Goal: Task Accomplishment & Management: Manage account settings

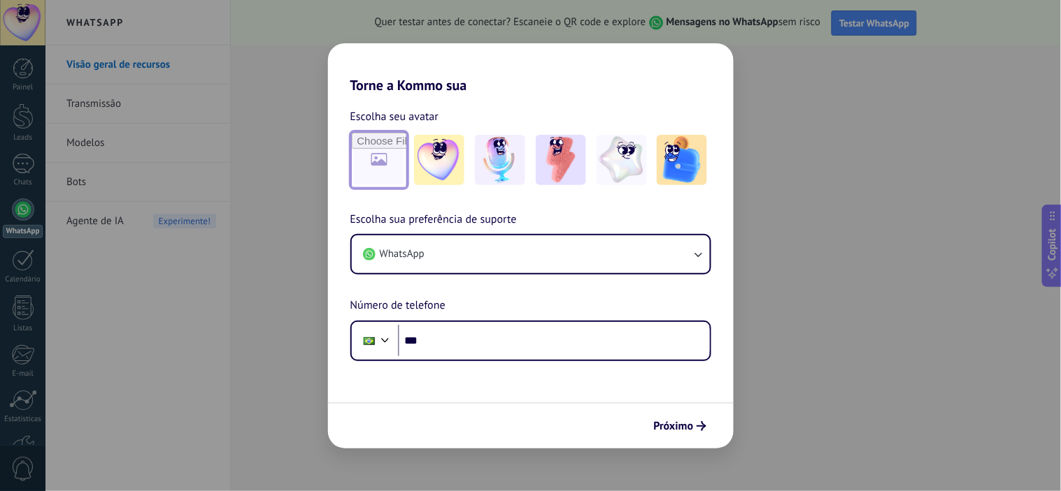
click at [369, 165] on input "file" at bounding box center [379, 160] width 55 height 55
type input "**********"
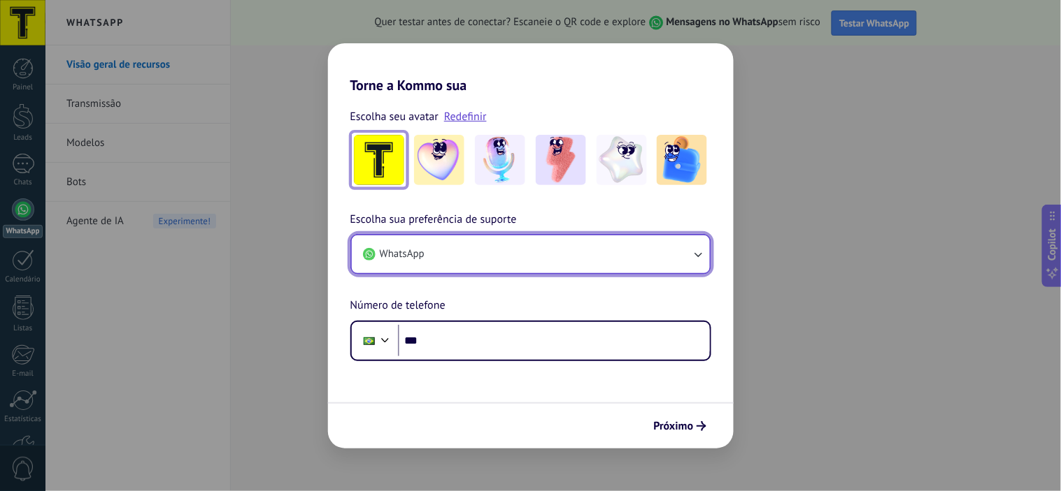
click at [600, 248] on button "WhatsApp" at bounding box center [531, 255] width 358 height 38
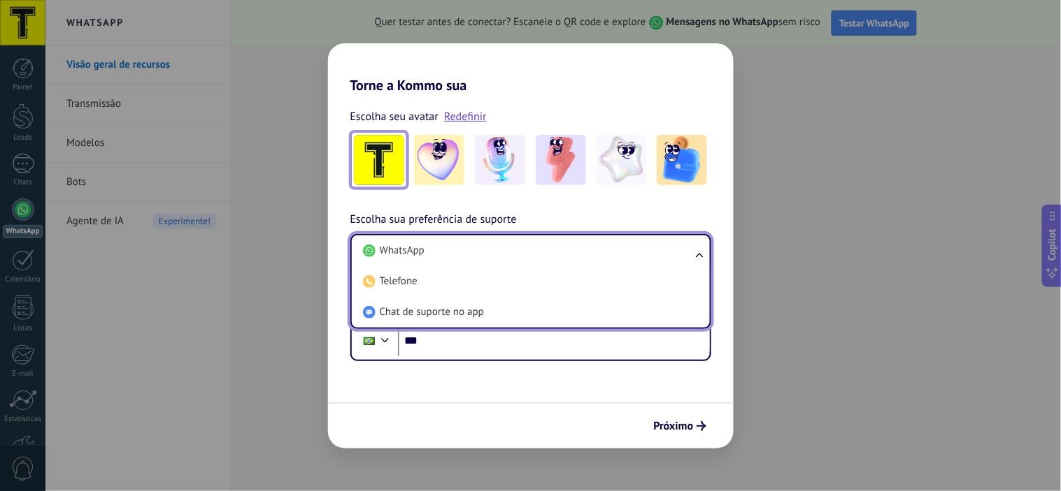
click at [600, 248] on li "WhatsApp" at bounding box center [527, 251] width 341 height 31
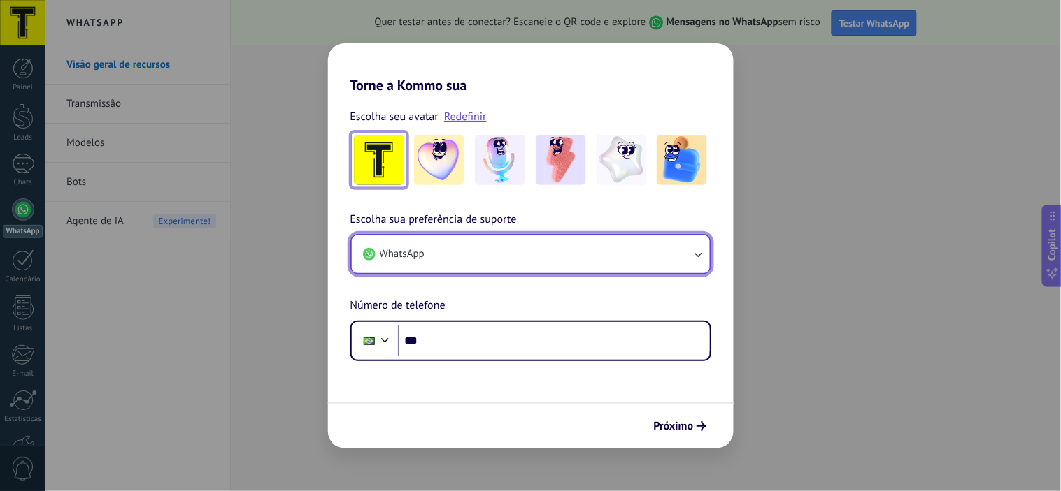
click at [562, 253] on button "WhatsApp" at bounding box center [531, 255] width 358 height 38
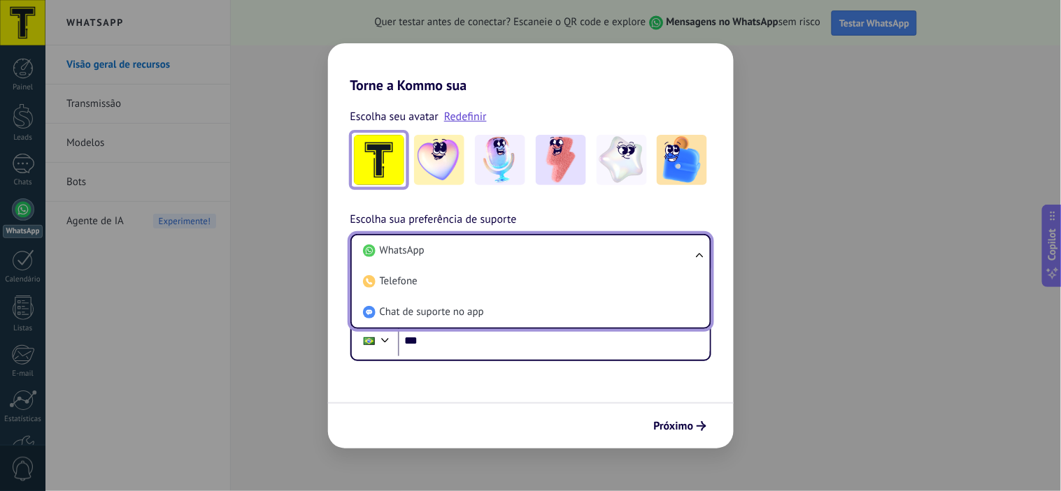
click at [562, 253] on li "WhatsApp" at bounding box center [527, 251] width 341 height 31
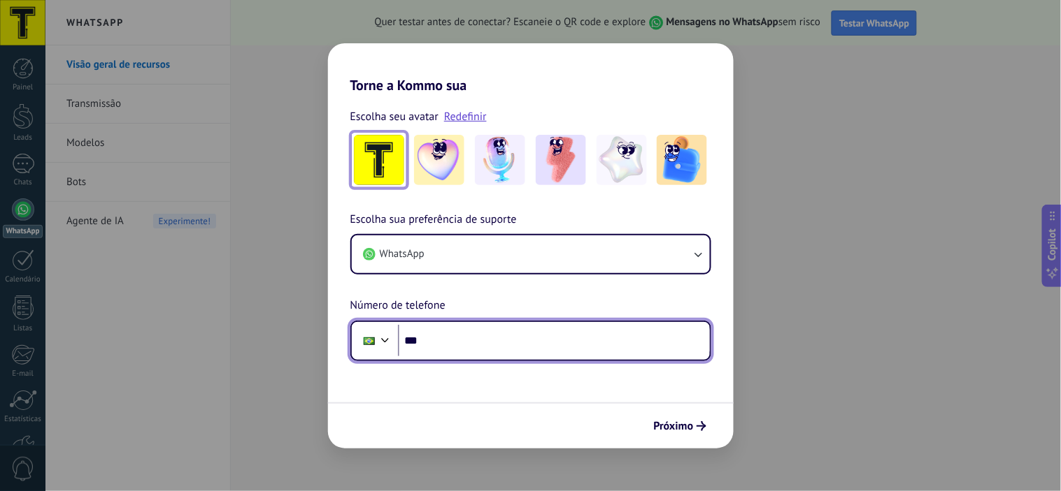
click at [534, 348] on input "***" at bounding box center [554, 341] width 312 height 32
type input "**********"
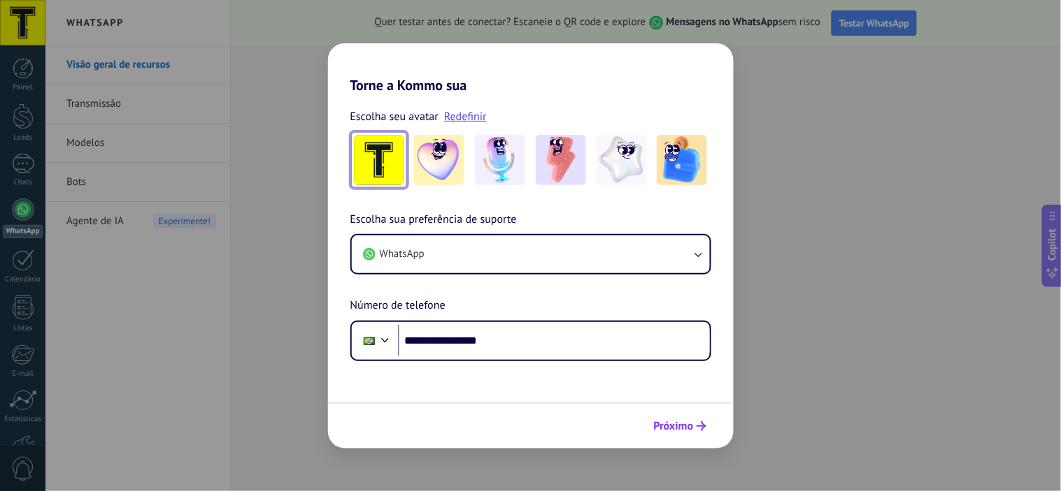
click at [685, 429] on span "Próximo" at bounding box center [674, 427] width 40 height 10
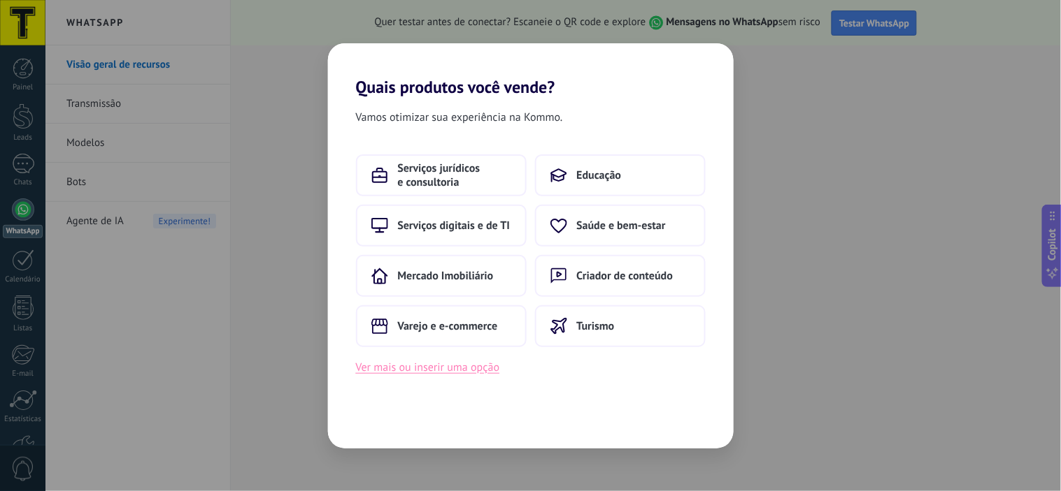
click at [446, 364] on button "Ver mais ou inserir uma opção" at bounding box center [428, 368] width 144 height 18
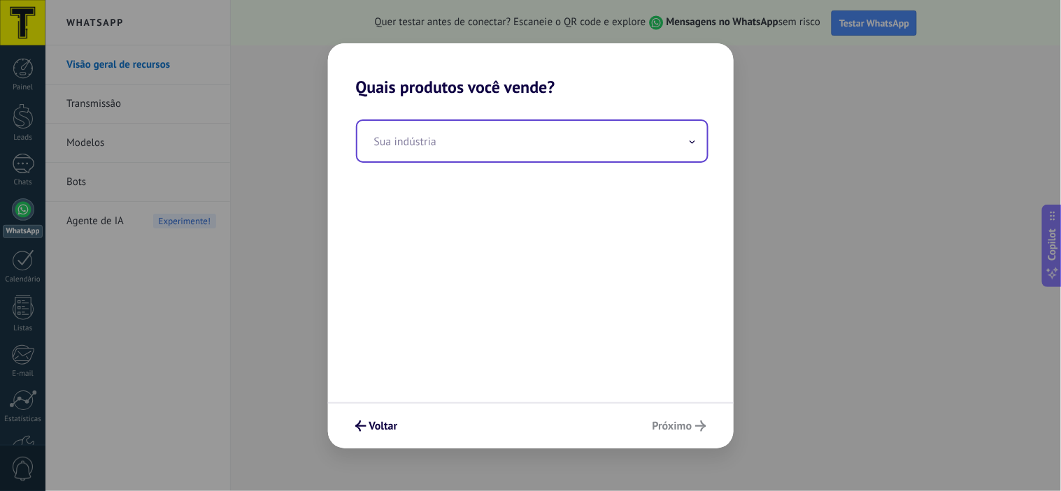
click at [623, 133] on input "text" at bounding box center [532, 141] width 350 height 41
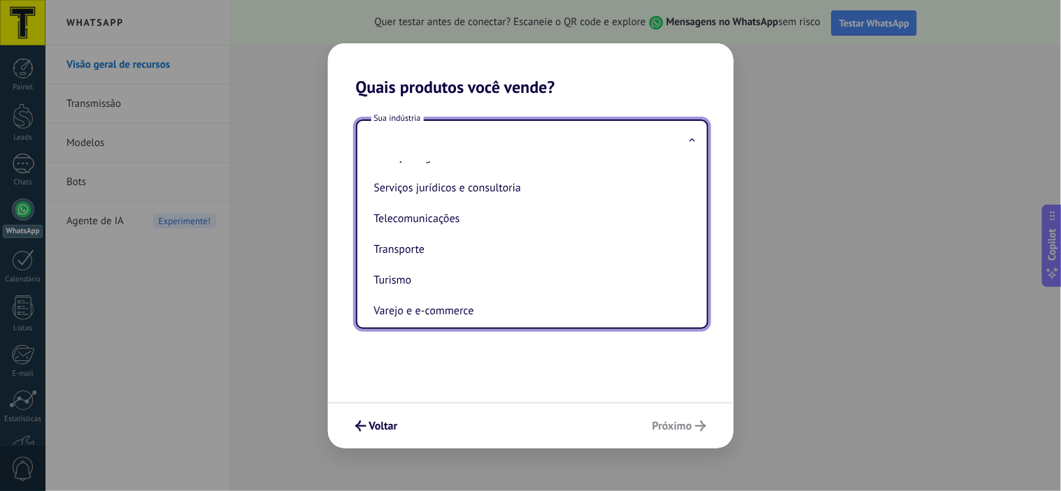
scroll to position [383, 0]
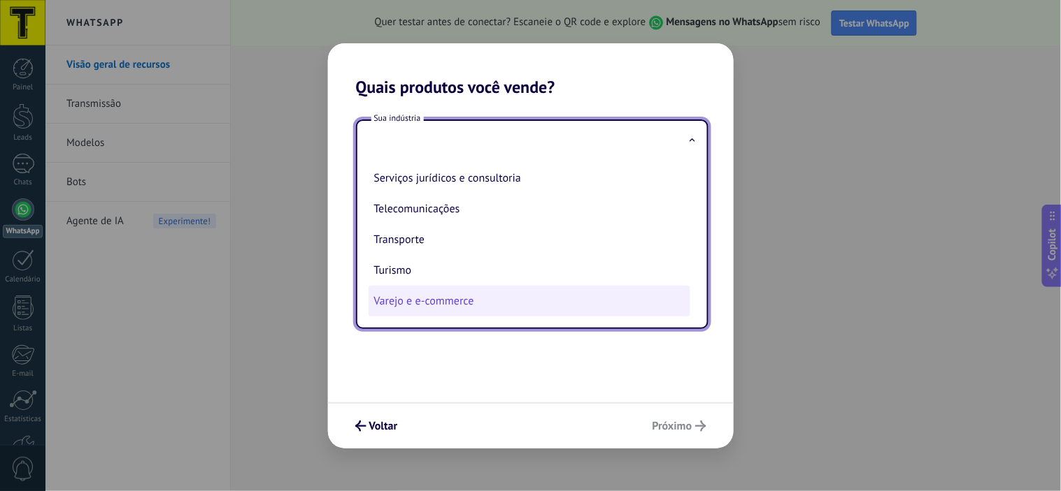
click at [488, 303] on li "Varejo e e-commerce" at bounding box center [529, 301] width 322 height 31
type input "**********"
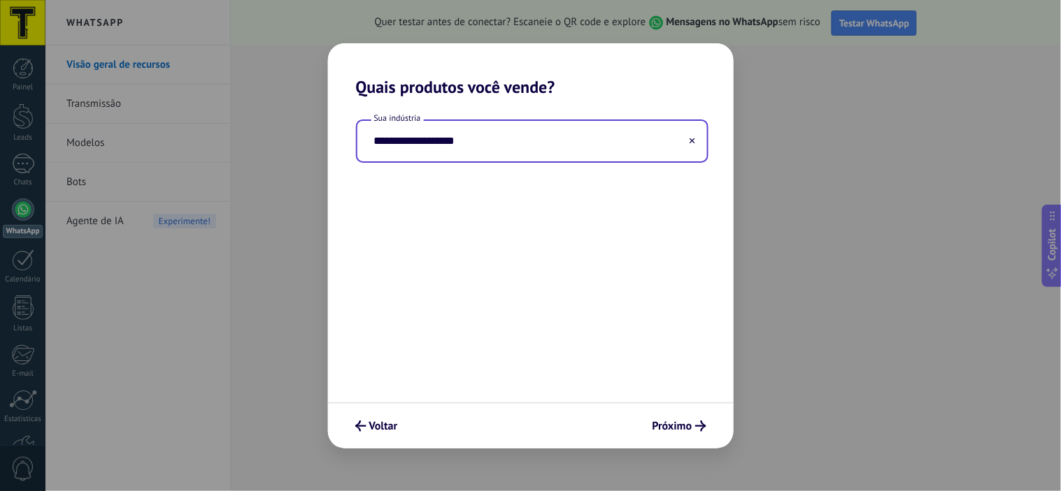
click at [663, 123] on input "**********" at bounding box center [532, 141] width 350 height 41
click at [694, 143] on icon at bounding box center [692, 141] width 6 height 6
click at [598, 145] on input "text" at bounding box center [532, 141] width 350 height 41
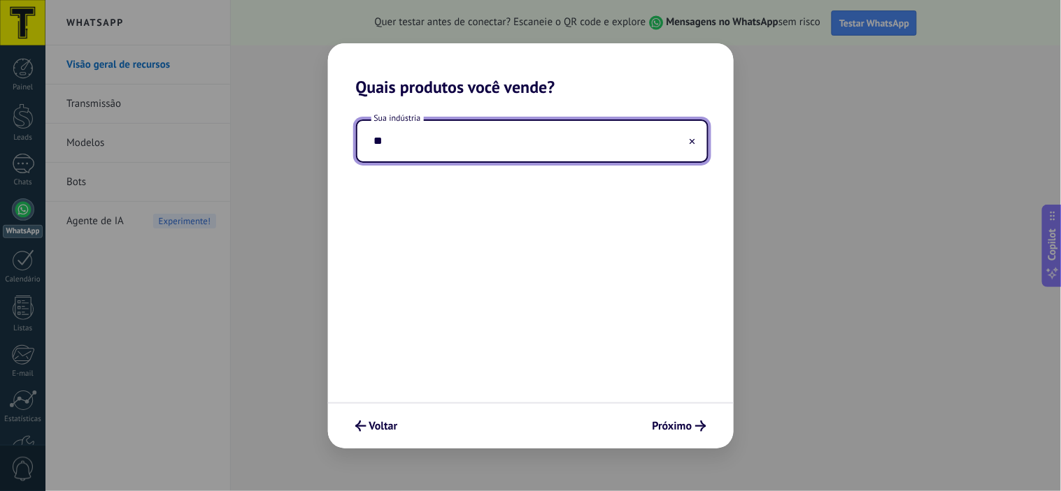
type input "*"
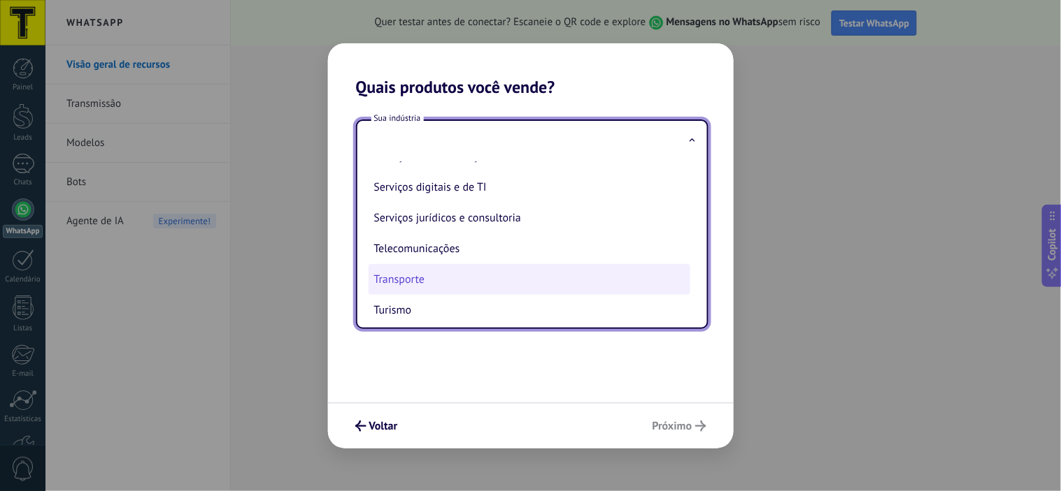
scroll to position [306, 0]
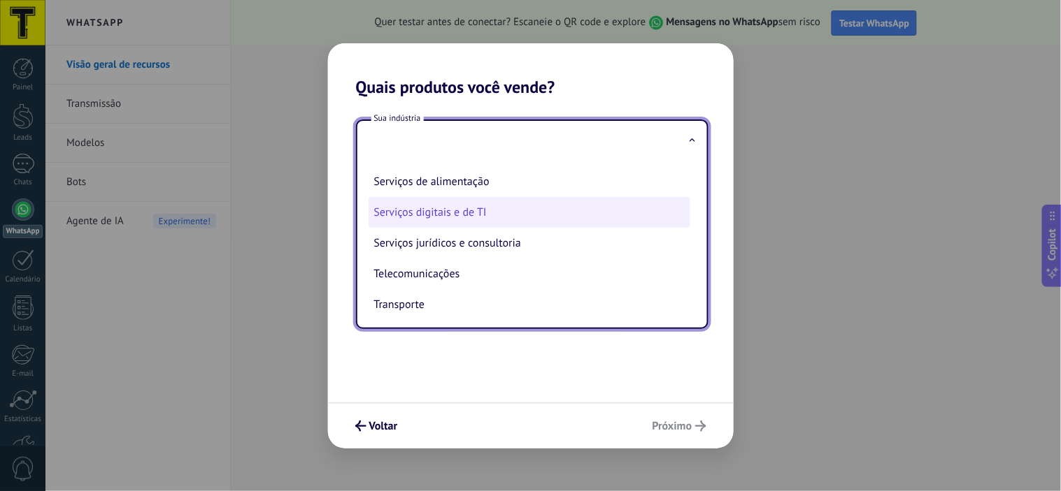
click at [484, 211] on li "Serviços digitais e de TI" at bounding box center [529, 212] width 322 height 31
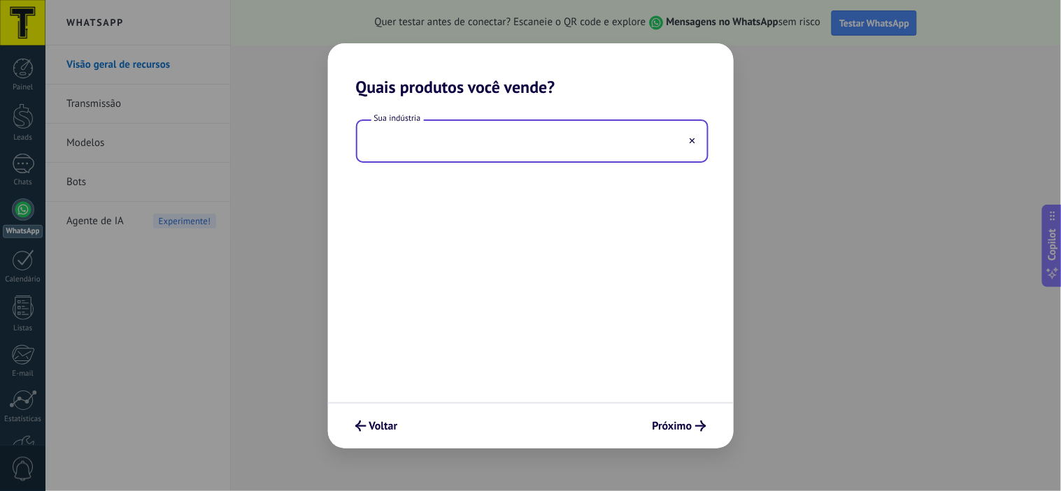
type input "**********"
click at [657, 424] on span "Próximo" at bounding box center [672, 427] width 40 height 10
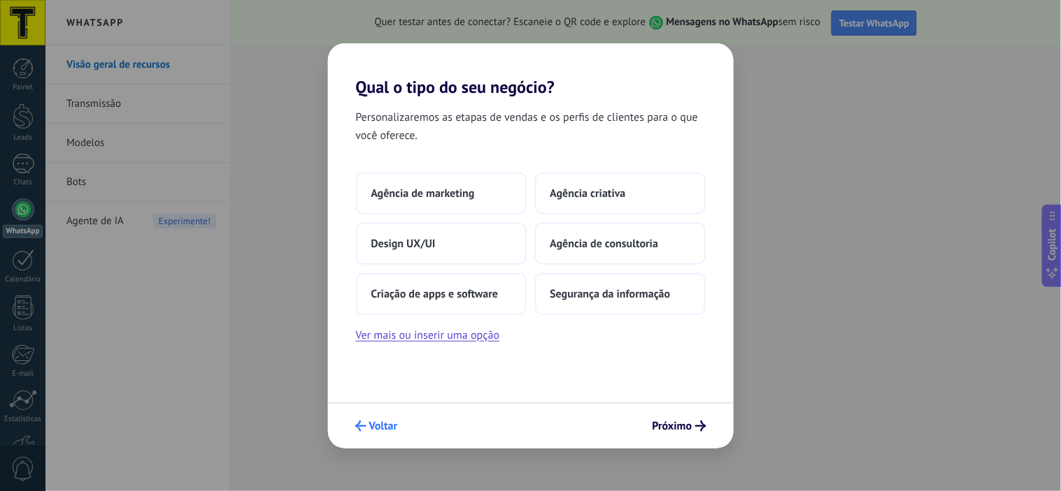
click at [389, 423] on span "Voltar" at bounding box center [383, 427] width 29 height 10
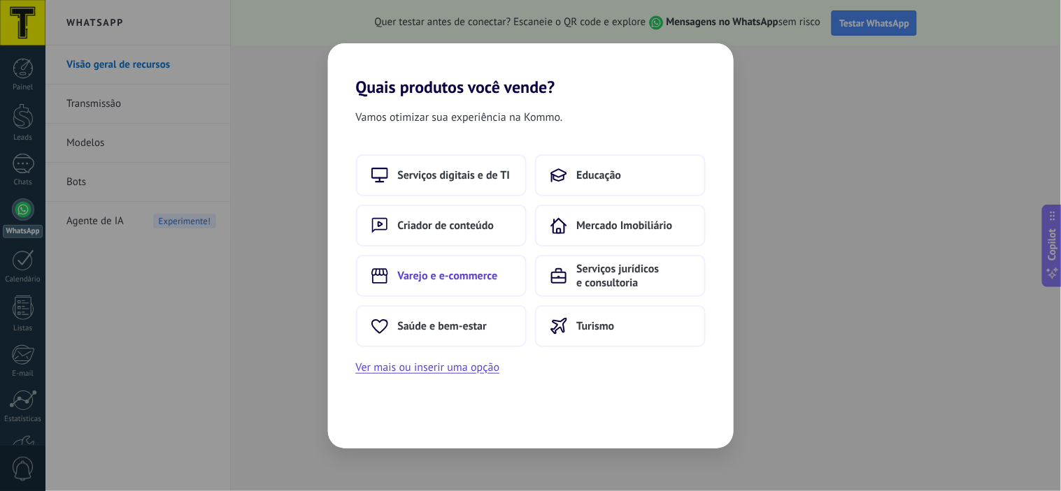
click at [426, 264] on button "Varejo e e-commerce" at bounding box center [441, 276] width 171 height 42
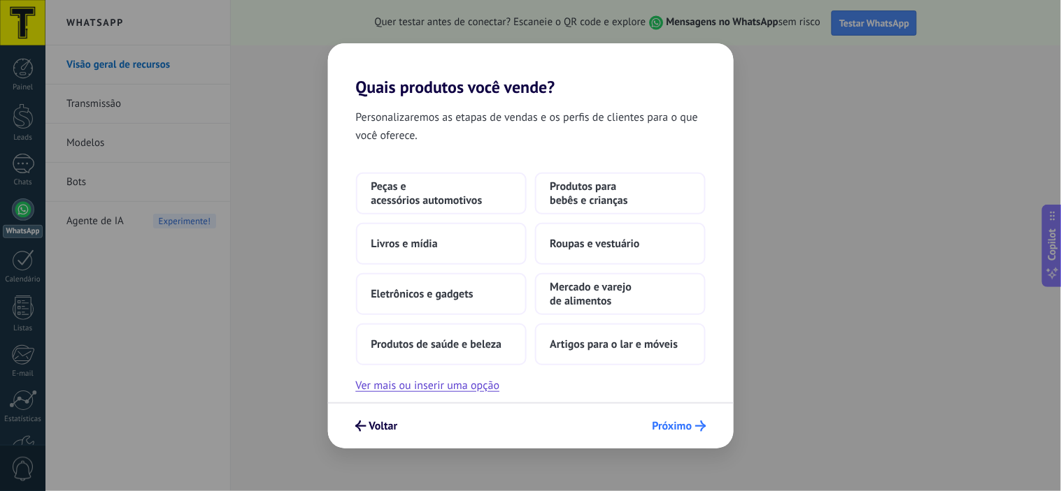
click at [668, 417] on button "Próximo" at bounding box center [679, 427] width 66 height 24
click at [387, 422] on span "Voltar" at bounding box center [383, 427] width 29 height 10
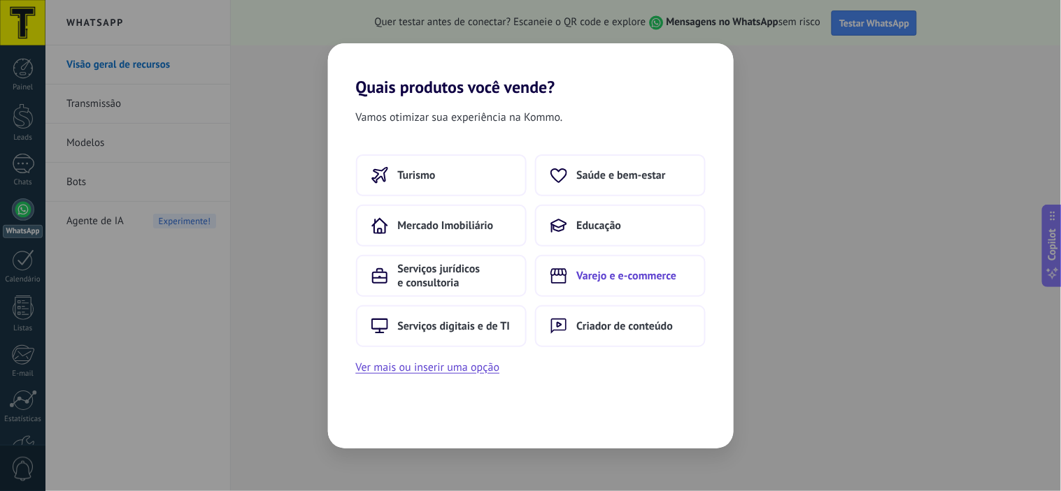
click at [626, 269] on span "Varejo e e-commerce" at bounding box center [627, 276] width 100 height 14
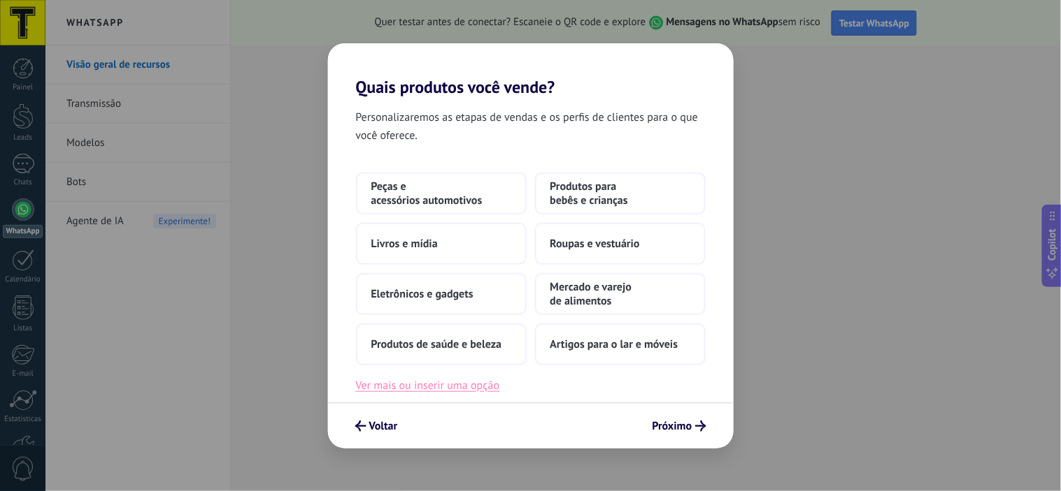
click at [477, 386] on button "Ver mais ou inserir uma opção" at bounding box center [428, 386] width 144 height 18
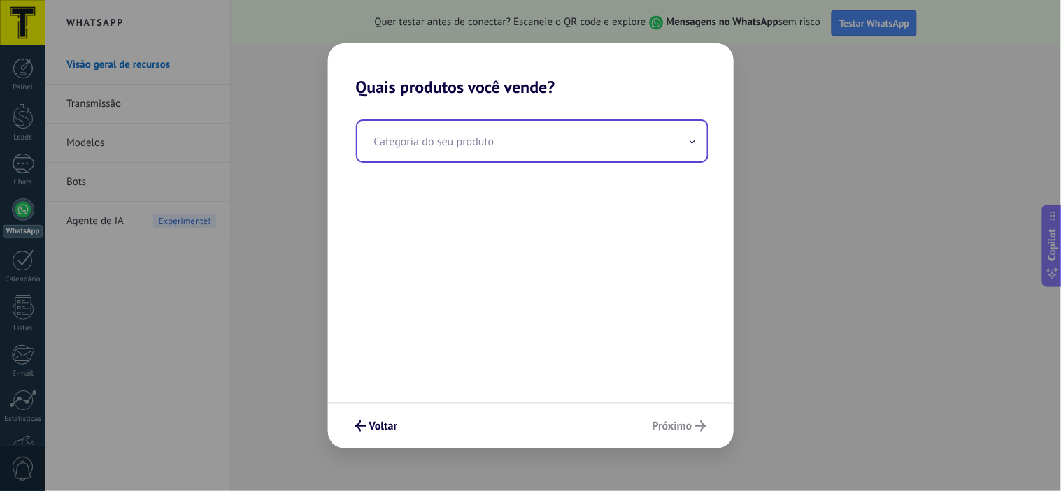
click at [582, 149] on input "text" at bounding box center [532, 141] width 350 height 41
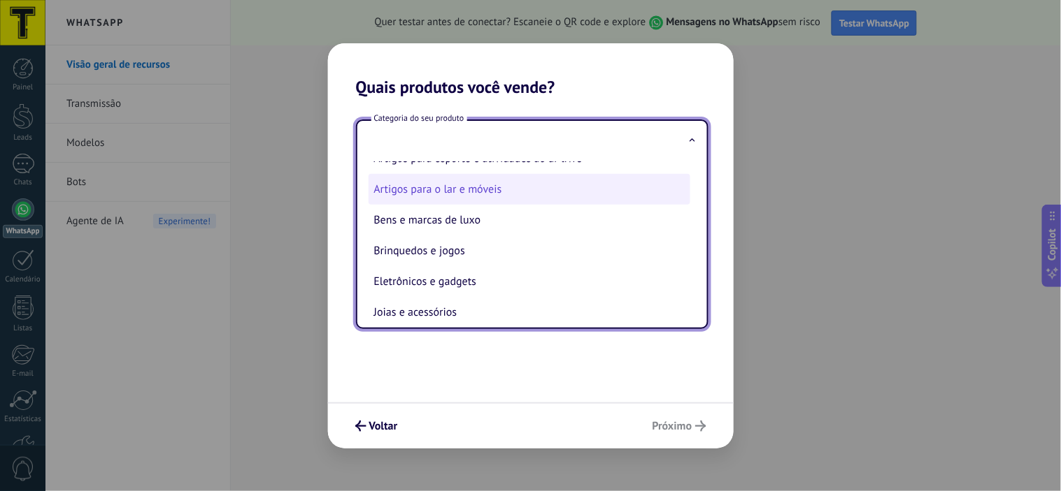
scroll to position [0, 0]
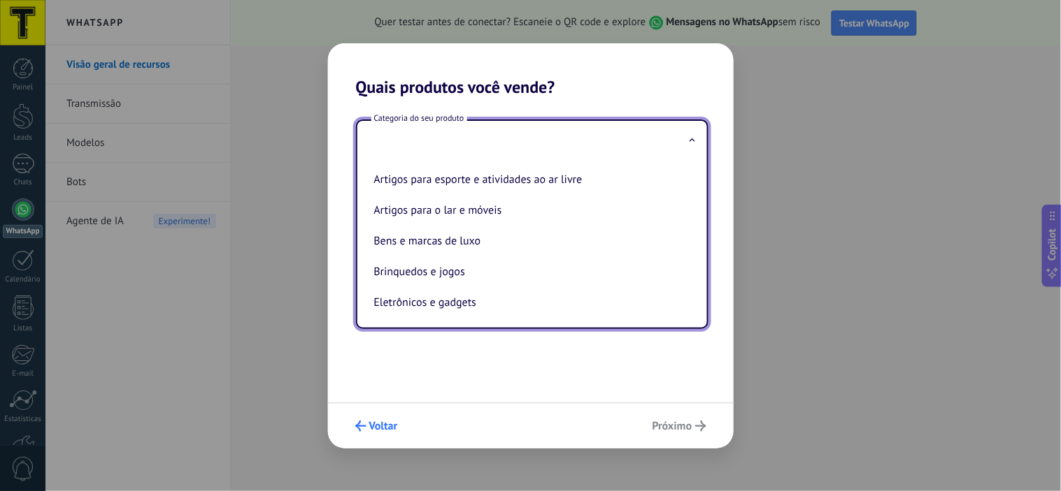
click at [383, 427] on span "Voltar" at bounding box center [383, 427] width 29 height 10
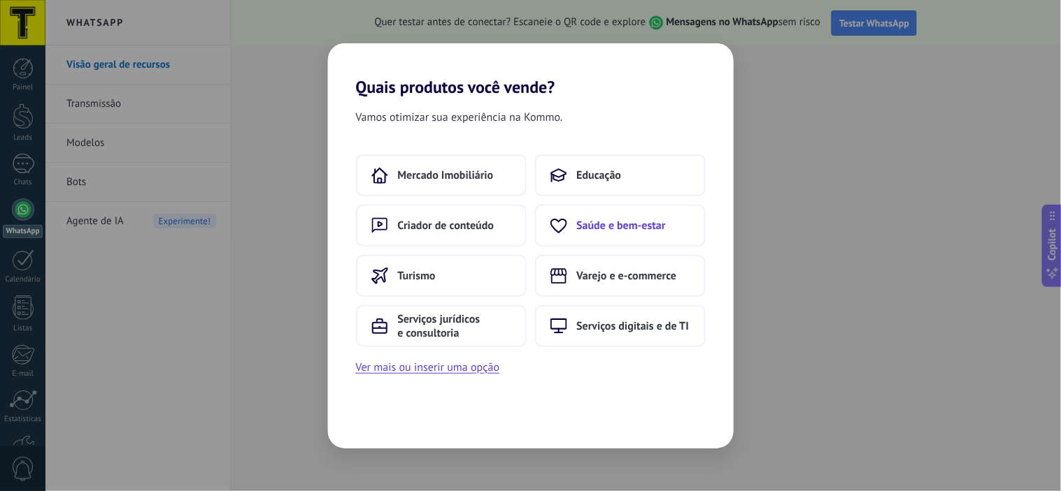
click at [635, 227] on span "Saúde e bem-estar" at bounding box center [621, 226] width 89 height 14
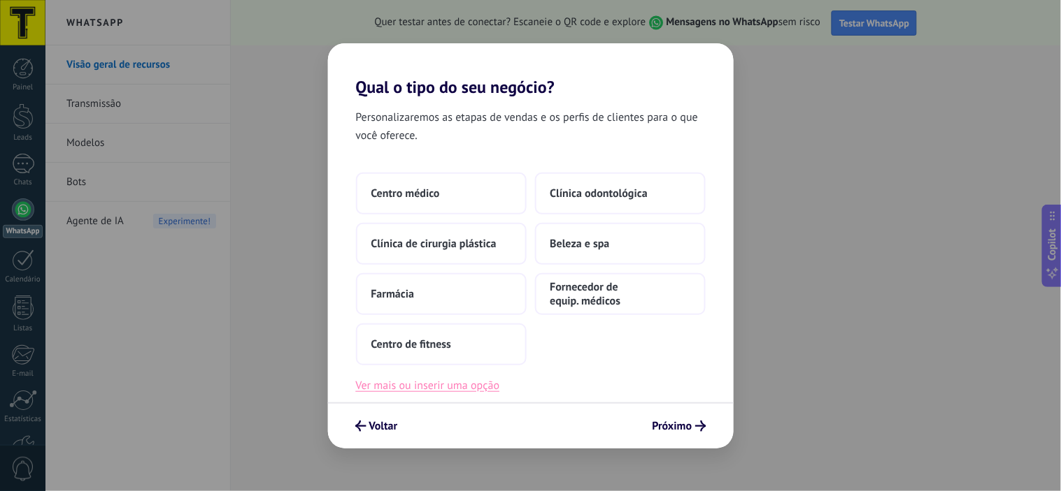
click at [437, 386] on button "Ver mais ou inserir uma opção" at bounding box center [428, 386] width 144 height 18
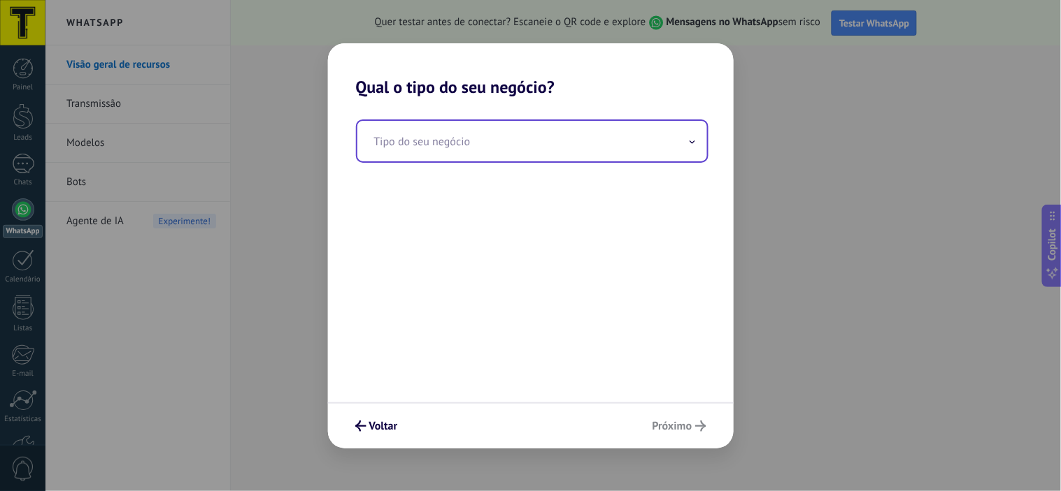
click at [581, 144] on input "text" at bounding box center [532, 141] width 350 height 41
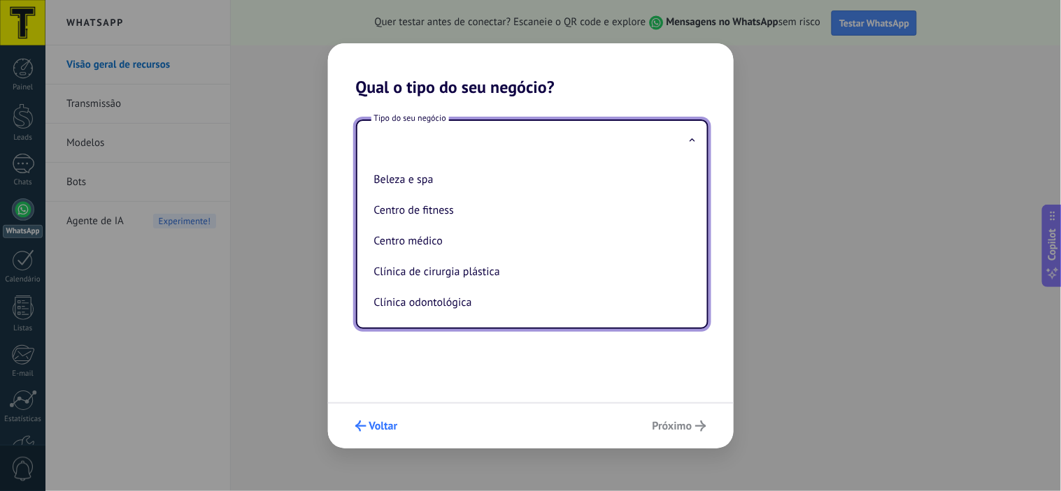
click at [368, 429] on span "Voltar" at bounding box center [376, 426] width 43 height 11
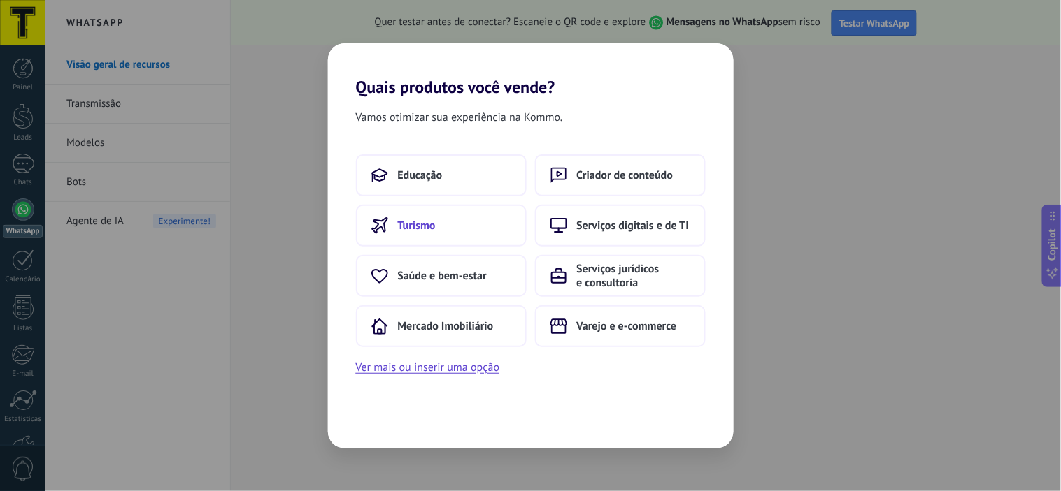
click at [470, 219] on button "Turismo" at bounding box center [441, 226] width 171 height 42
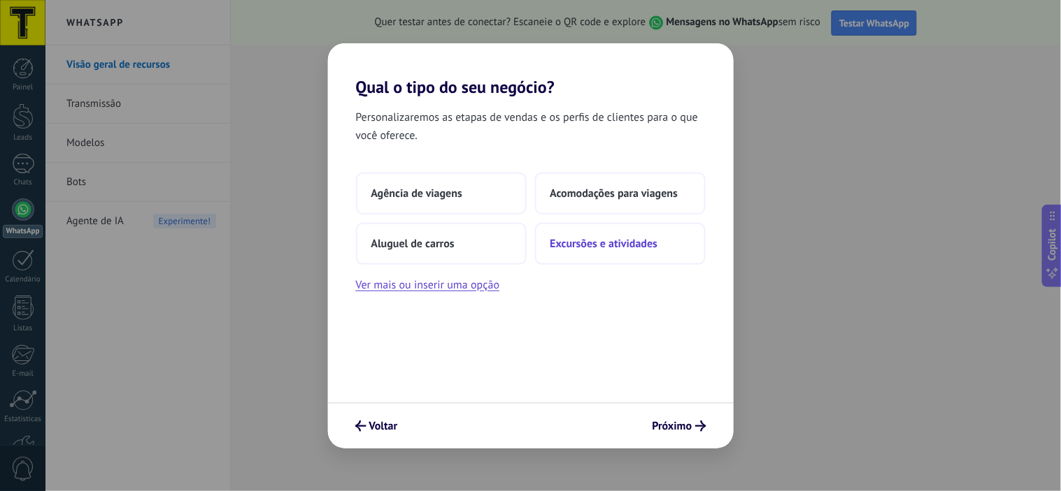
click at [595, 254] on button "Excursões e atividades" at bounding box center [620, 244] width 171 height 42
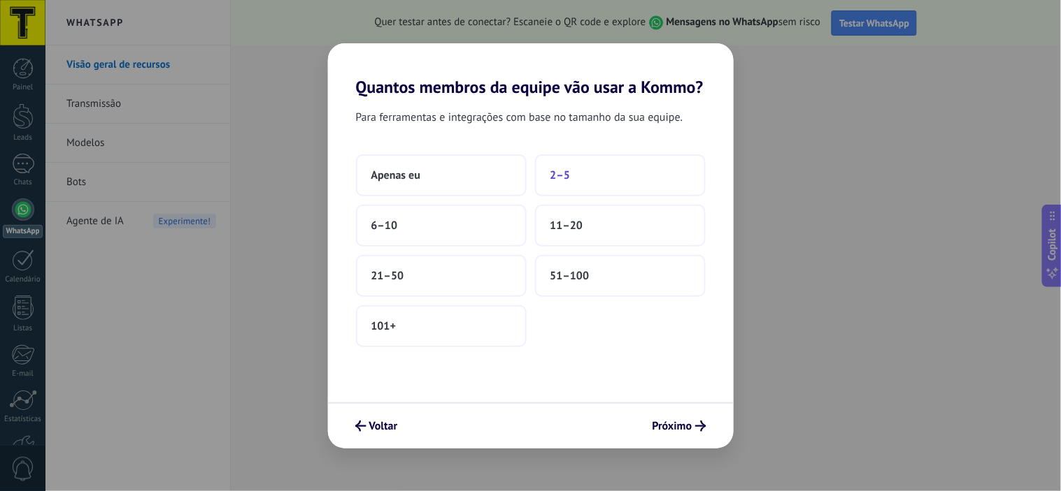
click at [592, 178] on button "2–5" at bounding box center [620, 176] width 171 height 42
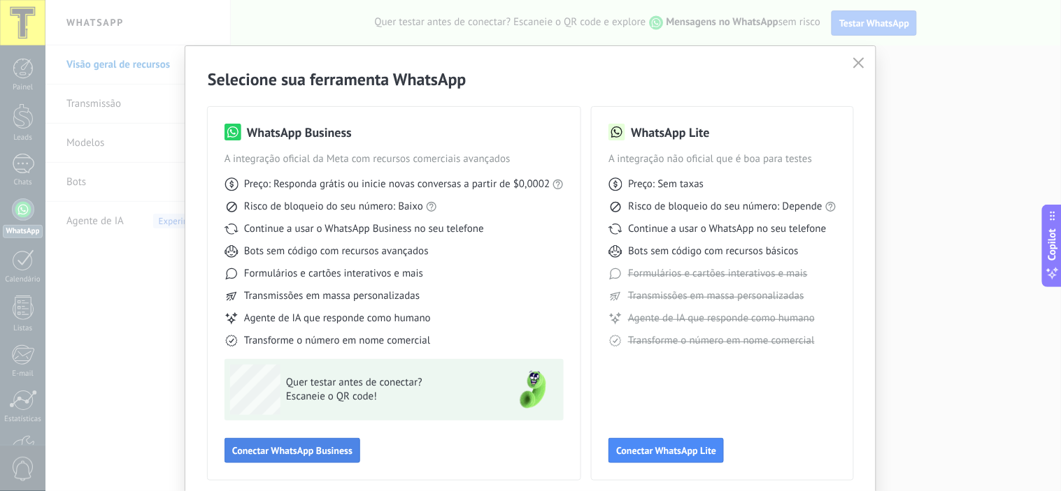
click at [312, 454] on span "Conectar WhatsApp Business" at bounding box center [292, 451] width 120 height 10
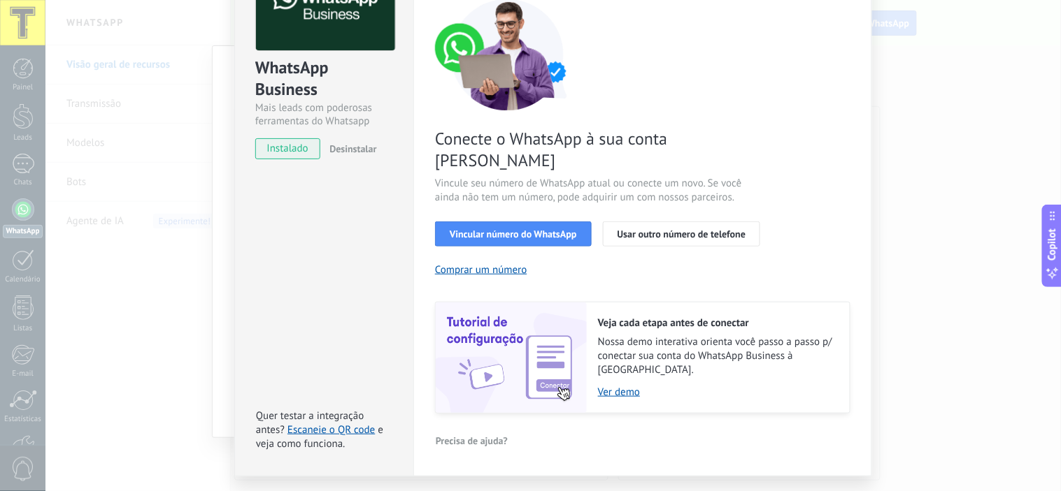
scroll to position [120, 0]
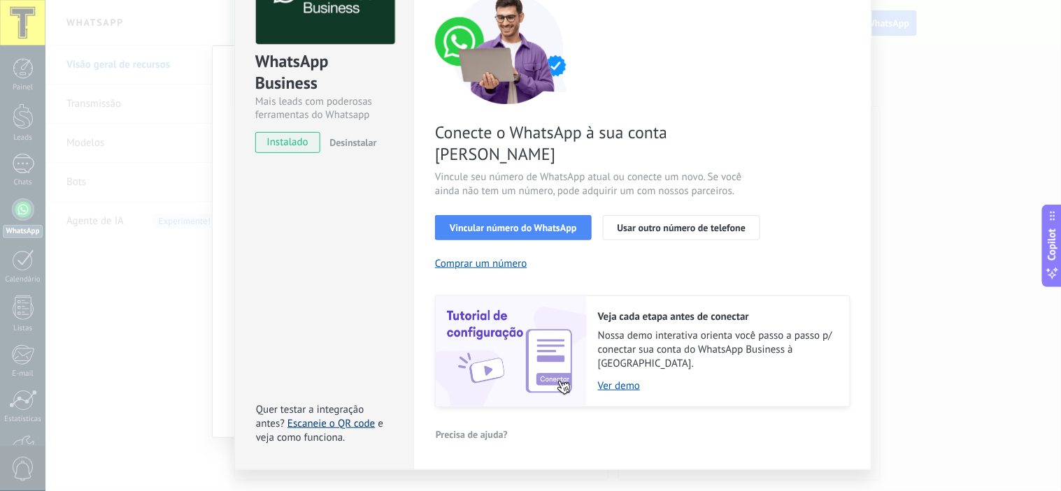
click at [348, 417] on link "Escaneie o QR code" at bounding box center [330, 423] width 87 height 13
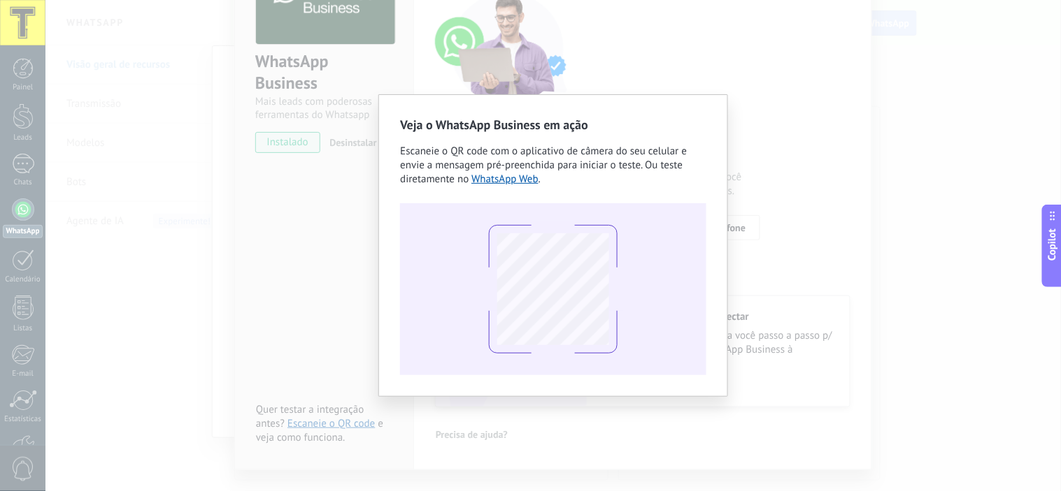
drag, startPoint x: 290, startPoint y: 194, endPoint x: 429, endPoint y: 364, distance: 220.1
click at [290, 194] on div "Veja o WhatsApp Business em ação Escaneie o QR code com o aplicativo de câmera …" at bounding box center [552, 245] width 1015 height 491
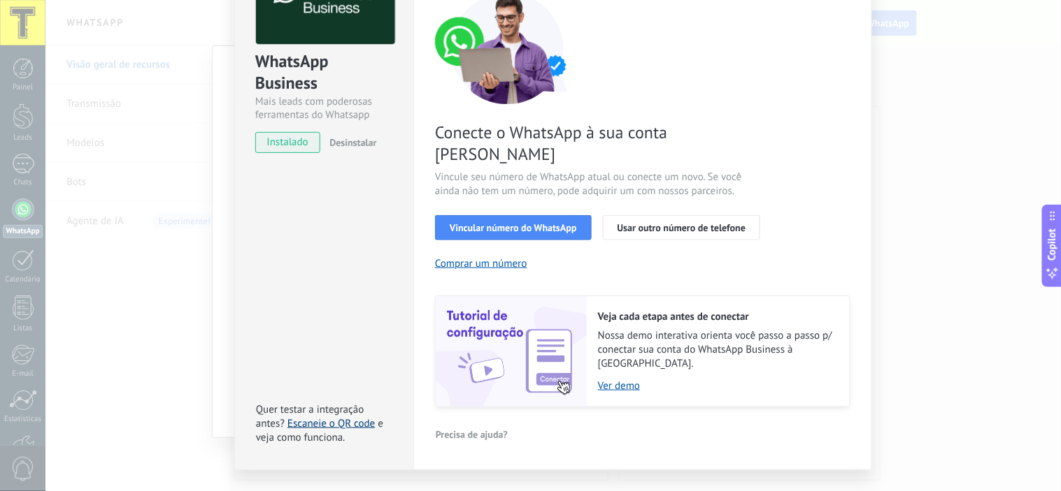
click at [340, 417] on link "Escaneie o QR code" at bounding box center [330, 423] width 87 height 13
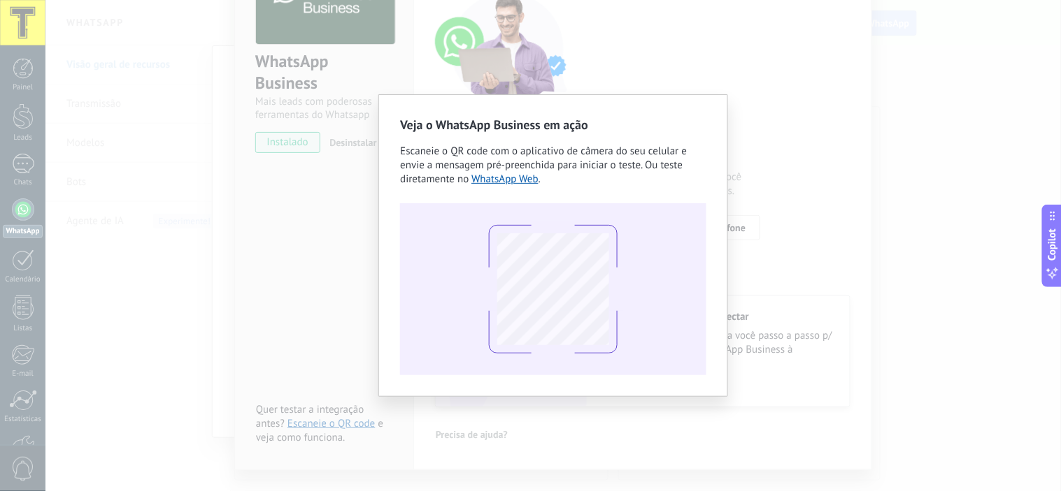
click at [837, 222] on div "Veja o WhatsApp Business em ação Escaneie o QR code com o aplicativo de câmera …" at bounding box center [552, 245] width 1015 height 491
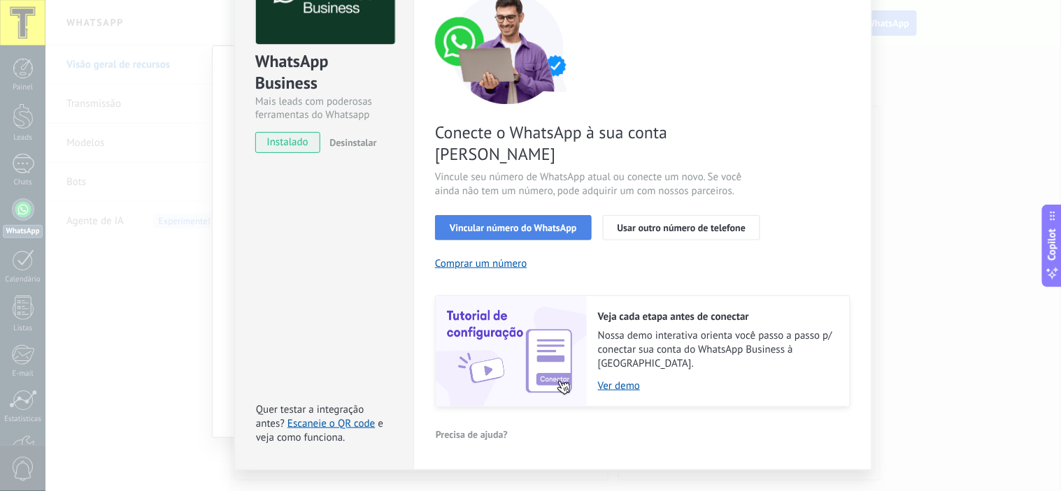
click at [529, 215] on button "Vincular número do WhatsApp" at bounding box center [513, 227] width 157 height 25
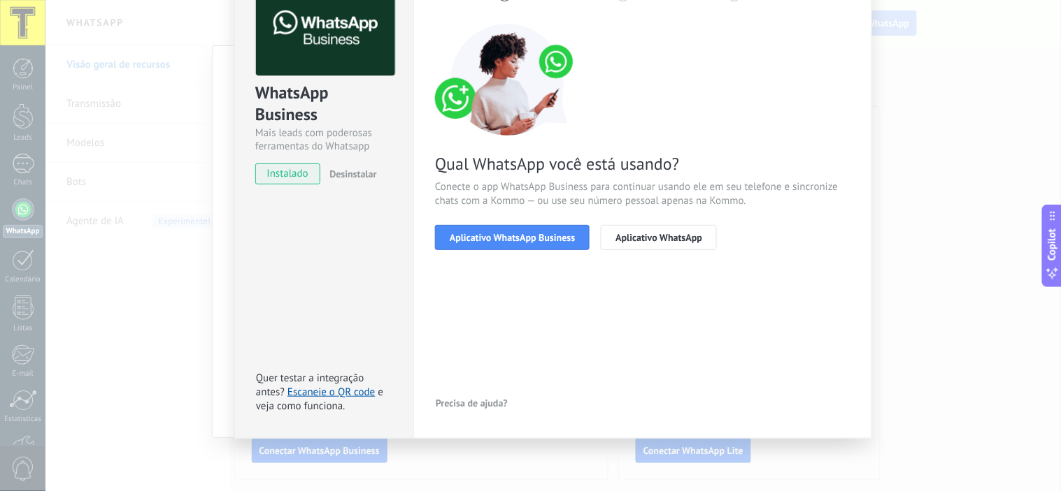
scroll to position [88, 0]
click at [551, 246] on button "Aplicativo WhatsApp Business" at bounding box center [512, 238] width 155 height 25
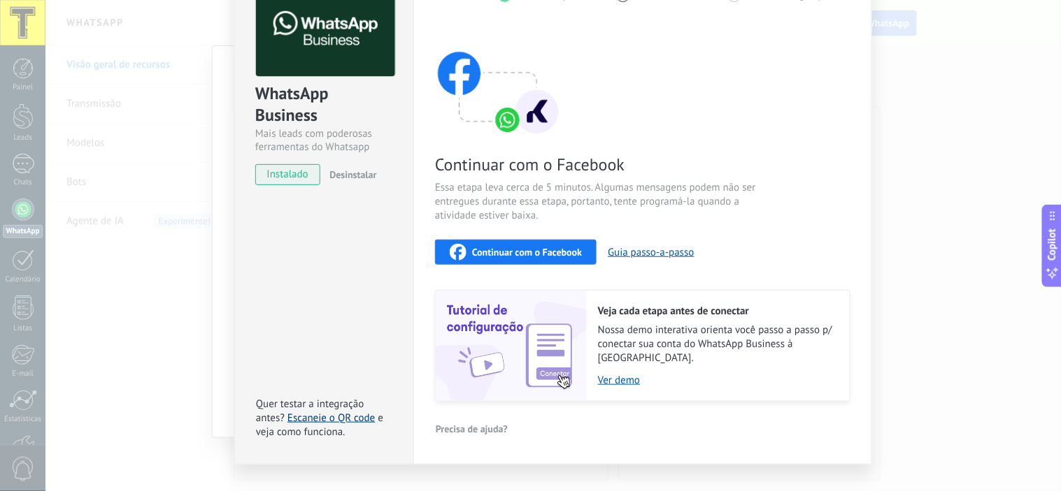
click at [340, 412] on link "Escaneie o QR code" at bounding box center [330, 418] width 87 height 13
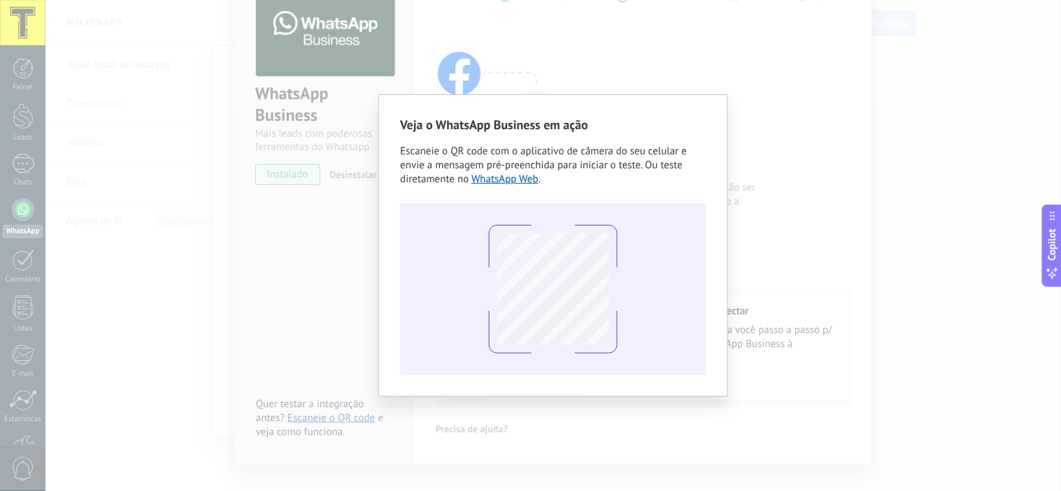
click at [865, 305] on div "Veja o WhatsApp Business em ação Escaneie o QR code com o aplicativo de câmera …" at bounding box center [552, 245] width 1015 height 491
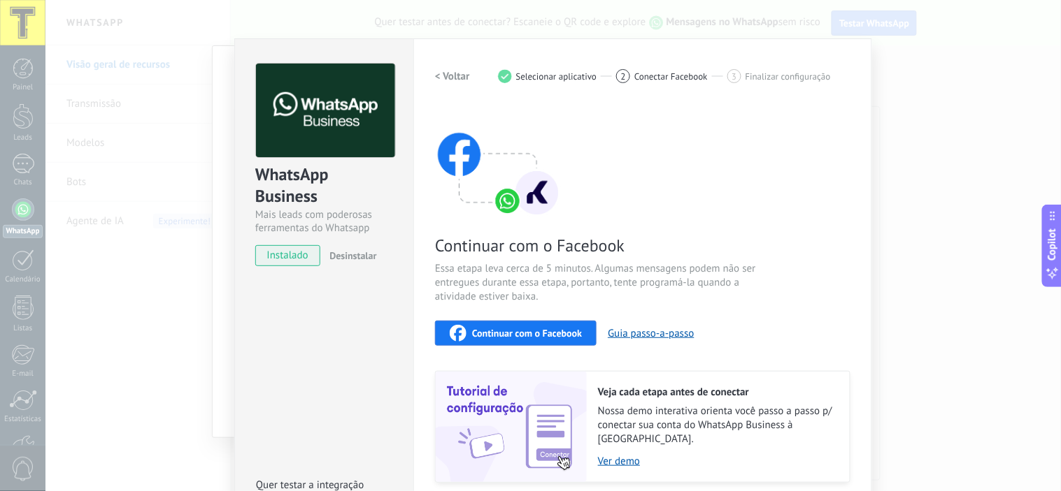
scroll to position [0, 0]
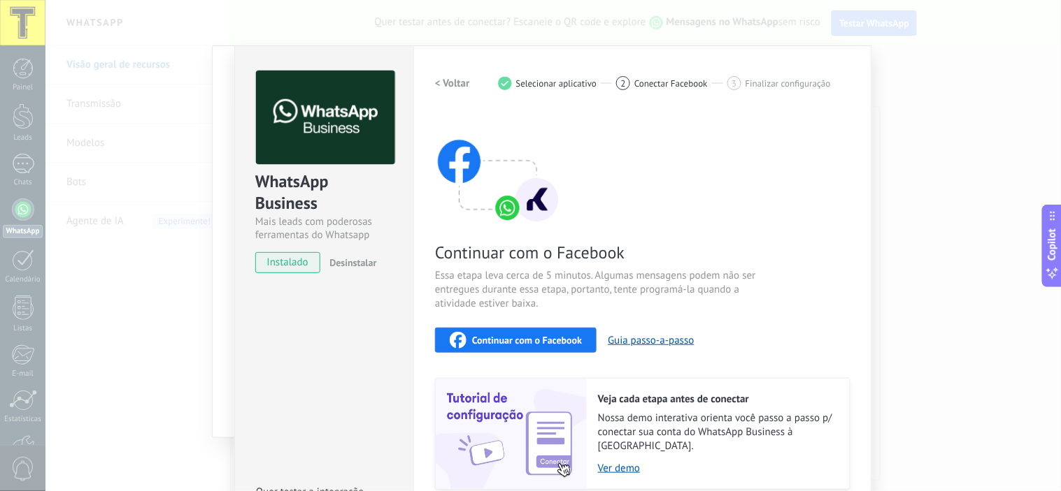
click at [446, 82] on h2 "< Voltar" at bounding box center [452, 83] width 35 height 13
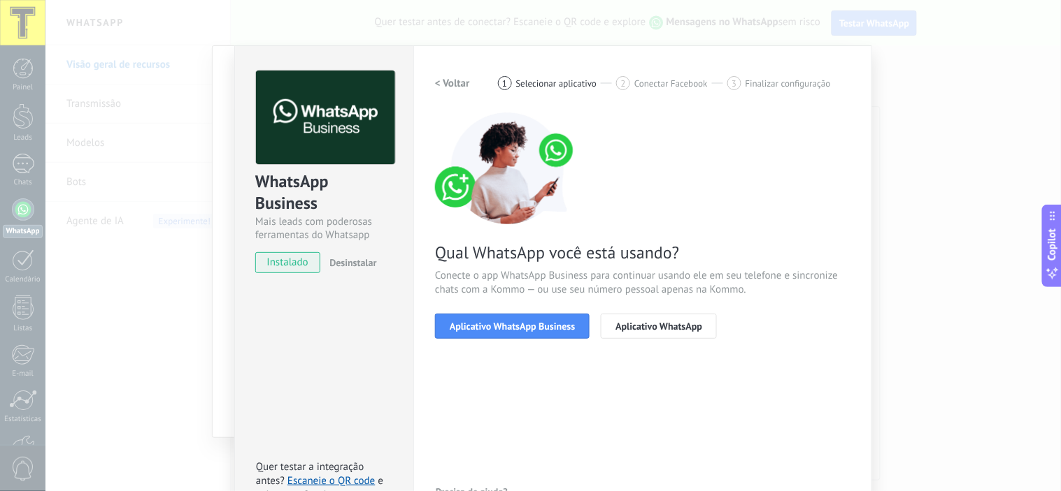
click at [457, 85] on h2 "< Voltar" at bounding box center [452, 83] width 35 height 13
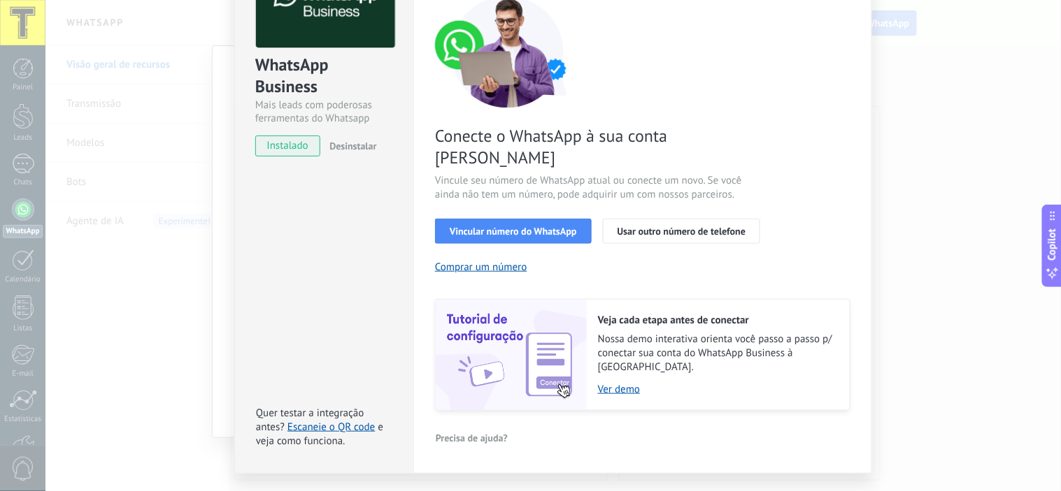
scroll to position [120, 0]
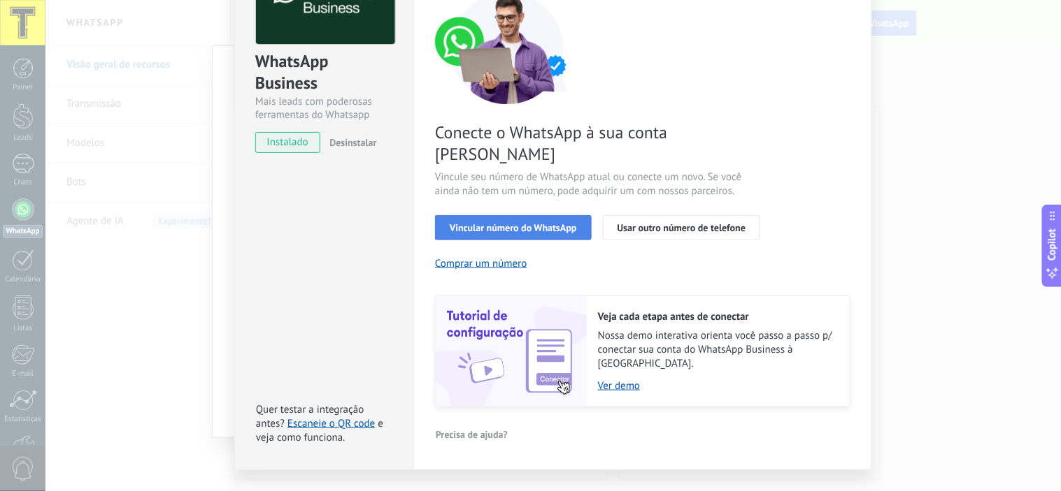
click at [560, 223] on span "Vincular número do WhatsApp" at bounding box center [513, 228] width 127 height 10
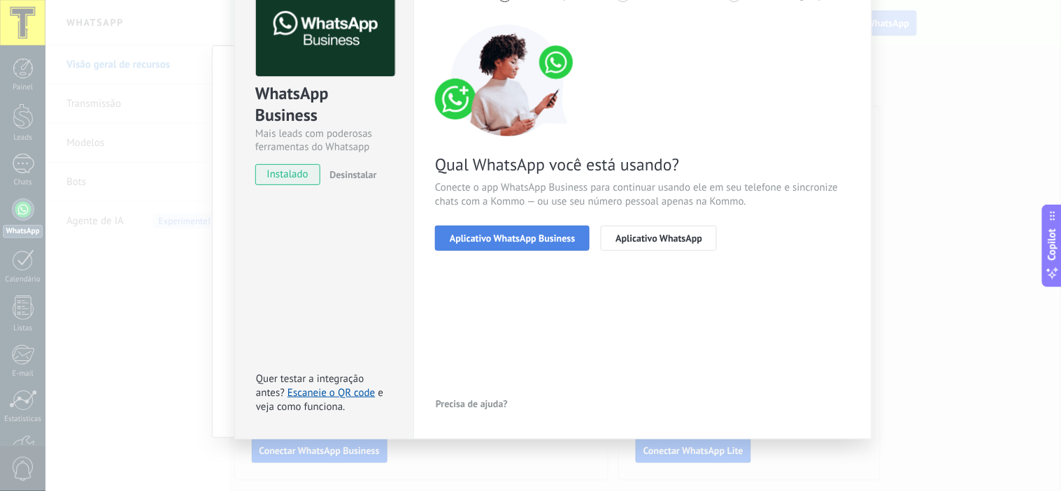
click at [556, 241] on span "Aplicativo WhatsApp Business" at bounding box center [512, 239] width 125 height 10
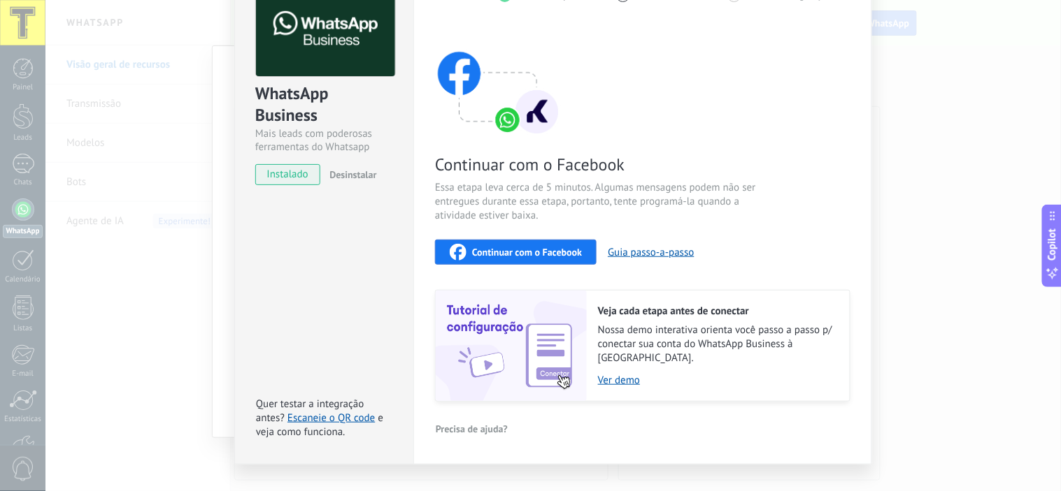
scroll to position [103, 0]
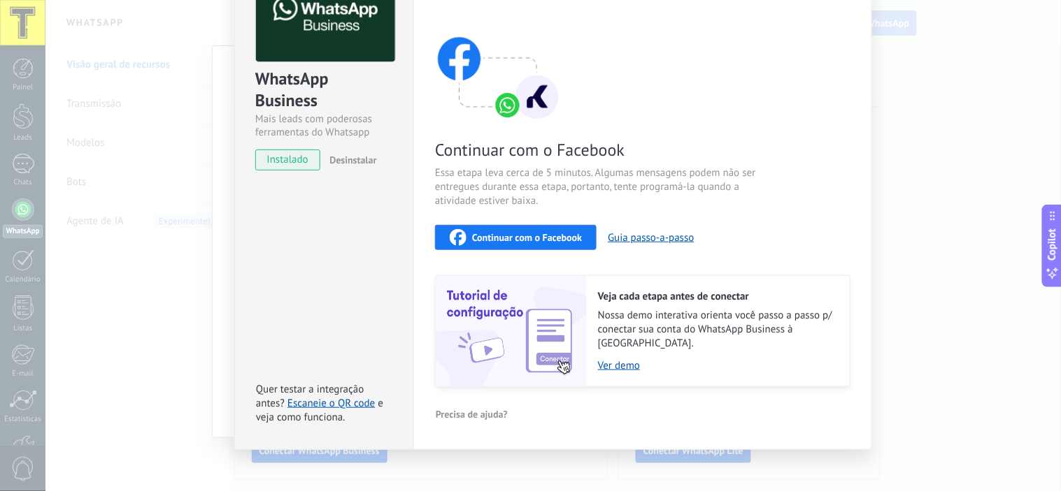
click at [522, 234] on span "Continuar com o Facebook" at bounding box center [527, 238] width 110 height 10
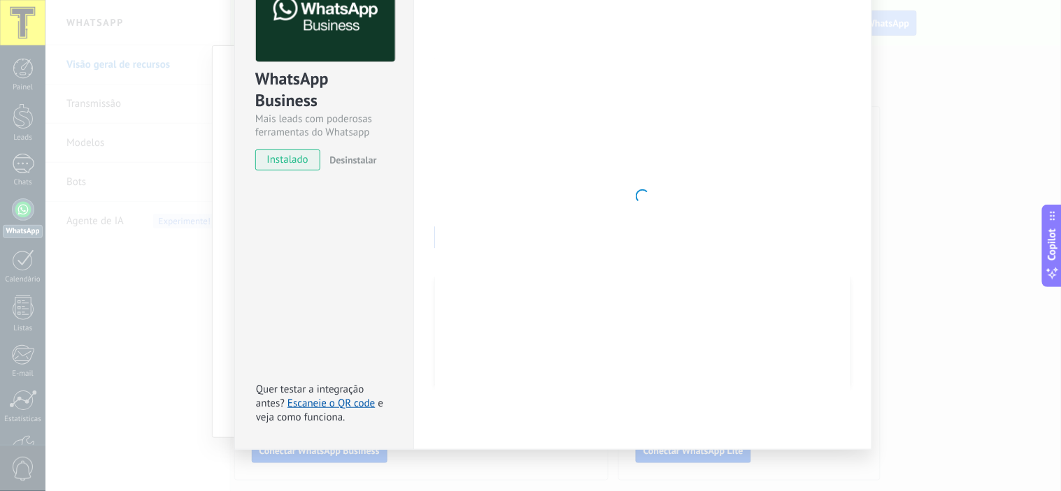
scroll to position [0, 0]
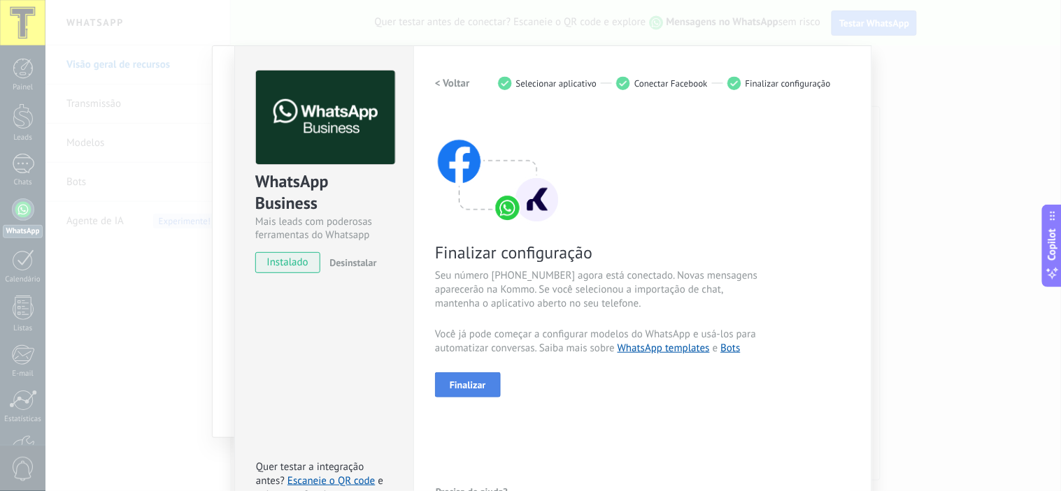
click at [465, 393] on button "Finalizar" at bounding box center [468, 385] width 66 height 25
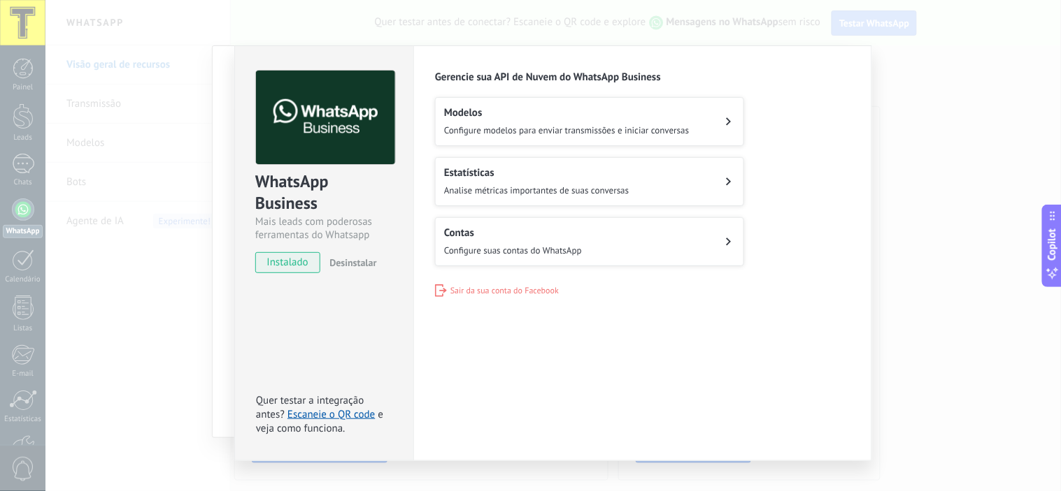
click at [708, 120] on button "Modelos Configure modelos para enviar transmissões e iniciar conversas" at bounding box center [589, 121] width 309 height 49
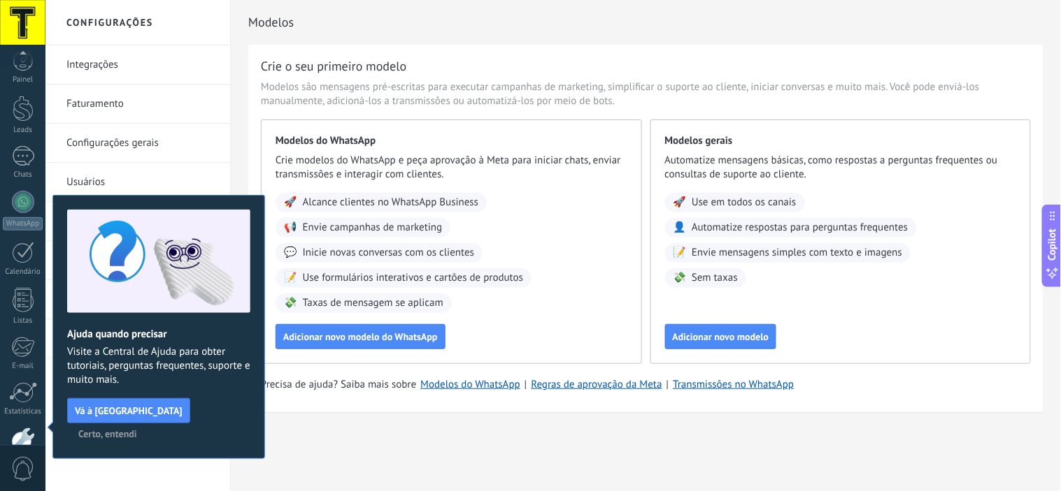
scroll to position [89, 0]
click at [137, 429] on span "Certo, entendi" at bounding box center [107, 434] width 59 height 10
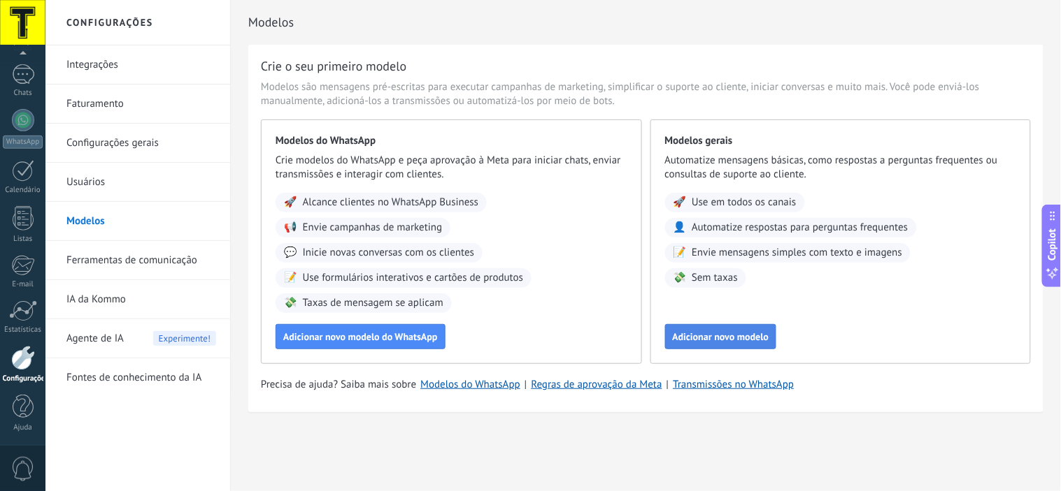
click at [761, 337] on span "Adicionar novo modelo" at bounding box center [721, 337] width 96 height 10
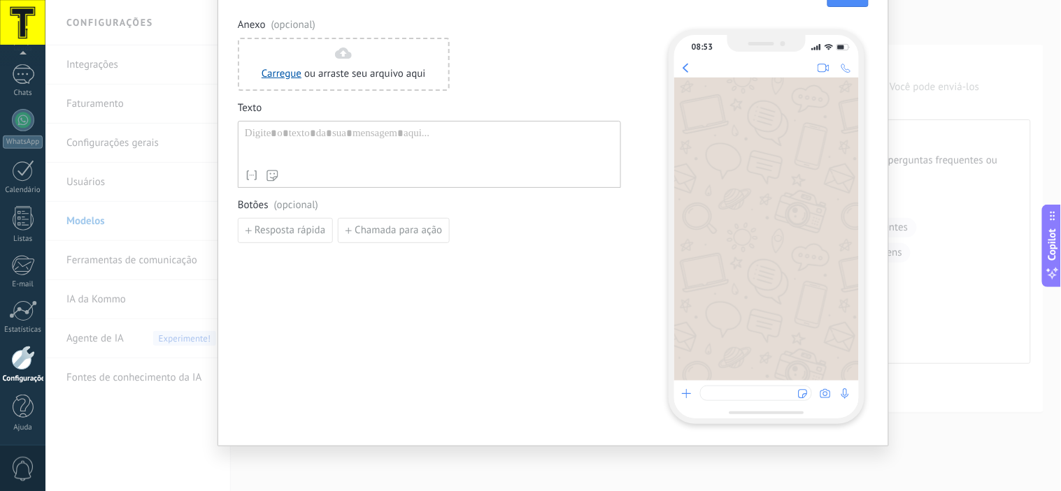
scroll to position [2, 0]
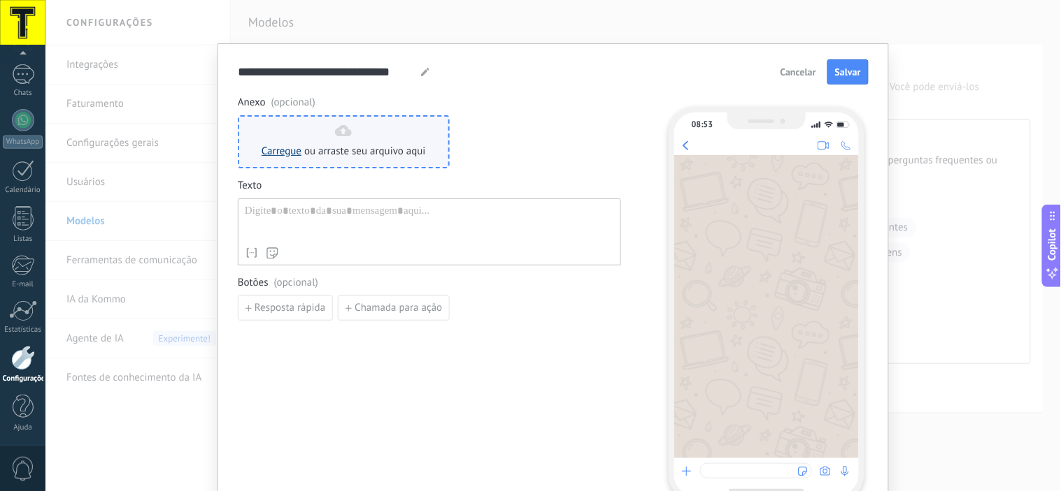
click at [275, 155] on link "Carregue" at bounding box center [281, 151] width 40 height 13
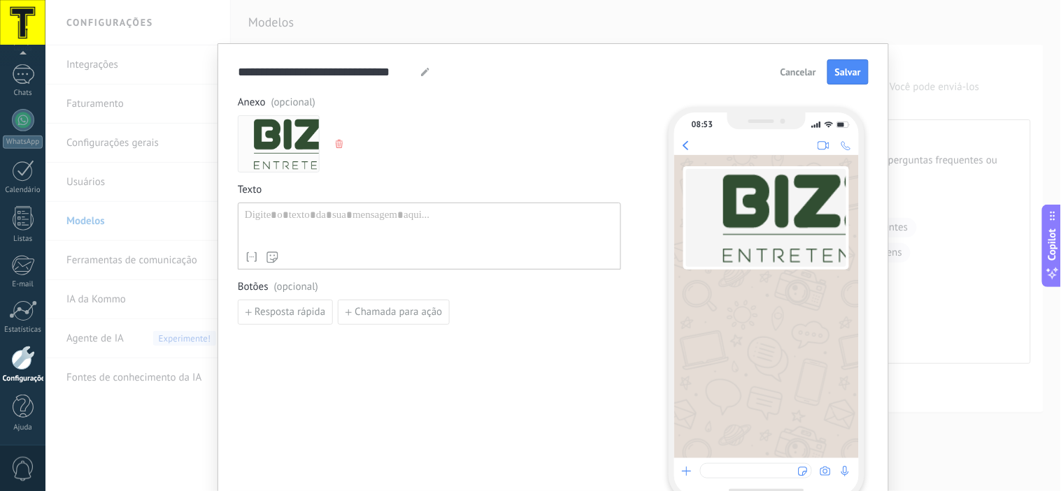
click at [336, 141] on icon "button" at bounding box center [339, 144] width 7 height 8
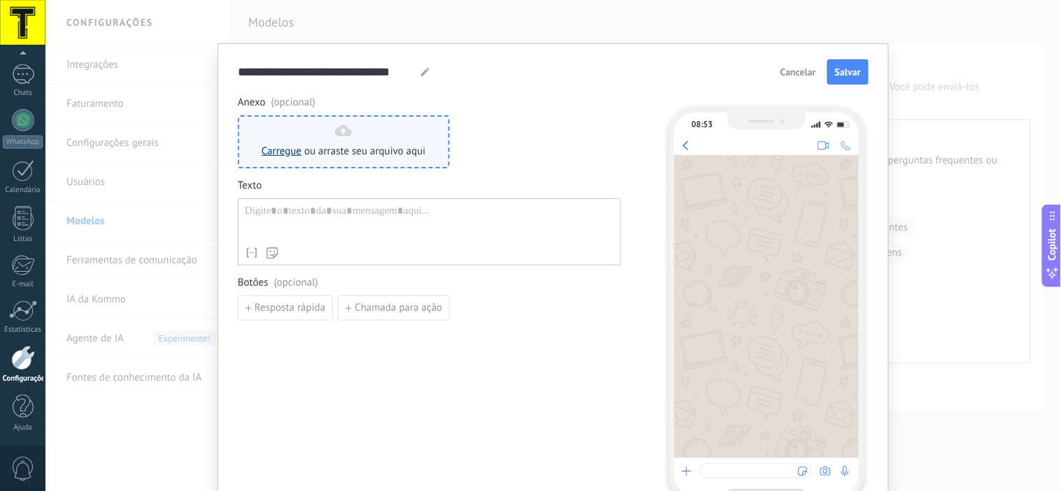
click at [288, 145] on link "Carregue" at bounding box center [281, 151] width 40 height 13
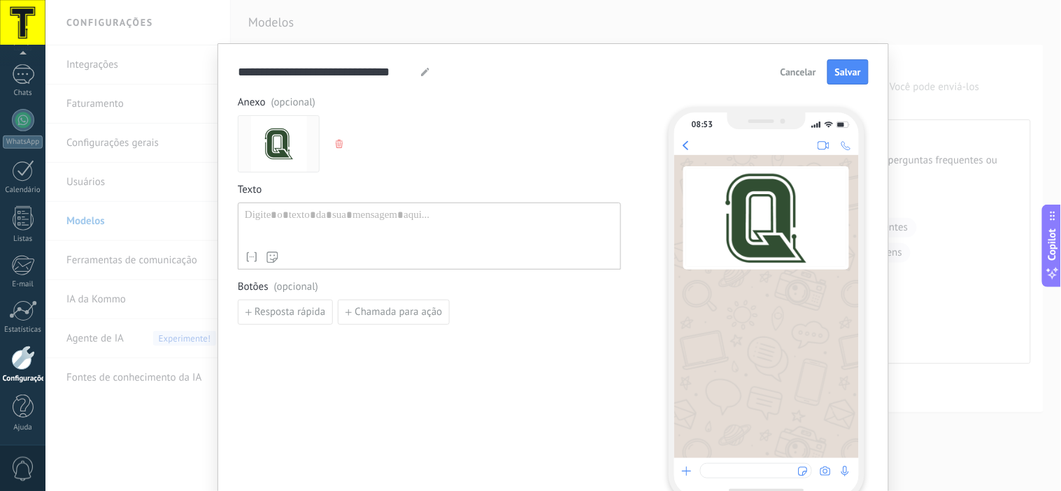
click at [319, 143] on div "Anexo (opcional)" at bounding box center [429, 134] width 383 height 77
click at [340, 150] on button "button" at bounding box center [340, 144] width 11 height 21
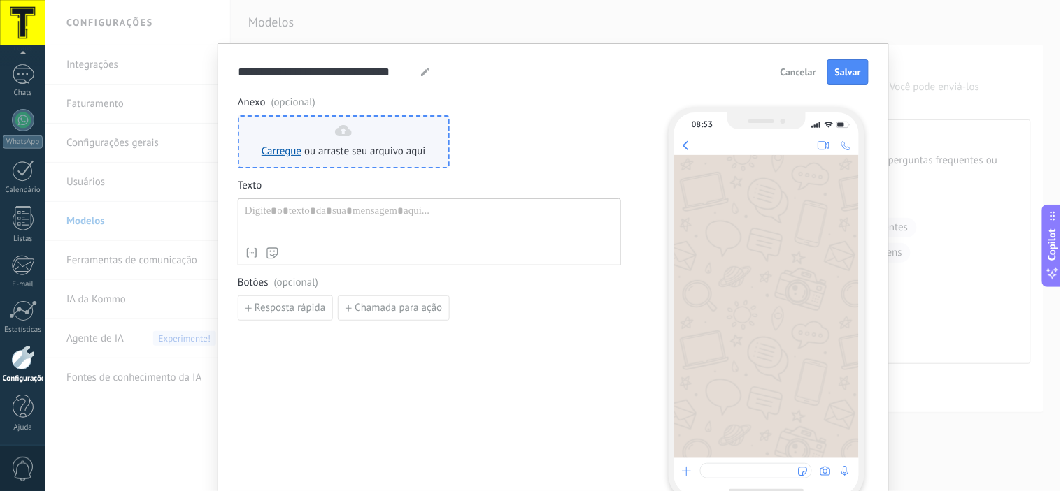
click at [362, 155] on span "ou arraste seu arquivo aqui" at bounding box center [365, 152] width 122 height 14
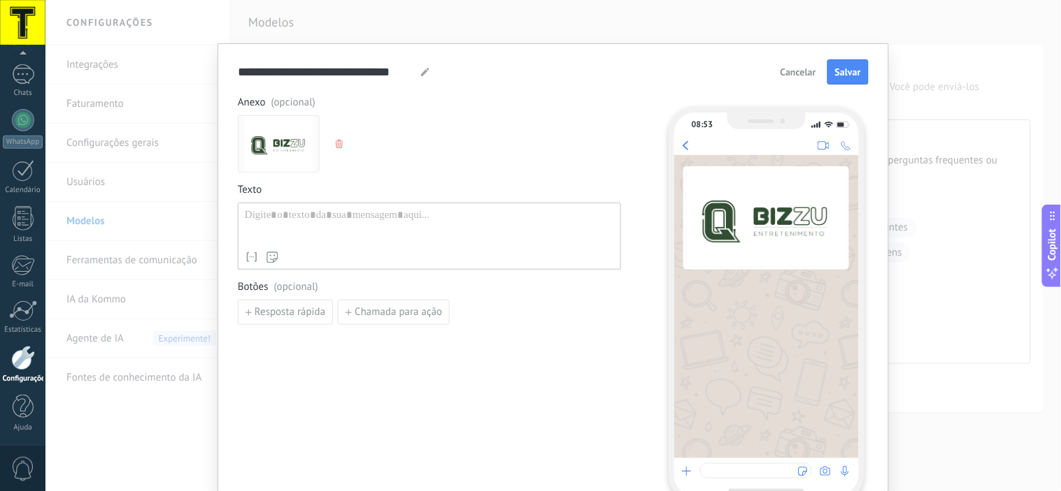
click at [337, 140] on icon "button" at bounding box center [339, 144] width 7 height 8
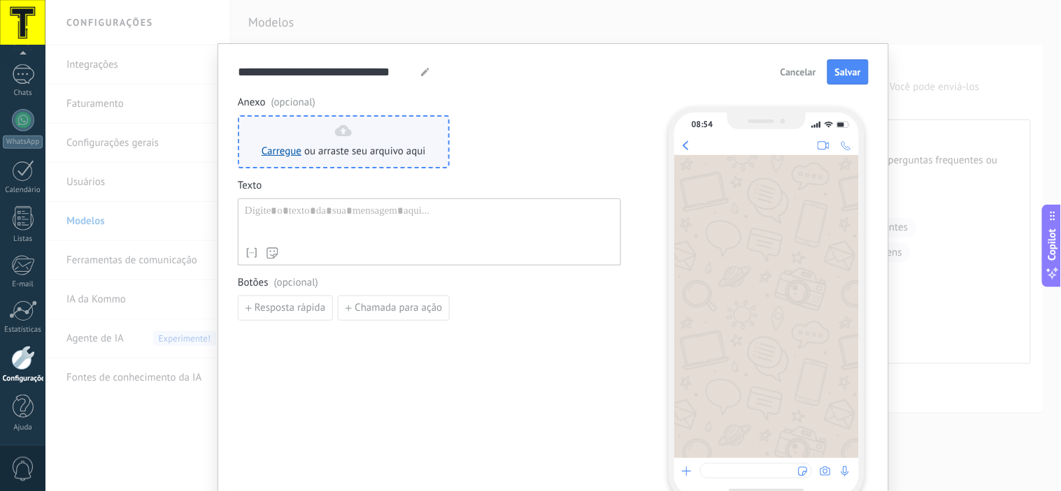
click at [345, 159] on div "Carregue ou arraste seu arquivo aqui [GEOGRAPHIC_DATA] para cá" at bounding box center [344, 141] width 212 height 53
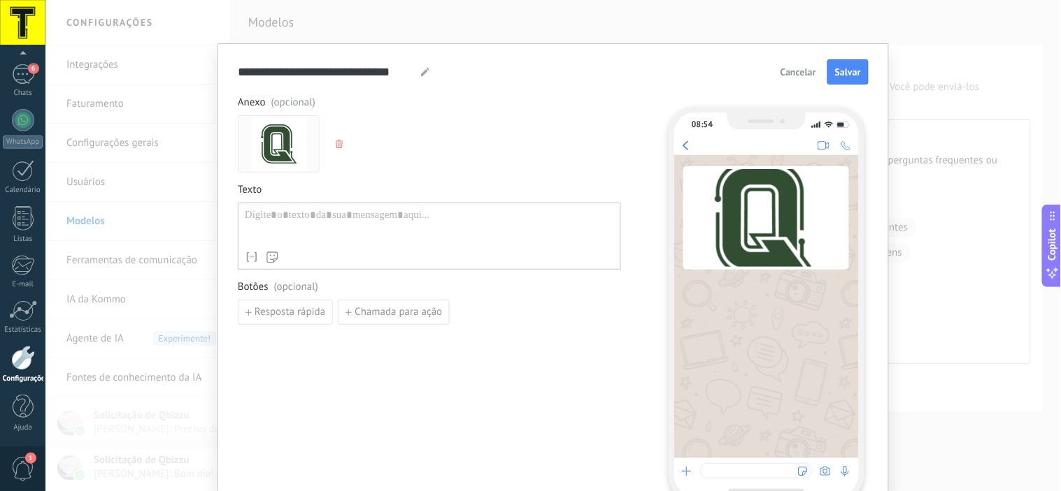
click at [337, 141] on icon "button" at bounding box center [339, 144] width 7 height 8
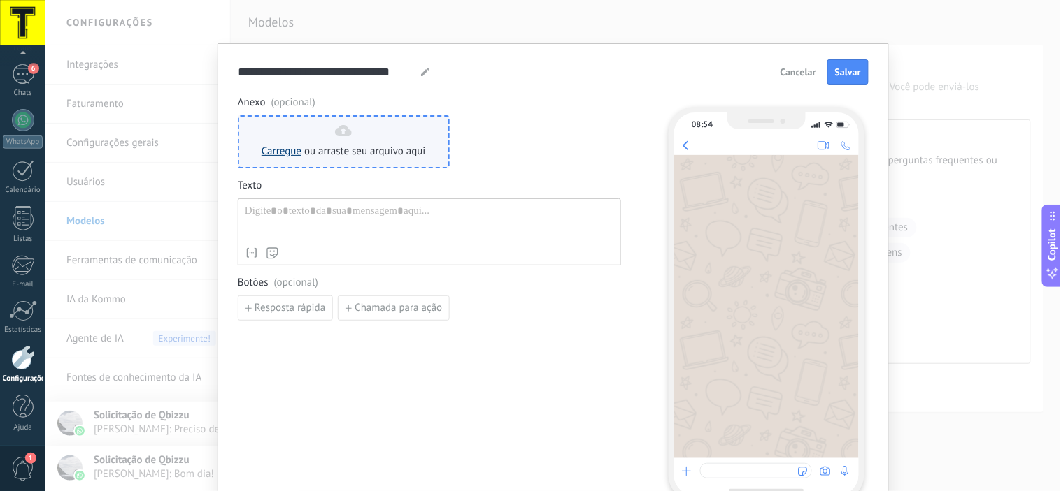
click at [280, 145] on link "Carregue" at bounding box center [281, 151] width 40 height 13
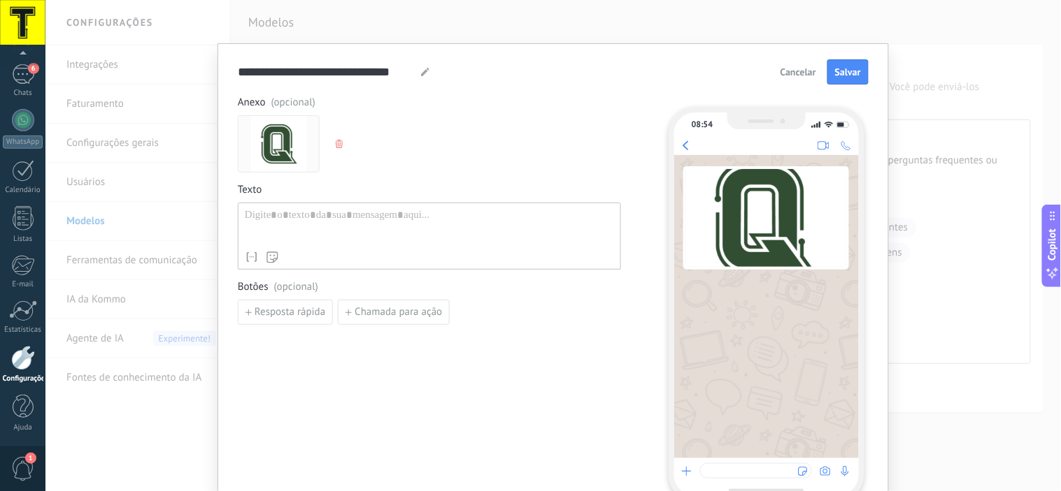
click at [327, 145] on div "Anexo (opcional)" at bounding box center [429, 134] width 383 height 77
click at [338, 144] on use "button" at bounding box center [339, 144] width 7 height 8
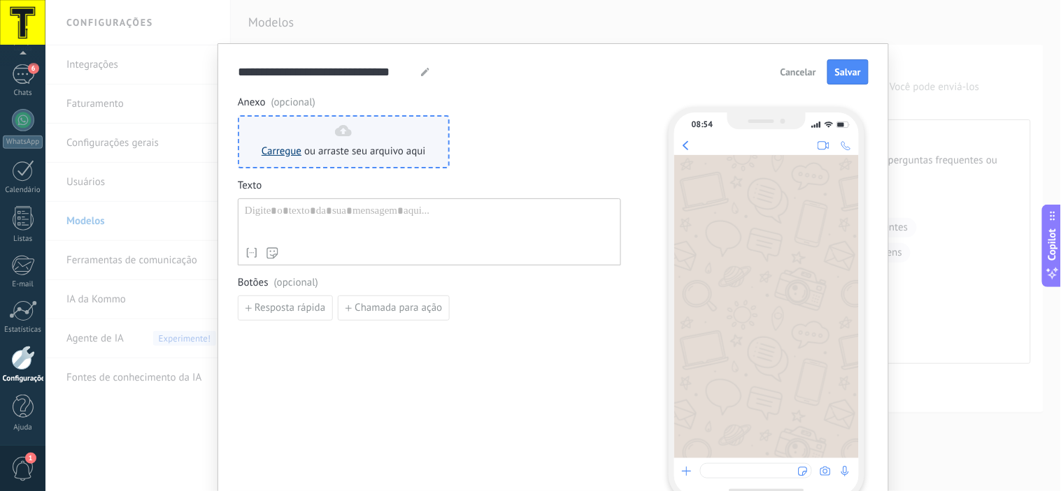
click at [271, 157] on link "Carregue" at bounding box center [281, 151] width 40 height 13
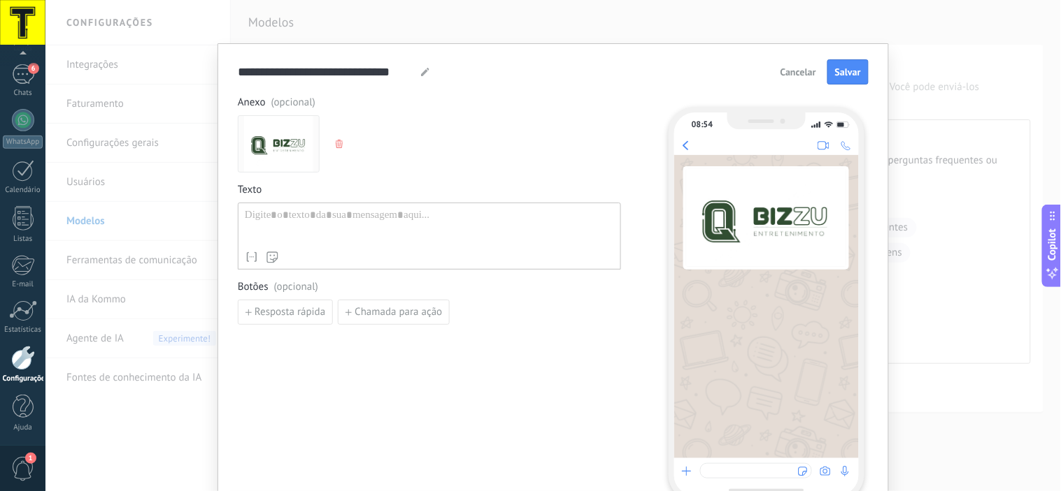
click at [495, 218] on div at bounding box center [429, 227] width 369 height 36
click at [386, 312] on span "Chamada para ação" at bounding box center [397, 313] width 87 height 10
click at [617, 312] on button "button" at bounding box center [614, 313] width 22 height 21
click at [285, 315] on span "Resposta rápida" at bounding box center [289, 313] width 71 height 10
click at [336, 350] on span "Adicionar resp. rápida" at bounding box center [302, 345] width 96 height 10
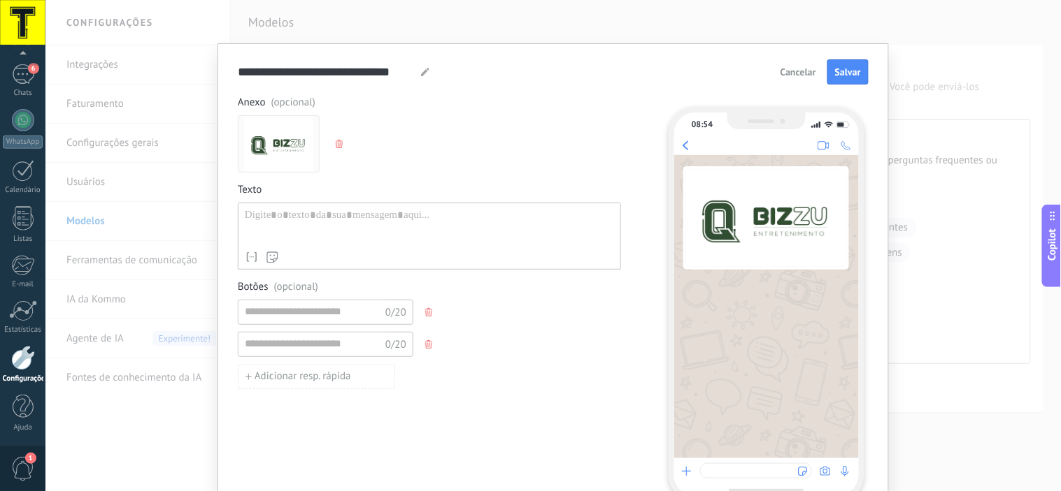
click at [425, 345] on icon "button" at bounding box center [428, 344] width 7 height 8
click at [430, 316] on span "button" at bounding box center [430, 312] width 10 height 8
click at [505, 201] on div "Texto Nome de contato Primeiro nome Sobrenome Contato ID Contato usuário respon…" at bounding box center [429, 226] width 383 height 87
click at [499, 219] on div at bounding box center [429, 227] width 369 height 36
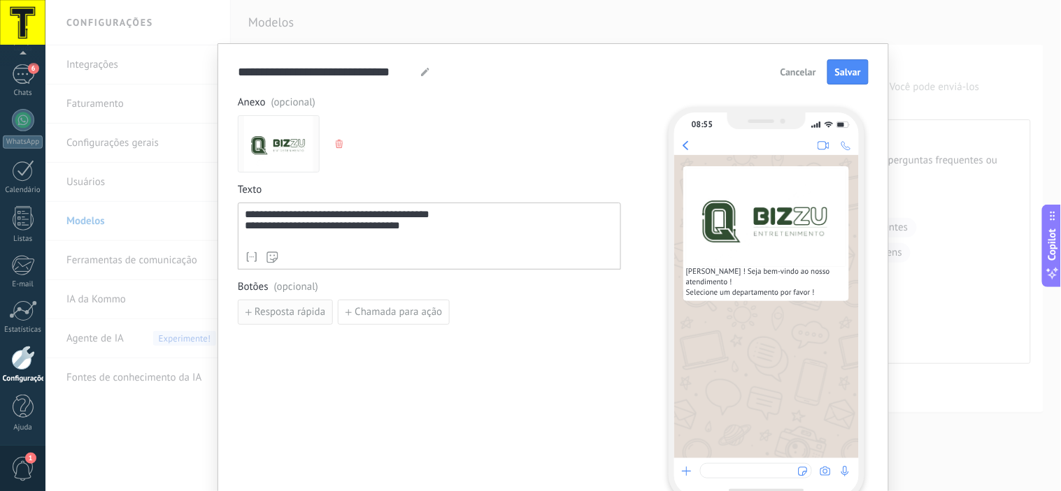
click at [299, 317] on span "Resposta rápida" at bounding box center [289, 313] width 71 height 10
click at [340, 312] on input at bounding box center [312, 312] width 149 height 22
type input "*"
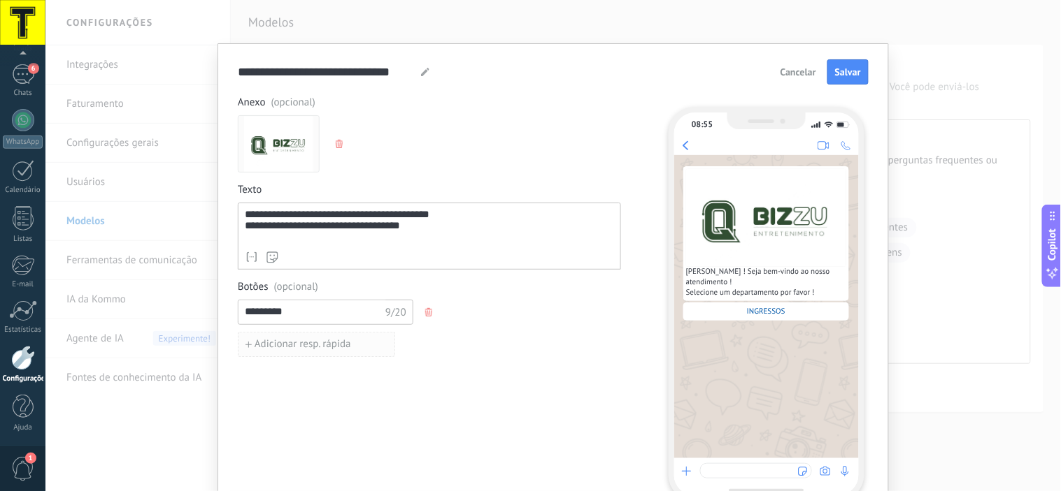
click at [336, 350] on span "Adicionar resp. rápida" at bounding box center [302, 345] width 96 height 10
click at [315, 344] on input at bounding box center [312, 344] width 149 height 22
drag, startPoint x: 304, startPoint y: 312, endPoint x: 231, endPoint y: 317, distance: 73.6
click at [231, 317] on div "**********" at bounding box center [552, 283] width 671 height 481
type input "*******"
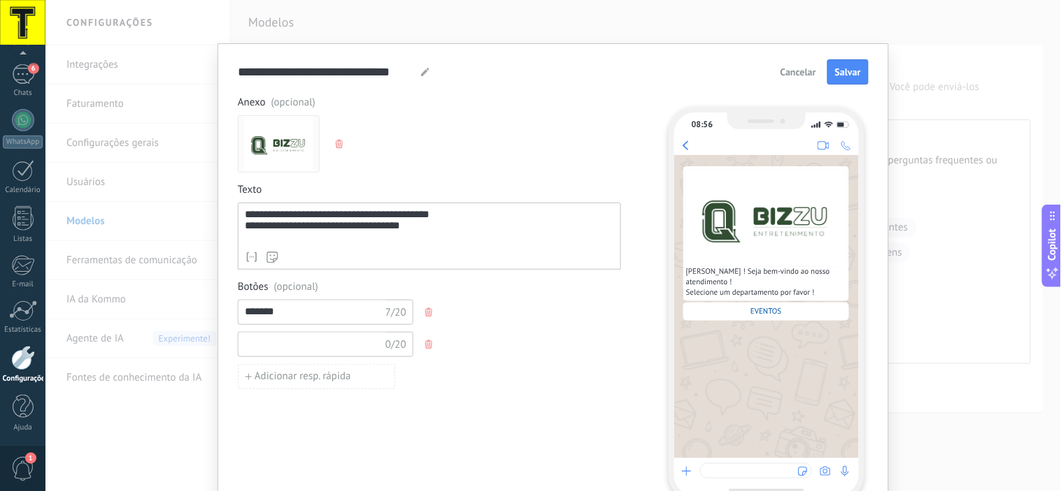
click at [364, 352] on input at bounding box center [312, 344] width 149 height 22
type input "*********"
click at [334, 380] on span "Adicionar resp. rápida" at bounding box center [302, 377] width 96 height 10
click at [334, 378] on input at bounding box center [312, 376] width 149 height 22
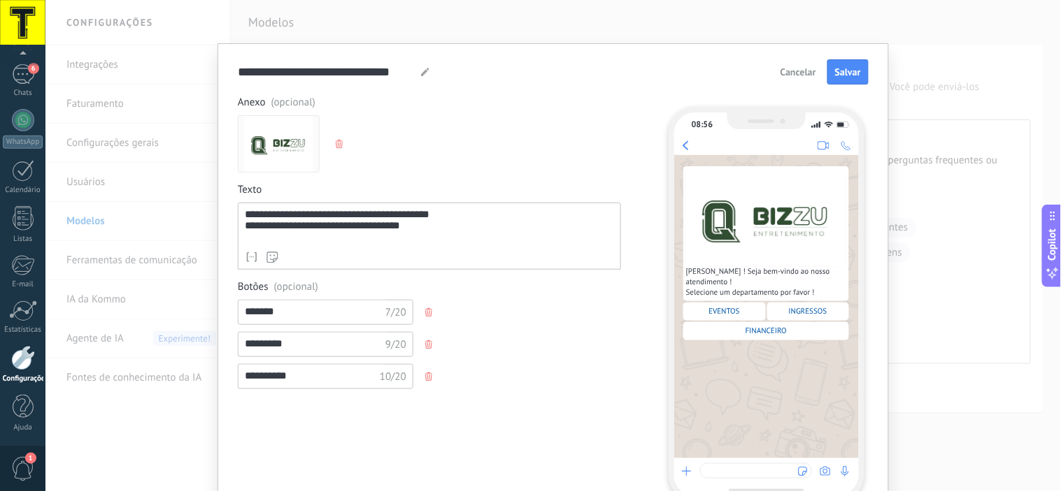
type input "**********"
click at [320, 420] on div "**********" at bounding box center [429, 298] width 383 height 405
drag, startPoint x: 326, startPoint y: 315, endPoint x: 182, endPoint y: 292, distance: 146.5
click at [182, 292] on div "**********" at bounding box center [552, 245] width 1015 height 491
drag, startPoint x: 317, startPoint y: 347, endPoint x: 189, endPoint y: 334, distance: 128.6
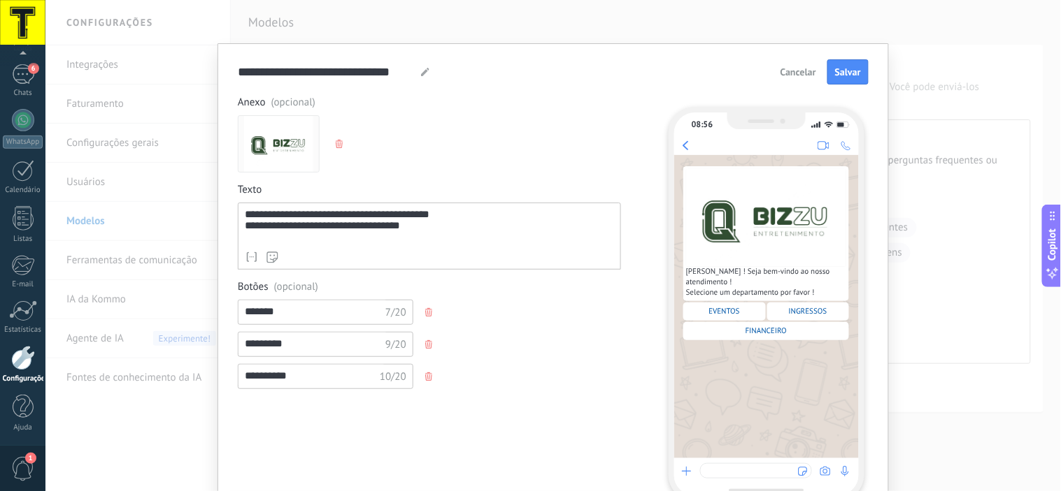
click at [189, 334] on div "**********" at bounding box center [552, 245] width 1015 height 491
drag, startPoint x: 298, startPoint y: 315, endPoint x: 163, endPoint y: 297, distance: 136.1
click at [163, 297] on div "**********" at bounding box center [552, 245] width 1015 height 491
paste input "**"
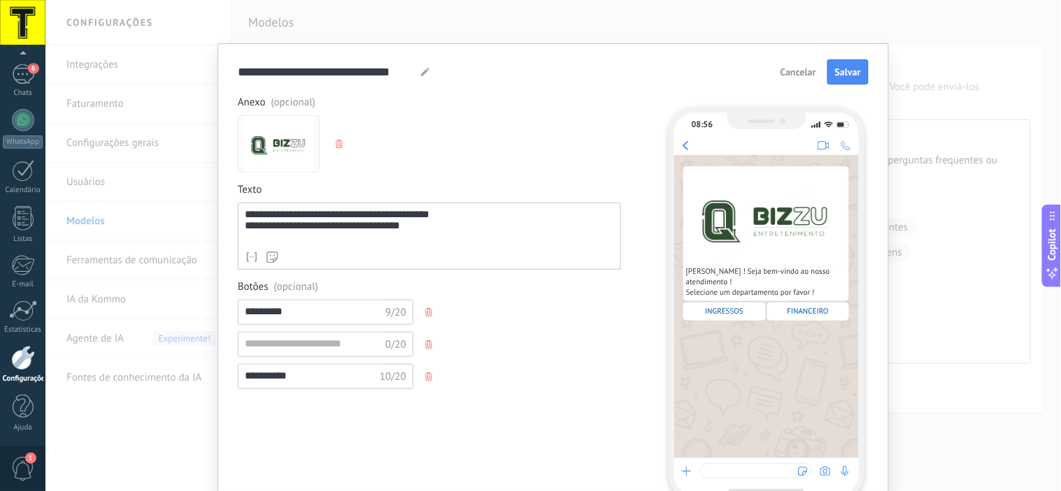
type input "*********"
click at [292, 350] on input at bounding box center [312, 344] width 149 height 22
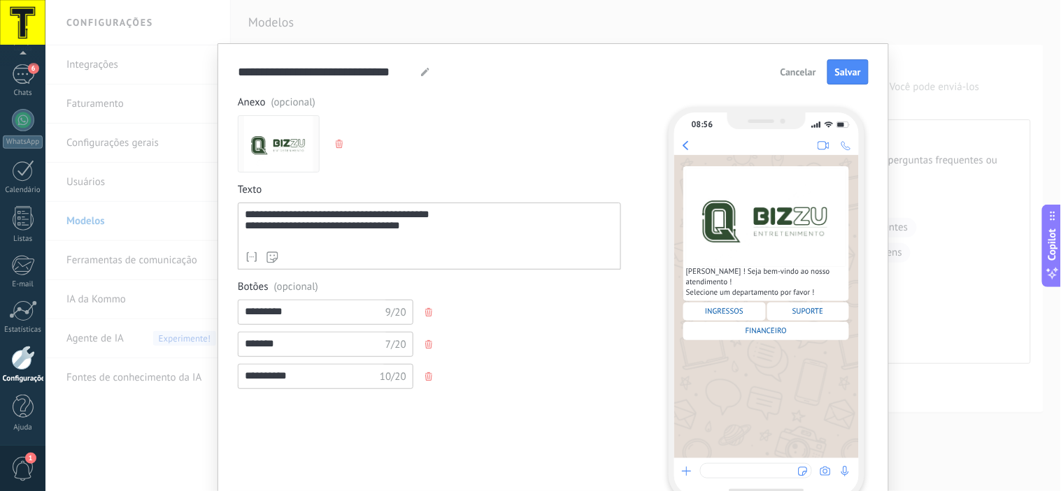
type input "*******"
click at [515, 399] on div "**********" at bounding box center [429, 298] width 383 height 405
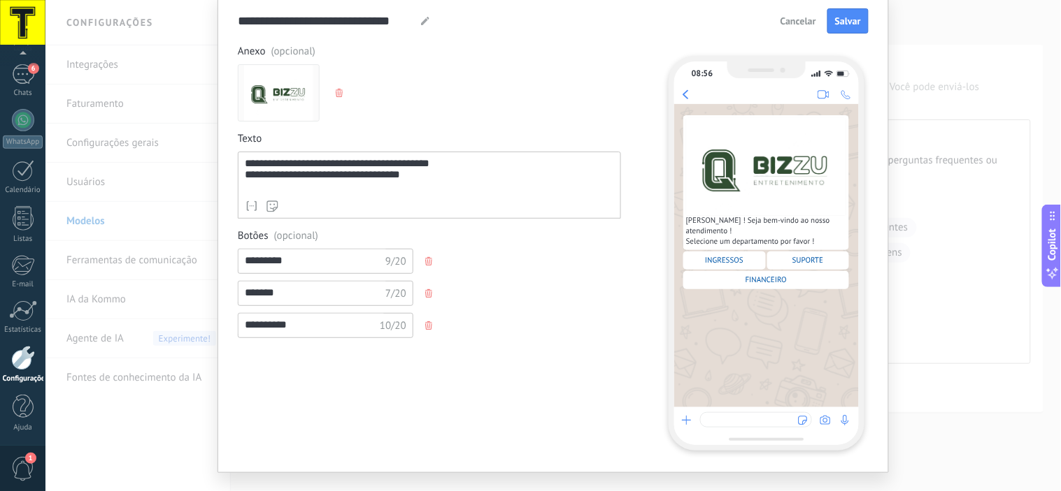
scroll to position [78, 0]
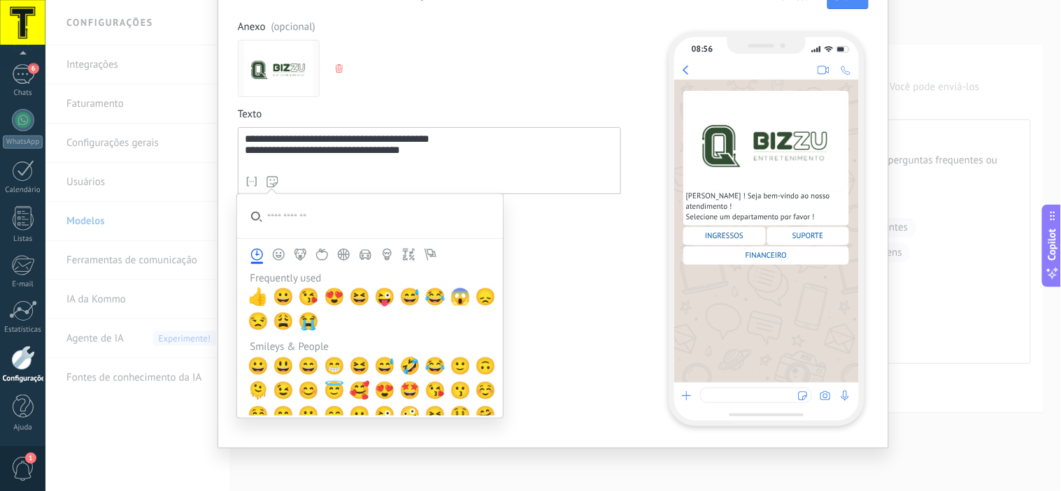
click at [266, 180] on icon at bounding box center [272, 182] width 12 height 12
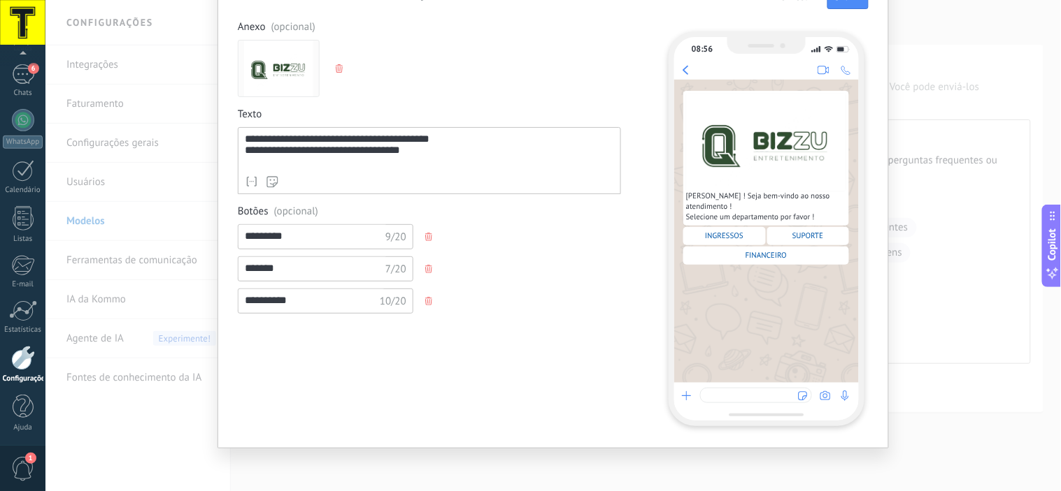
click at [268, 138] on div "**********" at bounding box center [429, 152] width 369 height 36
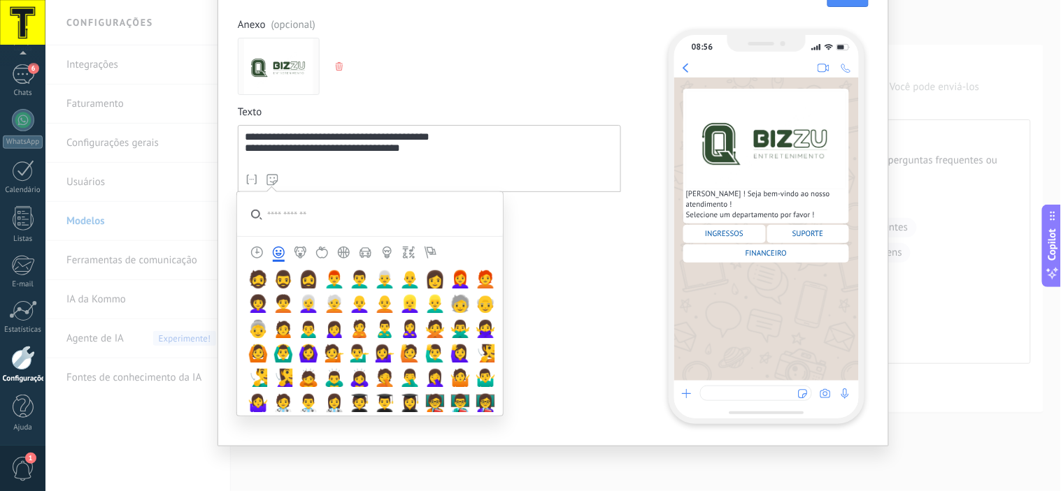
scroll to position [317, 0]
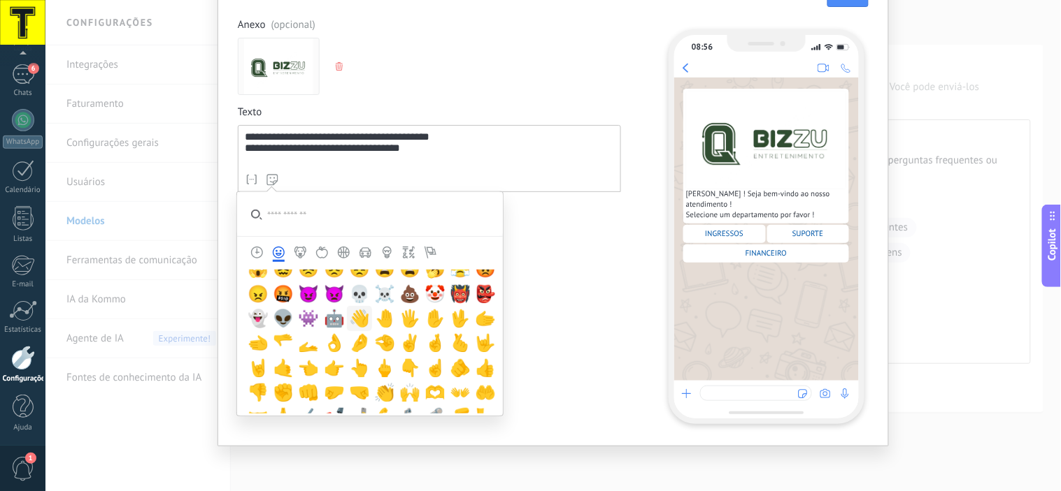
click at [352, 313] on span "👋" at bounding box center [359, 319] width 21 height 20
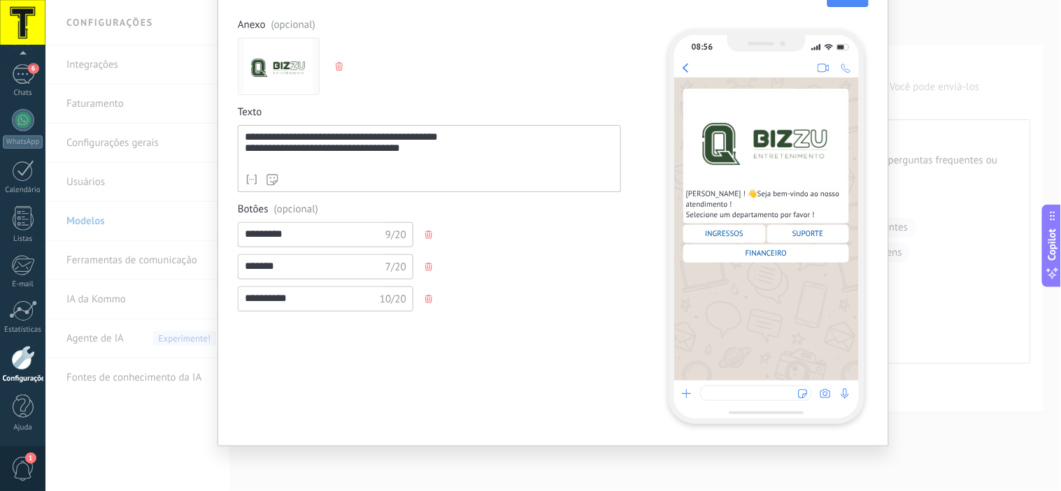
scroll to position [2, 0]
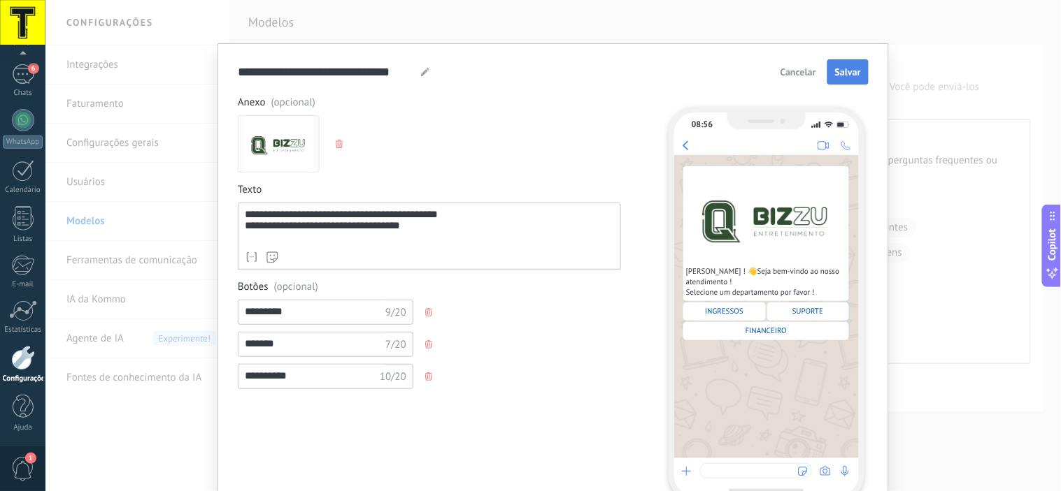
click at [835, 65] on button "Salvar" at bounding box center [847, 71] width 41 height 25
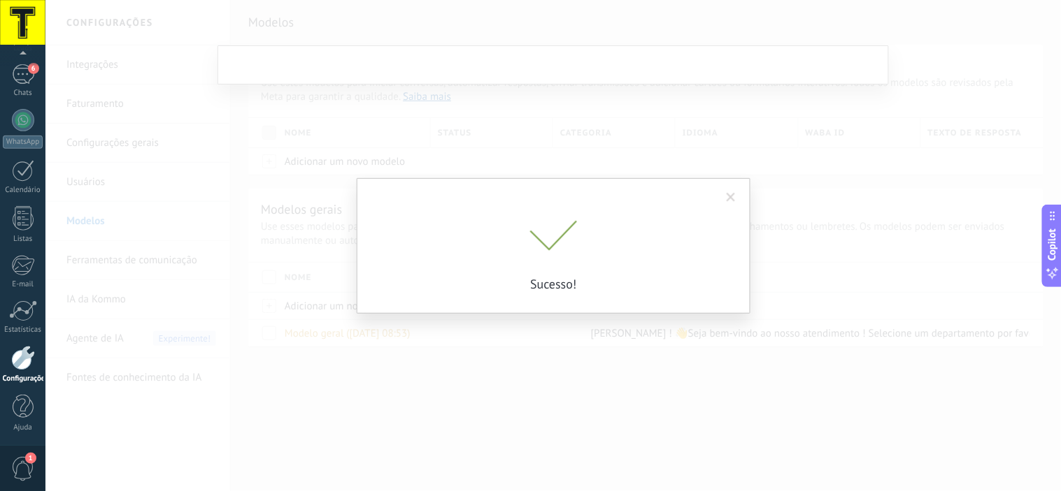
scroll to position [0, 0]
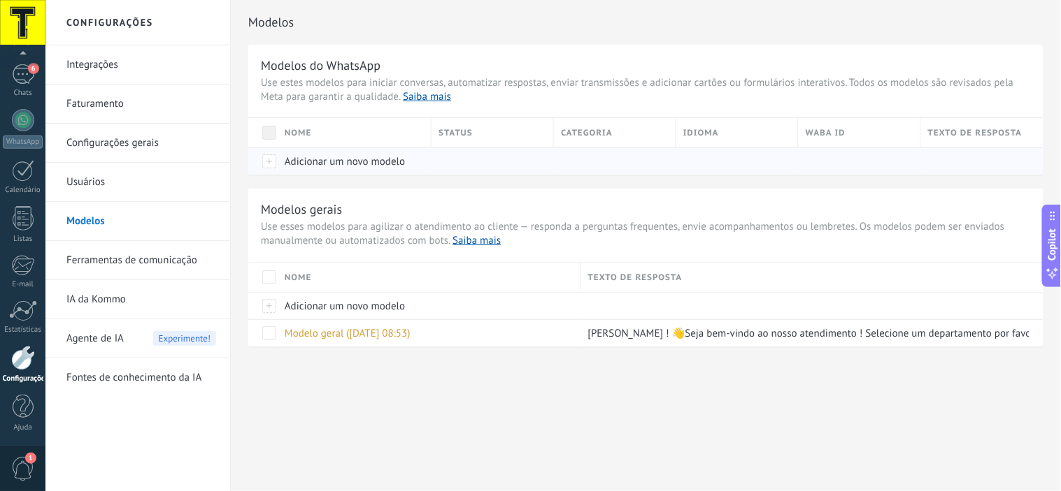
click at [385, 158] on span "Adicionar um novo modelo" at bounding box center [345, 161] width 120 height 13
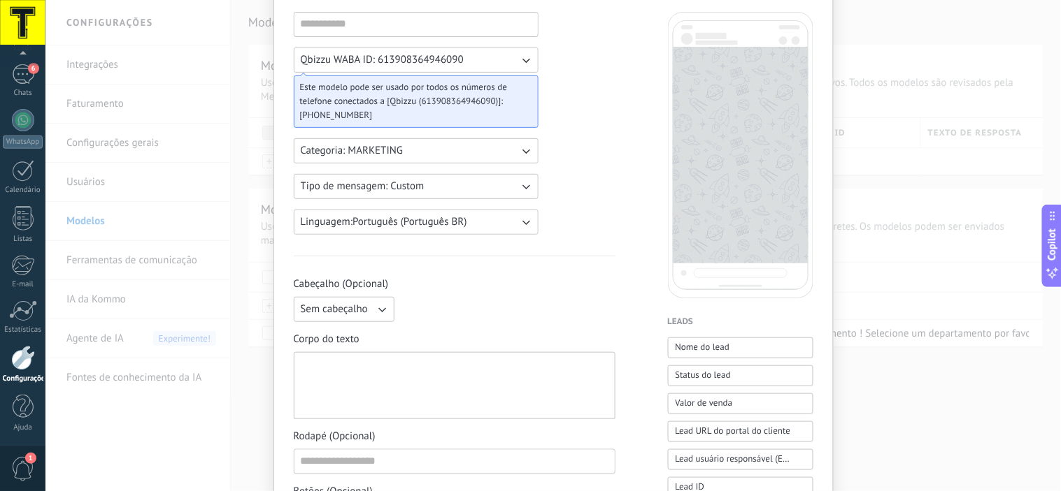
scroll to position [78, 0]
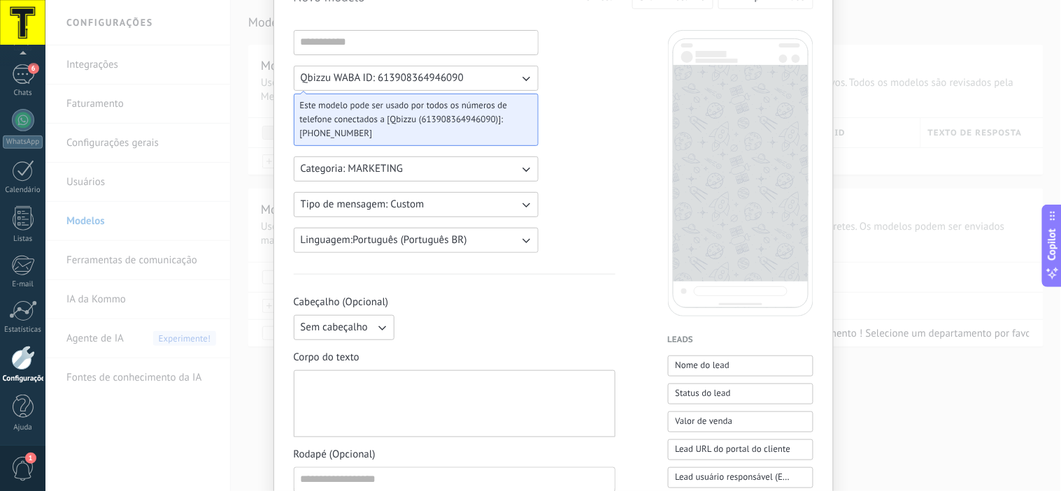
click at [522, 78] on icon "button" at bounding box center [526, 79] width 8 height 5
click at [526, 169] on icon "button" at bounding box center [526, 170] width 8 height 5
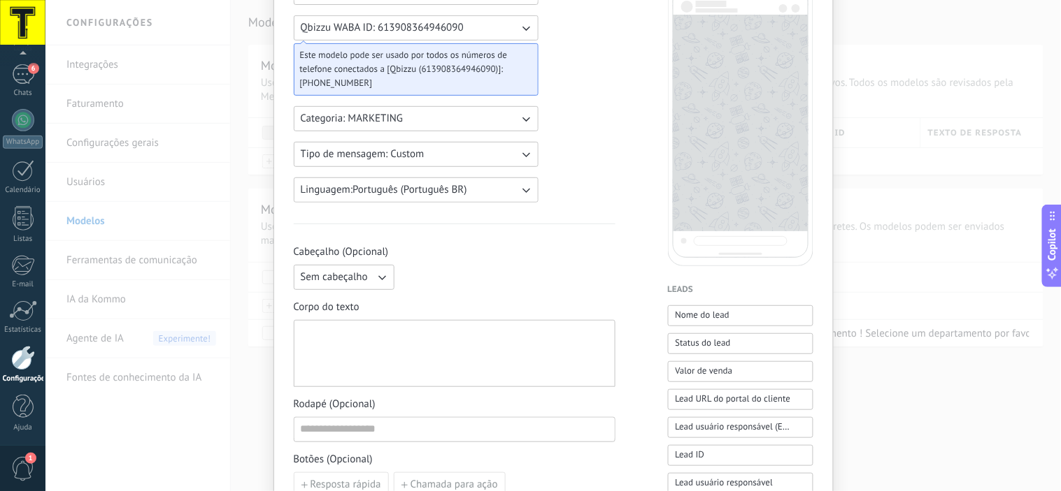
scroll to position [155, 0]
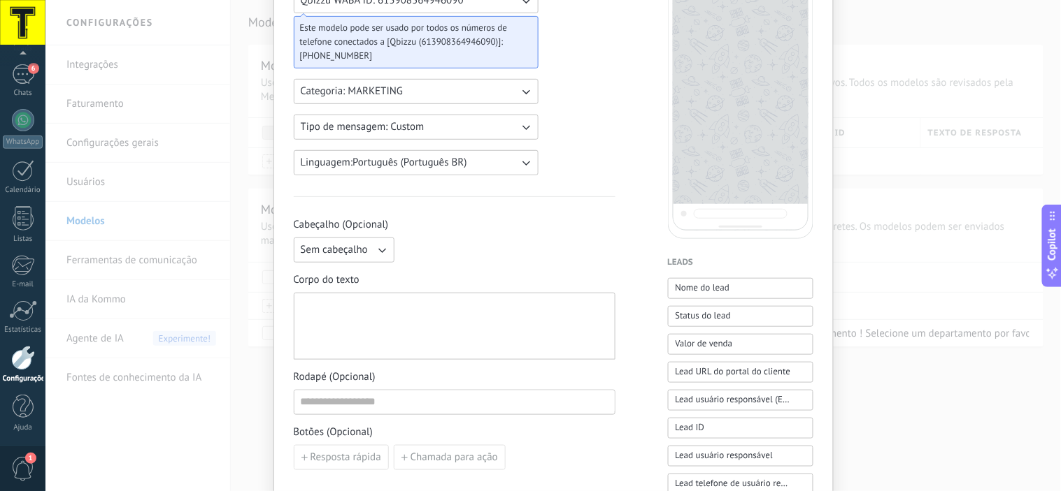
click at [522, 128] on icon "button" at bounding box center [526, 128] width 8 height 5
click at [568, 128] on div "Qbizzu WABA ID: 613908364946090 Este modelo pode ser usado por todos os números…" at bounding box center [455, 424] width 322 height 944
click at [526, 164] on icon "button" at bounding box center [526, 163] width 8 height 5
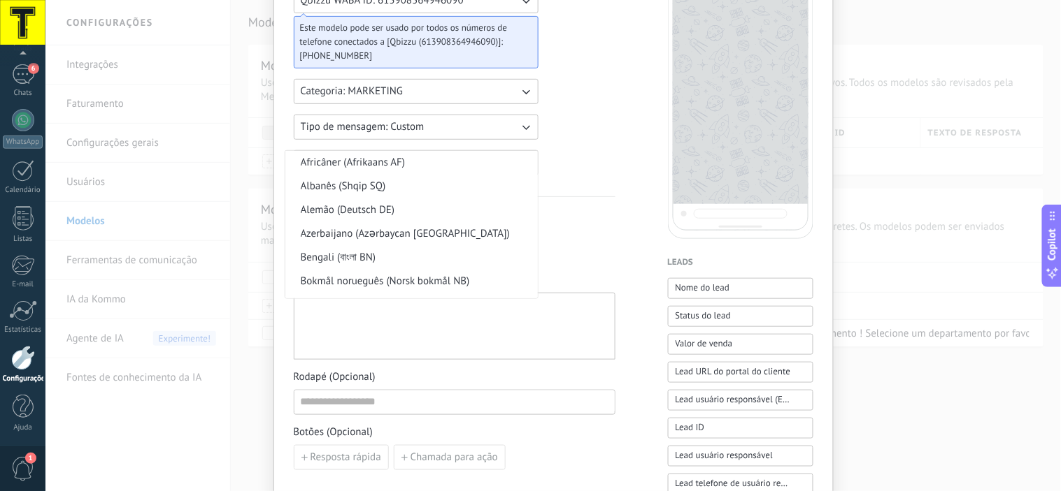
scroll to position [1150, 0]
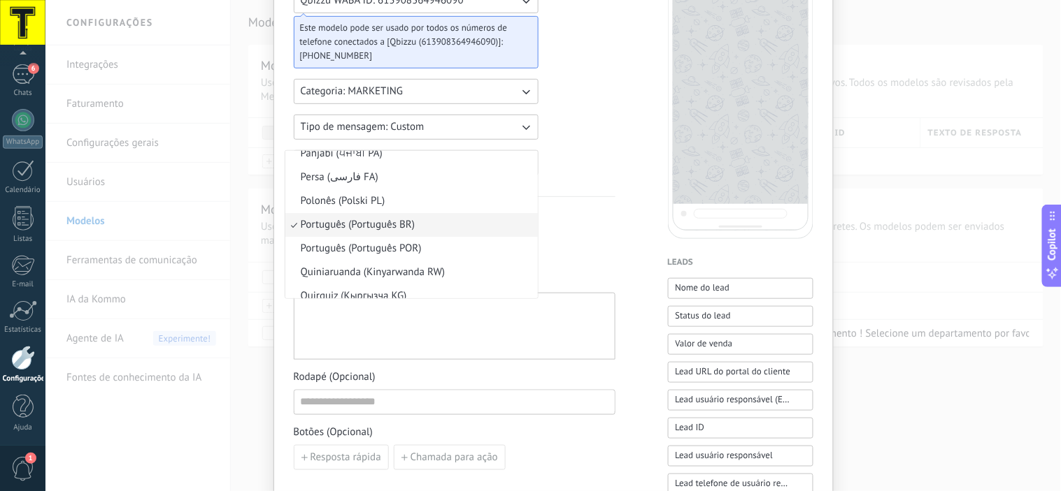
click at [579, 157] on div "Qbizzu WABA ID: 613908364946090 Este modelo pode ser usado por todos os números…" at bounding box center [455, 424] width 322 height 944
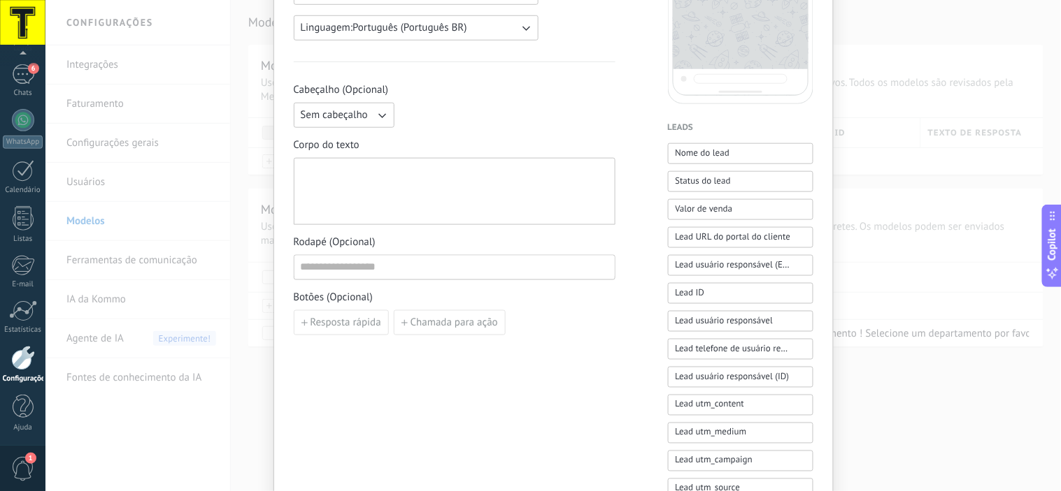
scroll to position [310, 0]
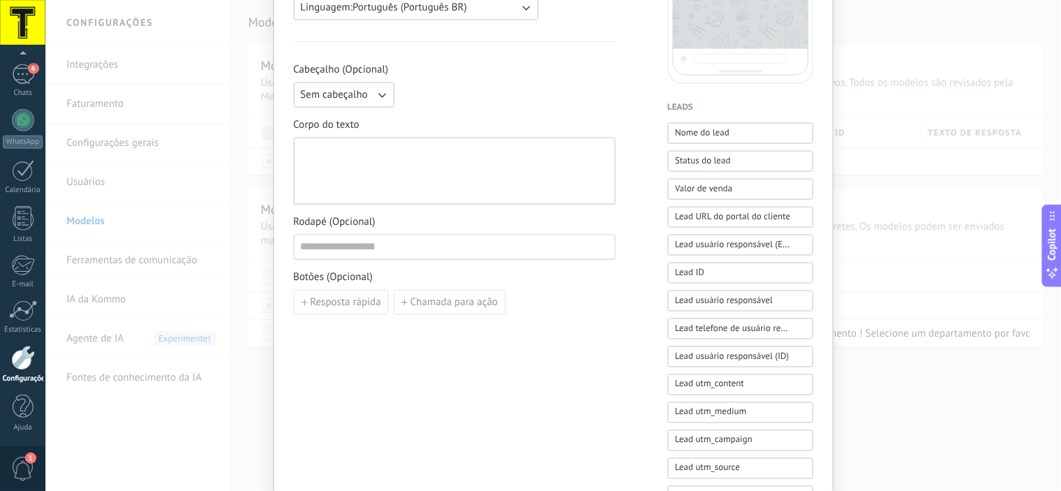
click at [382, 99] on icon "button" at bounding box center [382, 95] width 14 height 14
click at [554, 98] on div "Sem cabeçalho Sem cabeçalho Texto Imagem ou arquivo" at bounding box center [455, 94] width 322 height 25
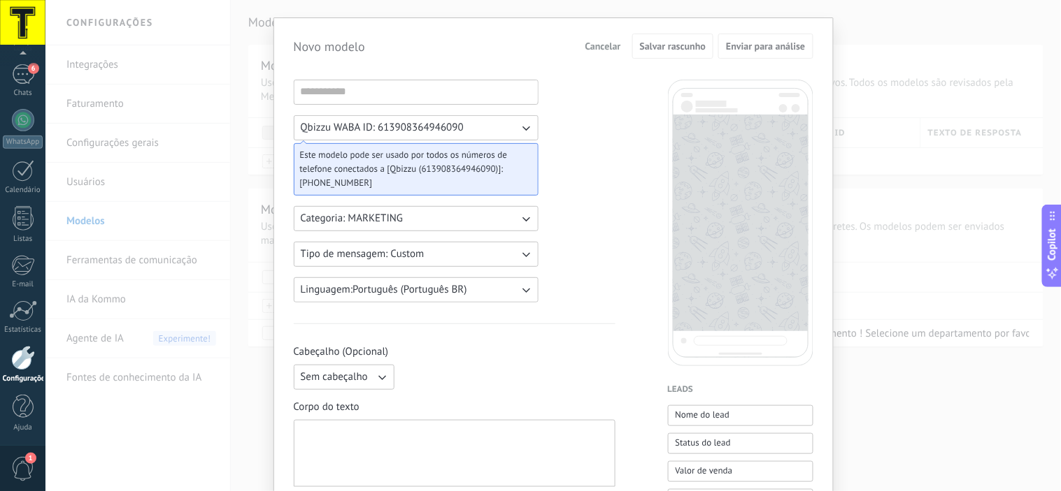
scroll to position [0, 0]
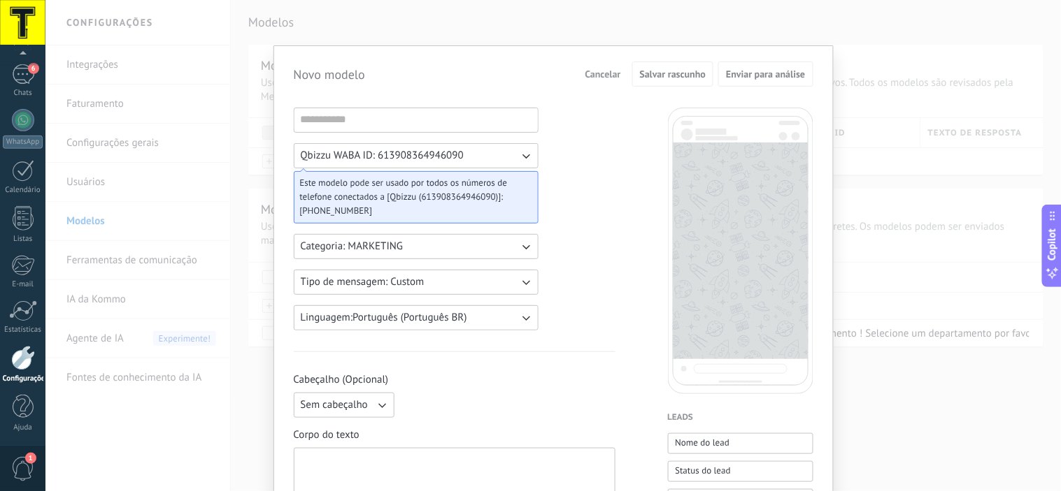
click at [493, 18] on div "Novo modelo Cancelar Salvar rascunho Enviar para análise Qbizzu WABA ID: 613908…" at bounding box center [552, 245] width 1015 height 491
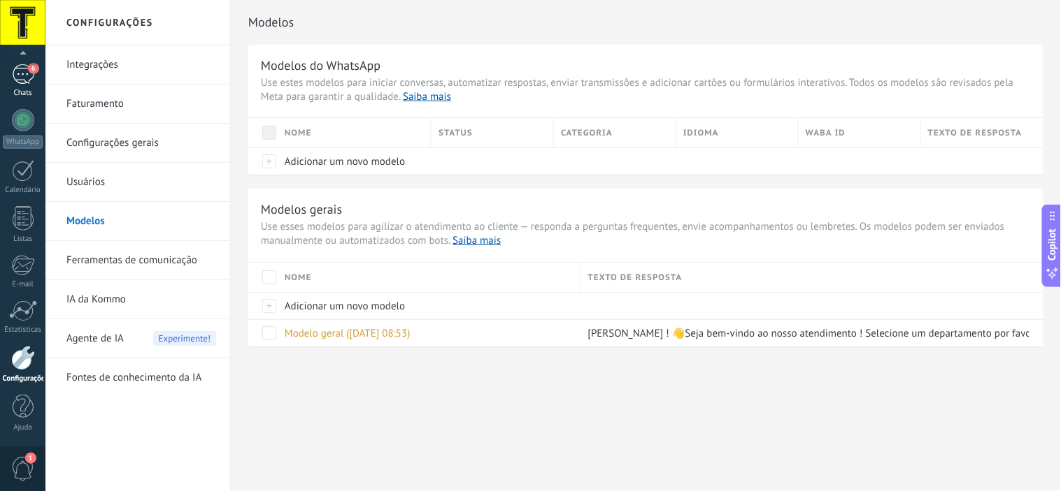
click at [31, 75] on div "6" at bounding box center [23, 74] width 22 height 20
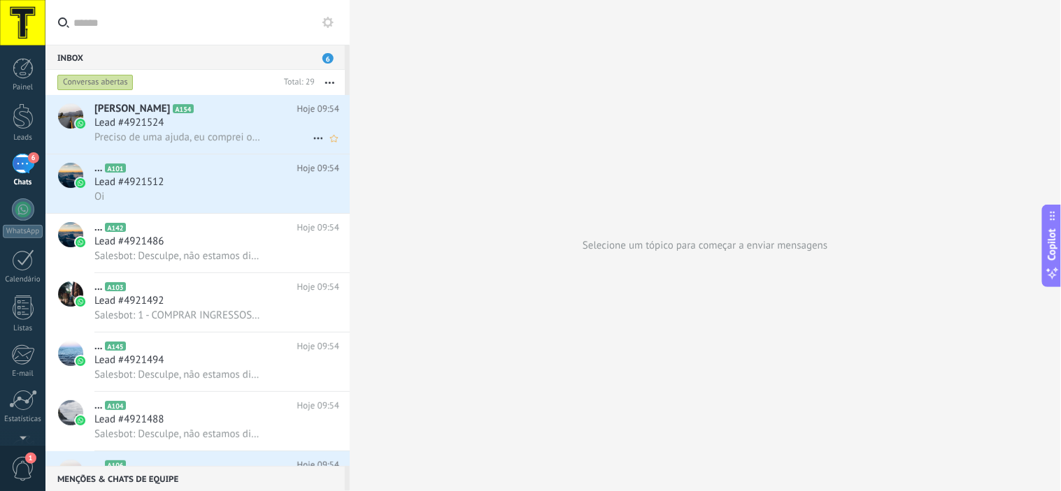
click at [210, 123] on div "Lead #4921524" at bounding box center [216, 123] width 245 height 14
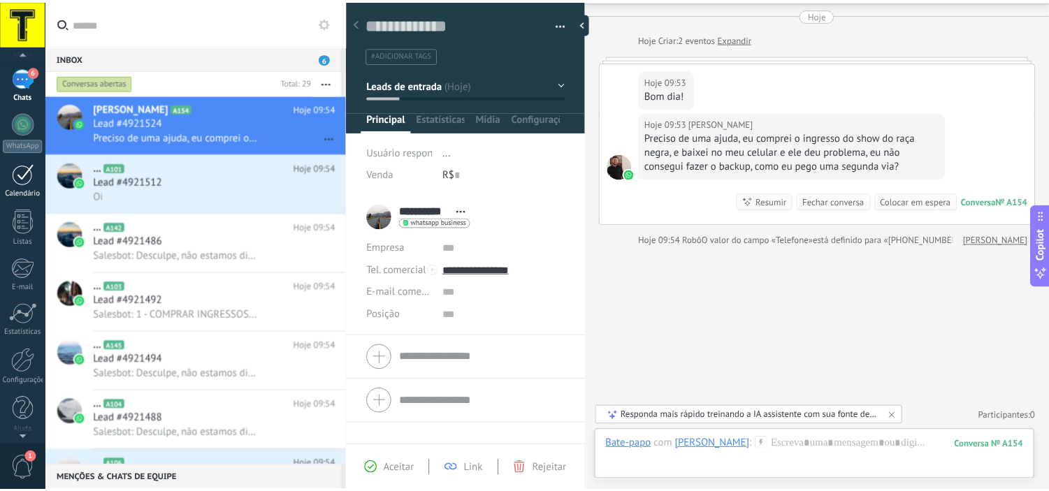
scroll to position [89, 0]
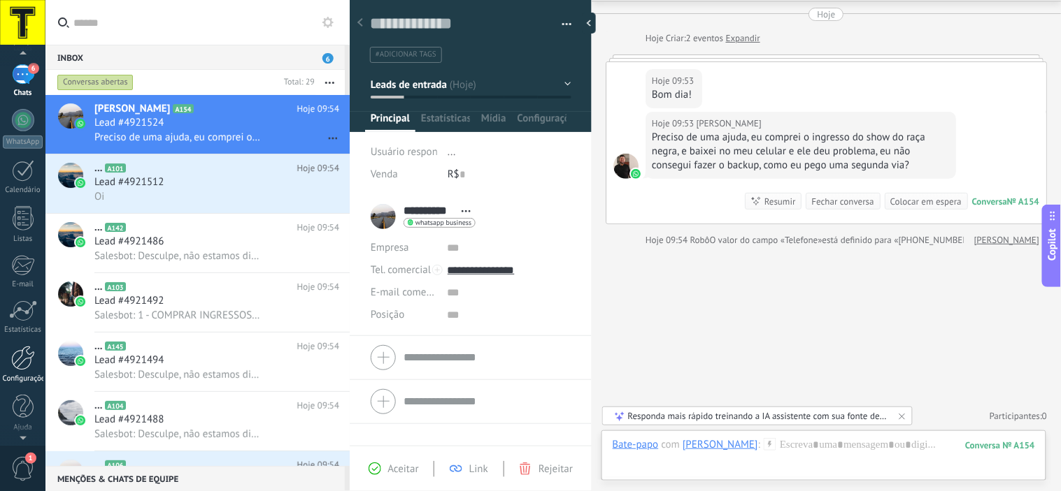
click at [29, 348] on div at bounding box center [23, 358] width 24 height 24
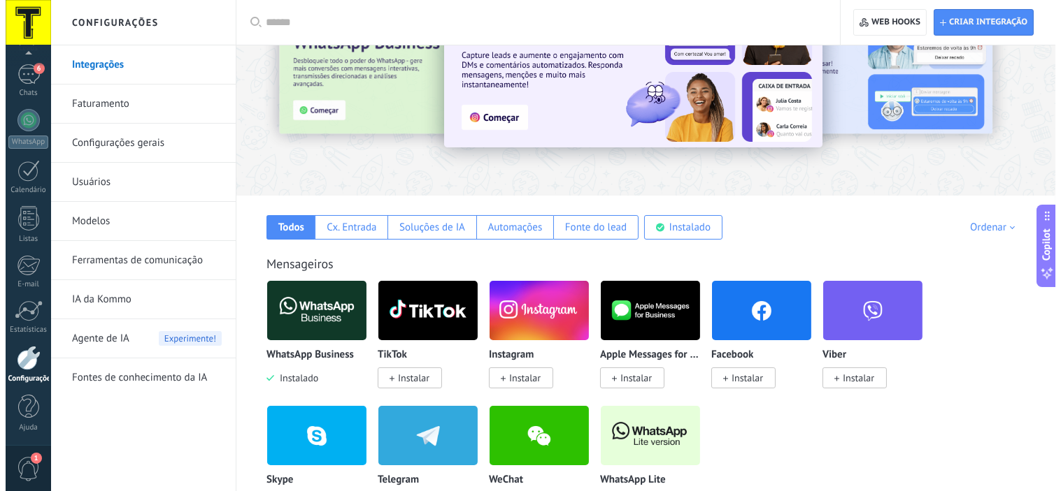
scroll to position [155, 0]
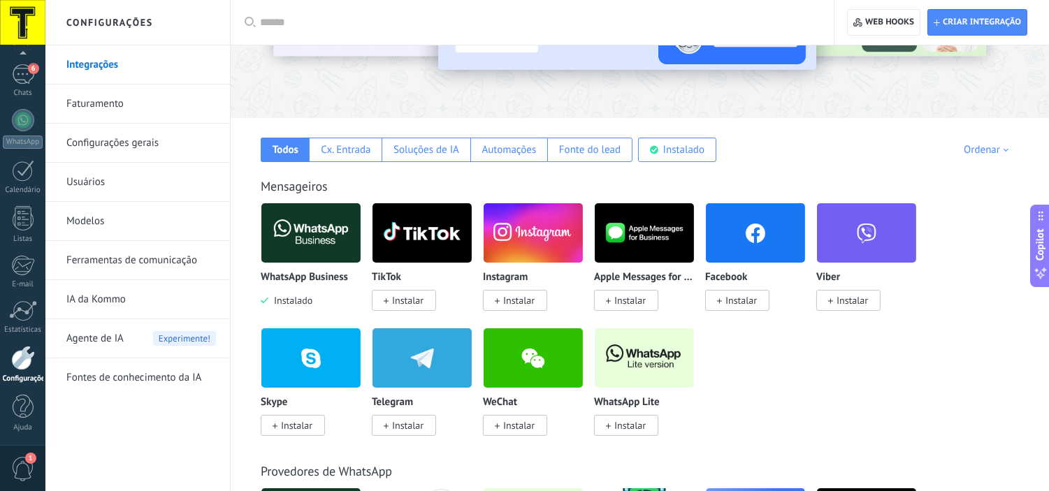
click at [524, 299] on span "Instalar" at bounding box center [518, 300] width 31 height 13
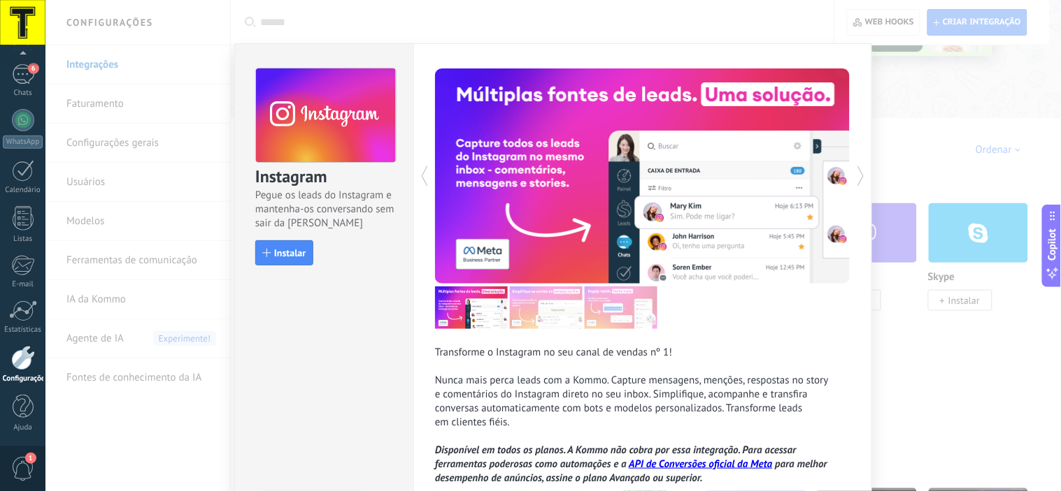
scroll to position [0, 0]
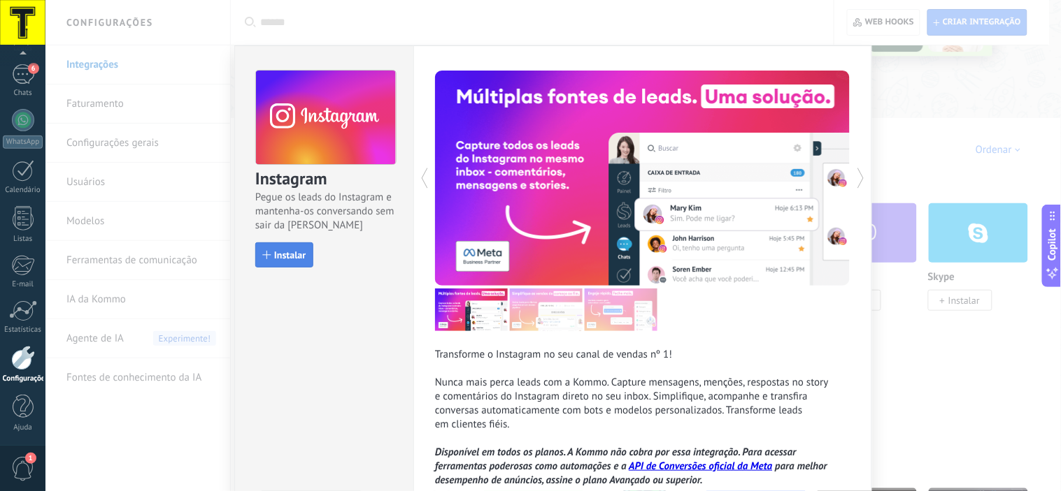
click at [296, 261] on button "Instalar" at bounding box center [284, 255] width 58 height 25
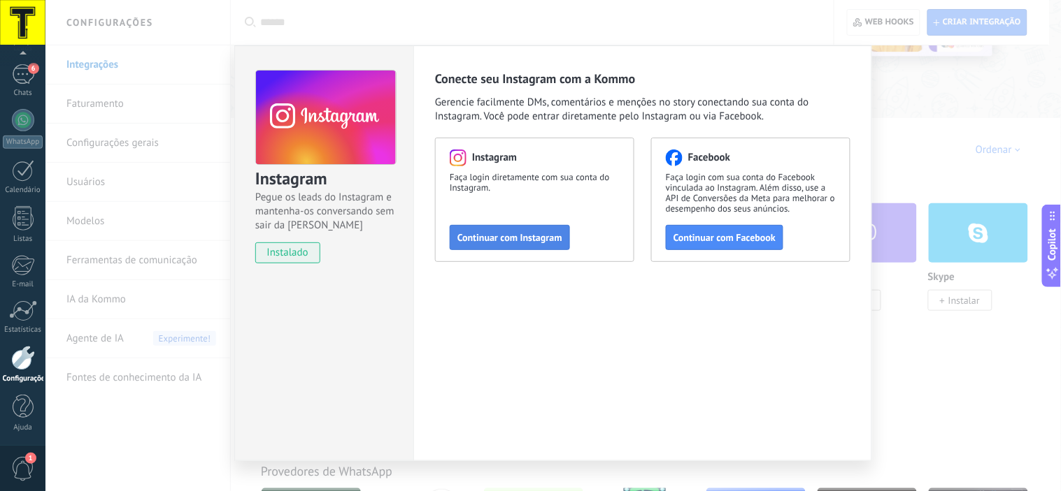
click at [496, 236] on span "Continuar com Instagram" at bounding box center [509, 238] width 105 height 10
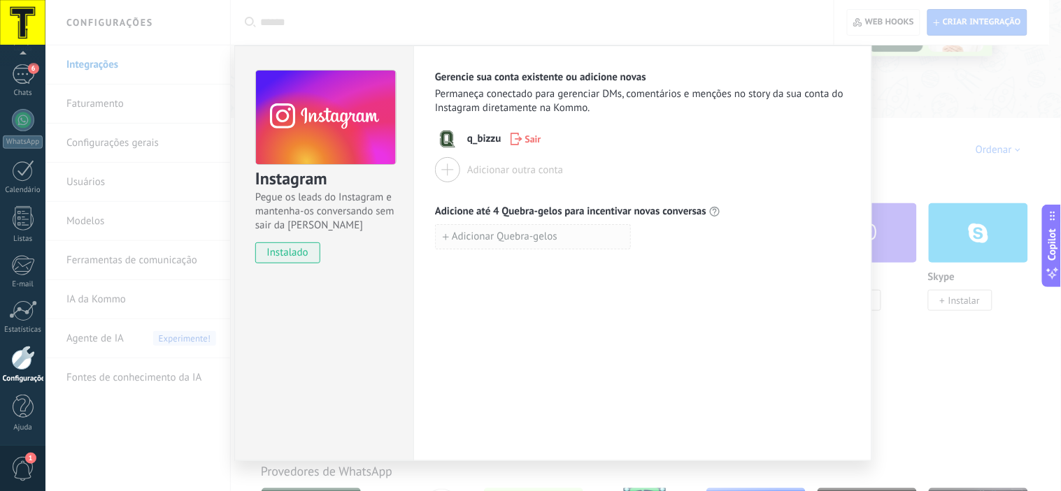
click at [519, 242] on span "Adicionar Quebra-gelos" at bounding box center [505, 237] width 106 height 10
type input "*****"
click at [588, 275] on button "Adicionar Quebra-gelos" at bounding box center [533, 267] width 196 height 25
type input "**********"
click at [570, 369] on div "**********" at bounding box center [642, 253] width 459 height 416
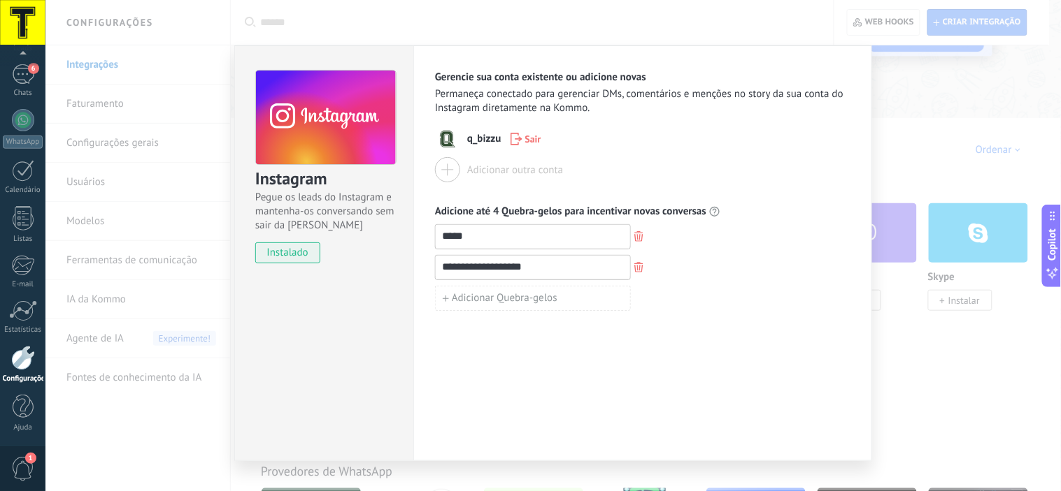
click at [468, 140] on span "q_bizzu" at bounding box center [484, 139] width 34 height 14
click at [638, 261] on button "button" at bounding box center [639, 268] width 16 height 19
click at [884, 296] on div "Instagram Pegue os leads do Instagram e mantenha-os conversando sem sair da Kom…" at bounding box center [552, 245] width 1015 height 491
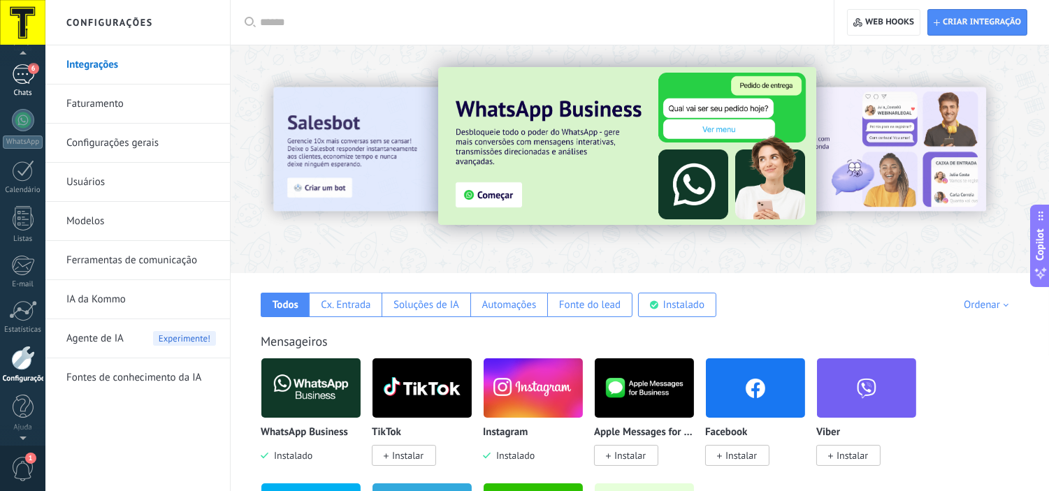
click at [15, 67] on div "6" at bounding box center [23, 74] width 22 height 20
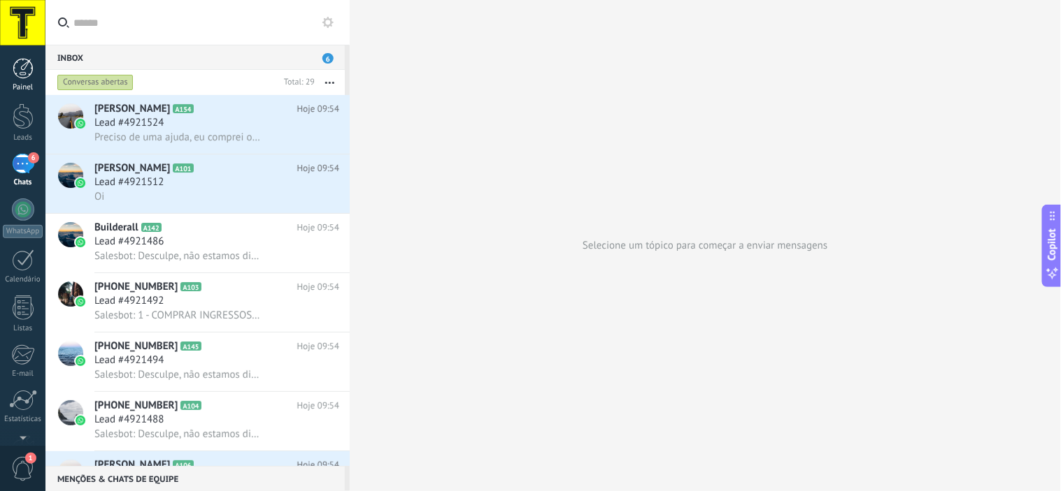
click at [22, 71] on div at bounding box center [23, 68] width 21 height 21
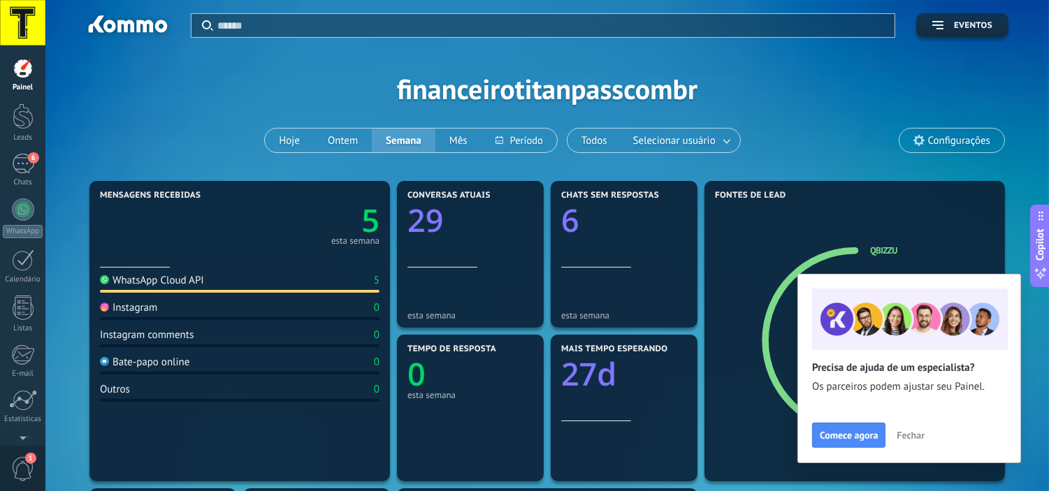
click at [912, 438] on span "Fechar" at bounding box center [911, 436] width 28 height 10
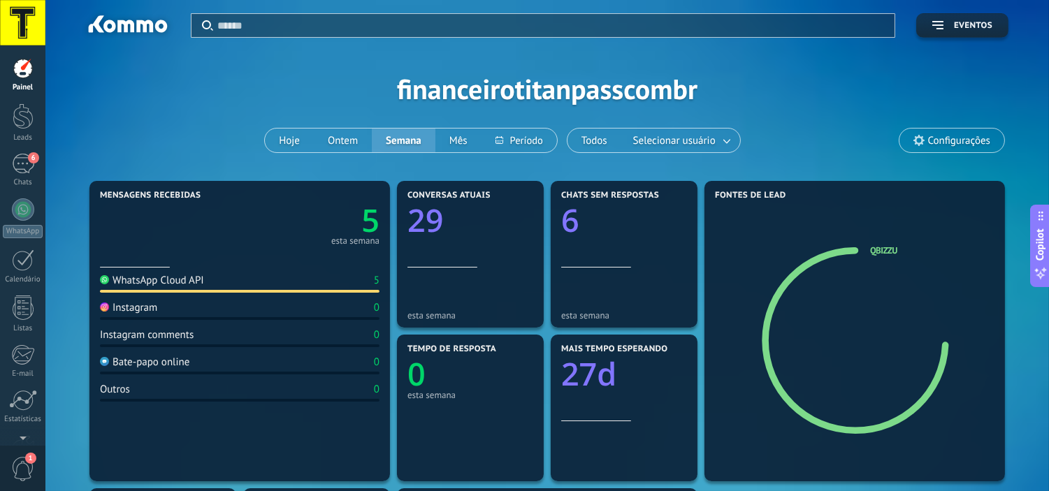
click at [935, 141] on span "Configurações" at bounding box center [959, 141] width 62 height 12
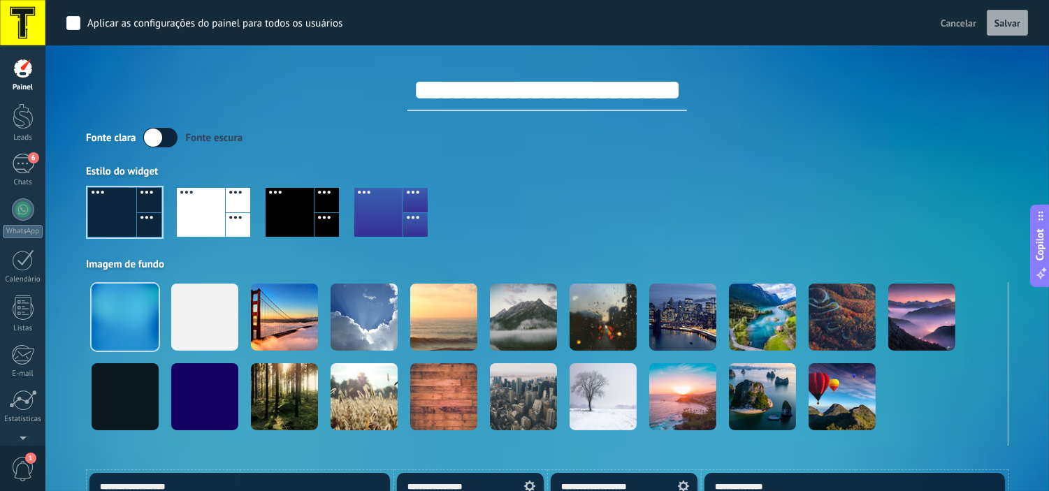
click at [949, 21] on span "Cancelar" at bounding box center [959, 23] width 36 height 13
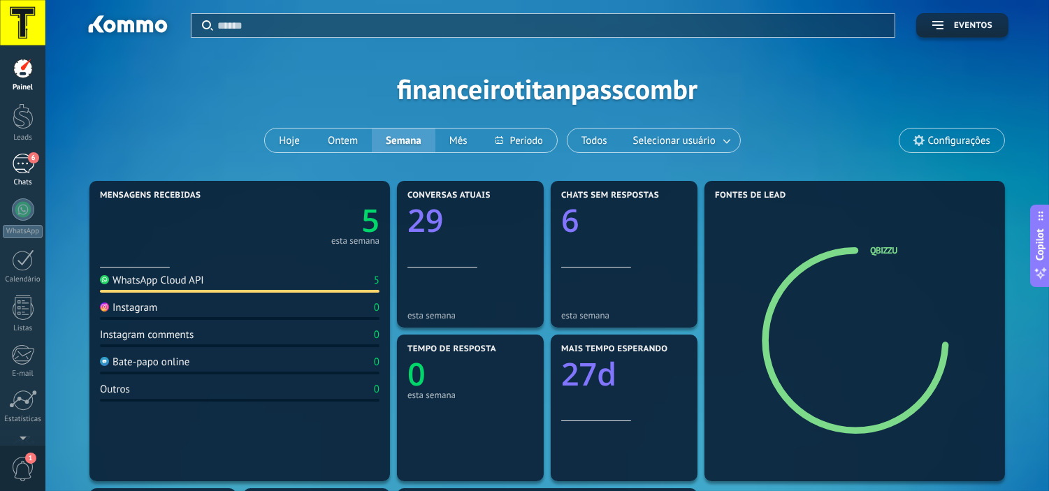
click at [9, 162] on link "6 Chats" at bounding box center [22, 171] width 45 height 34
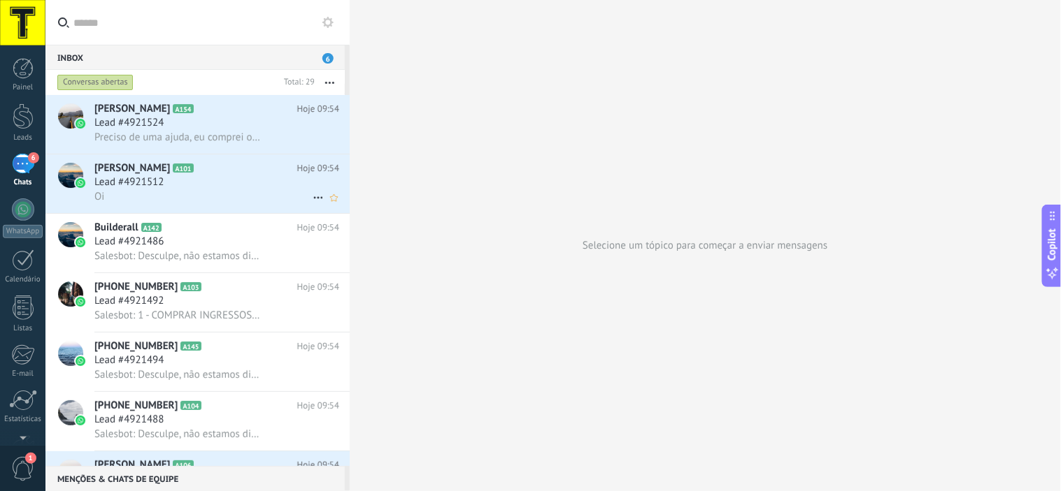
click at [150, 171] on span "[PERSON_NAME]" at bounding box center [132, 168] width 76 height 14
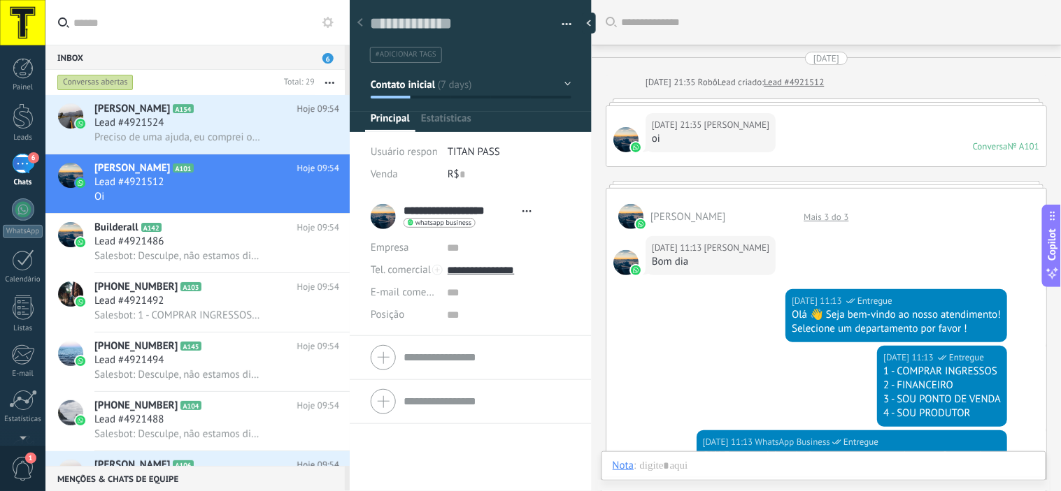
type textarea "**********"
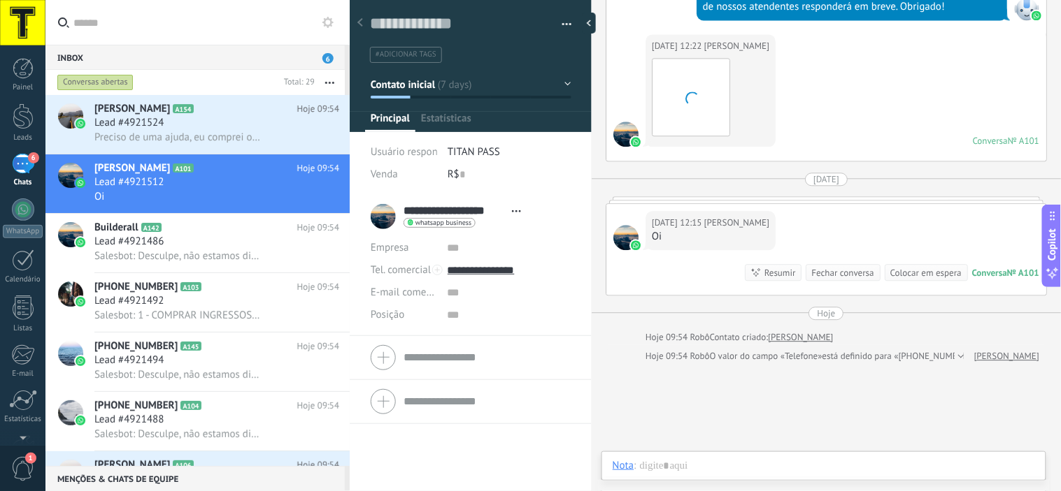
scroll to position [21, 0]
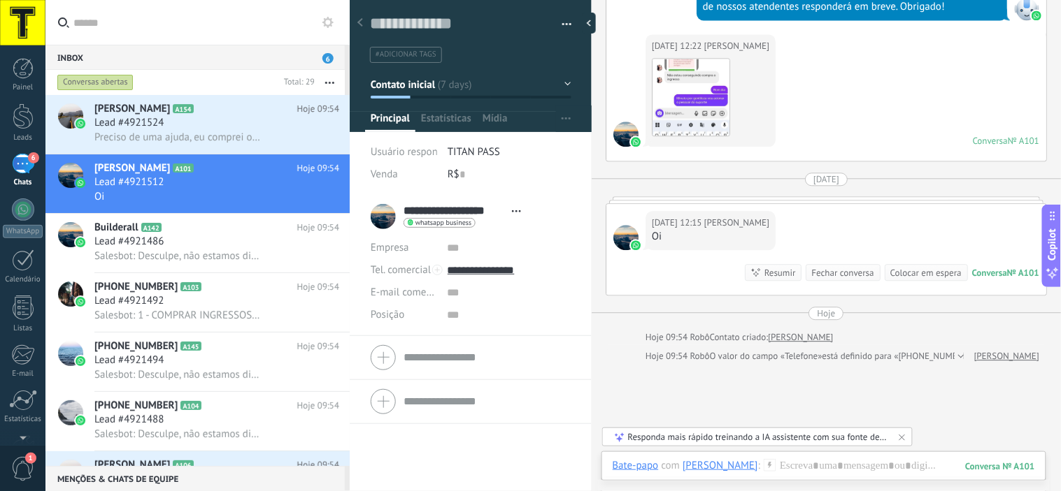
click at [29, 169] on div "6" at bounding box center [23, 164] width 22 height 20
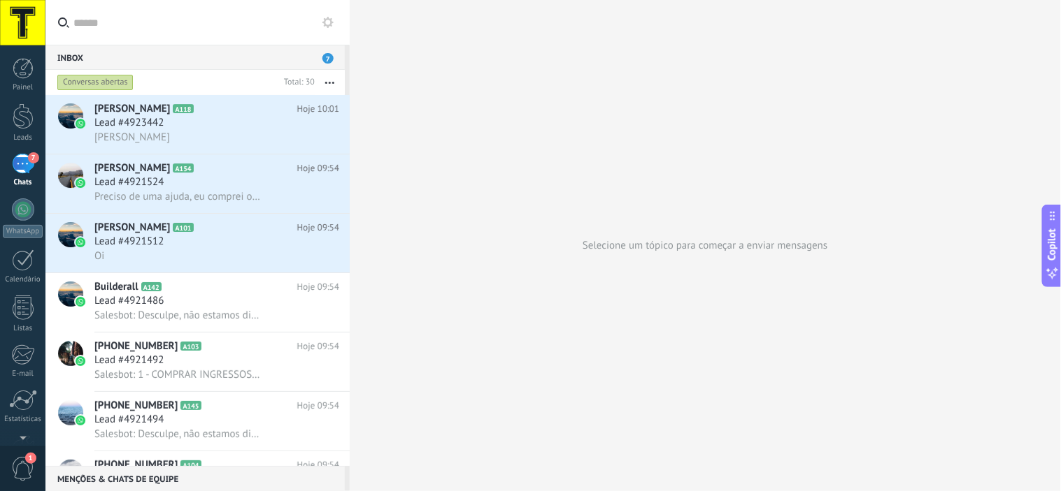
click at [14, 163] on div "7" at bounding box center [23, 164] width 22 height 20
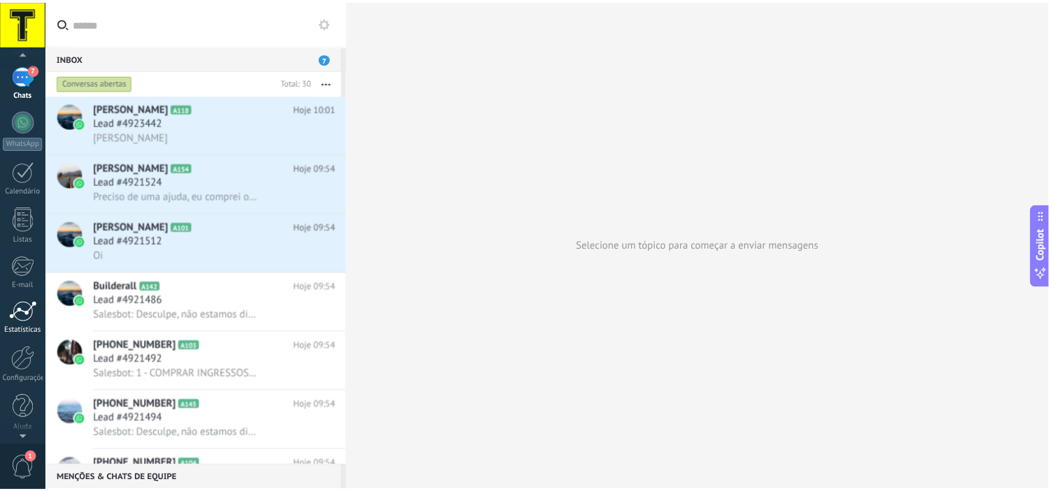
scroll to position [89, 0]
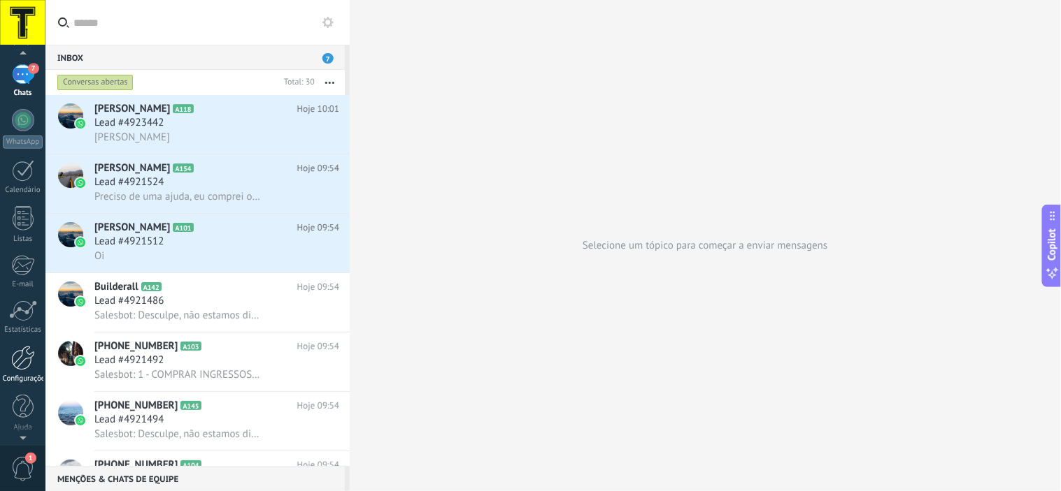
click at [15, 364] on div at bounding box center [23, 358] width 24 height 24
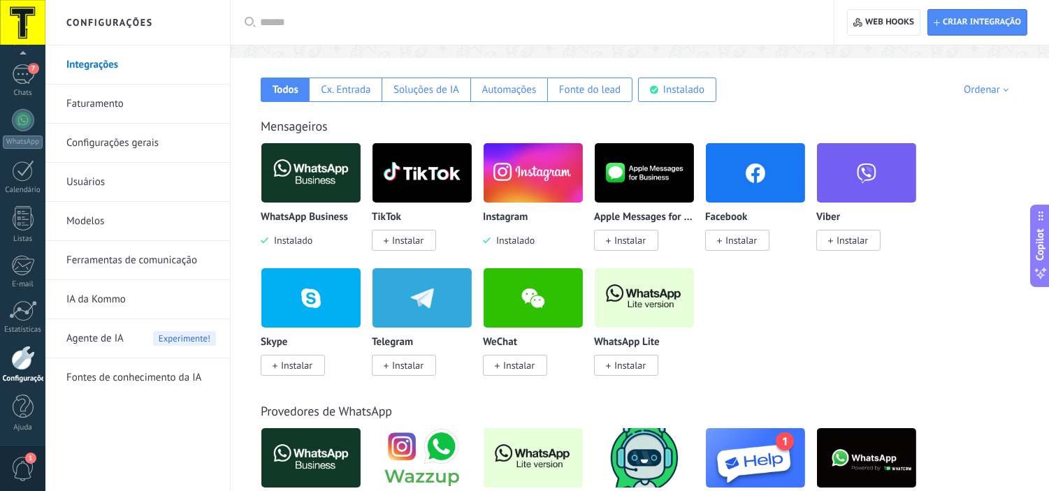
scroll to position [233, 0]
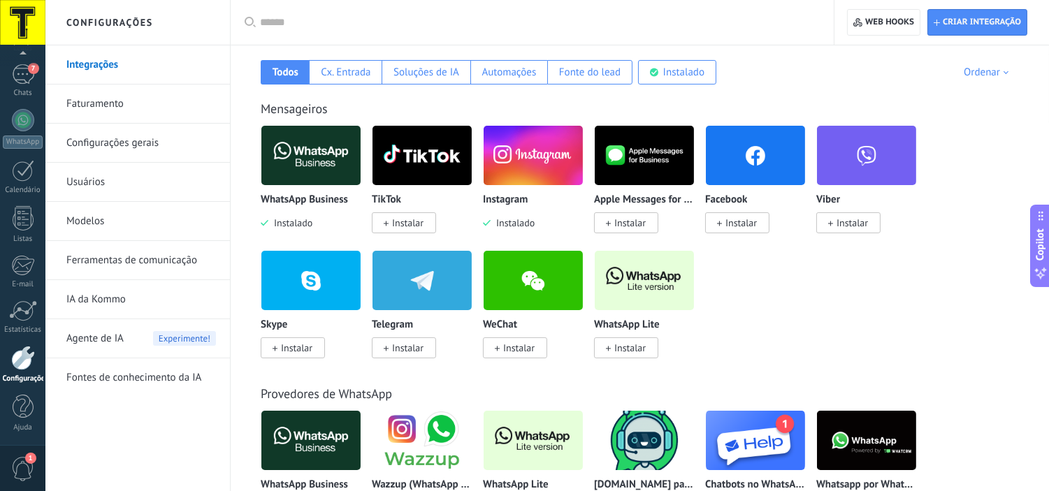
click at [92, 215] on link "Modelos" at bounding box center [141, 221] width 150 height 39
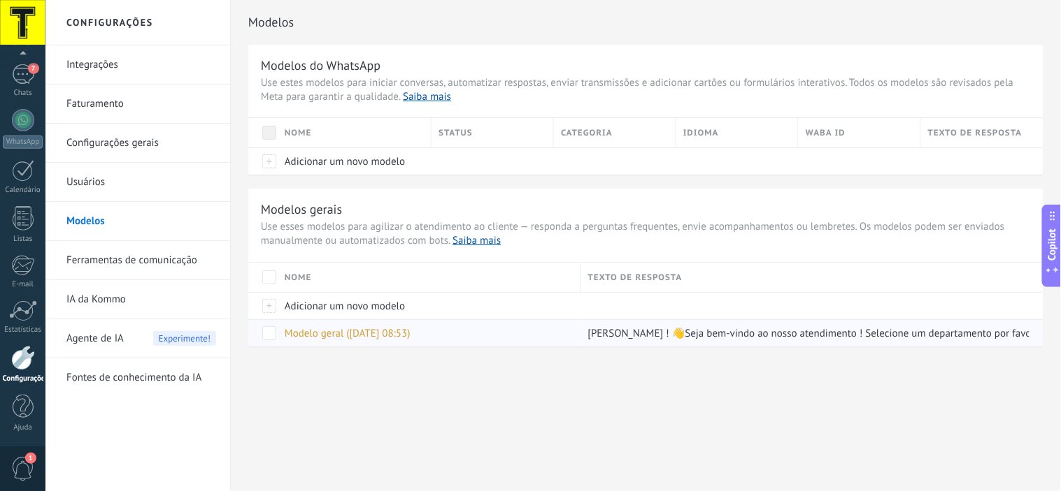
click at [270, 332] on span at bounding box center [269, 333] width 14 height 14
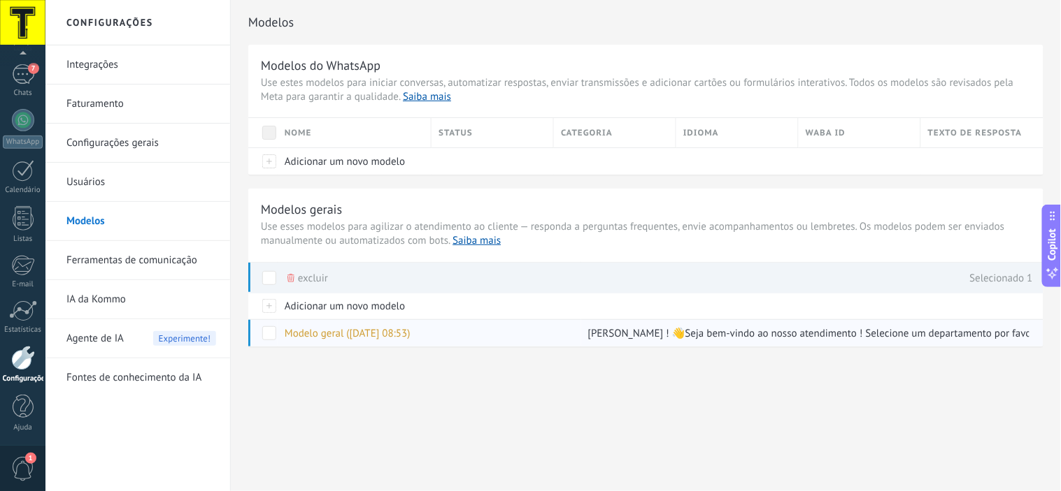
click at [329, 334] on span "Modelo geral ([DATE] 08:53)" at bounding box center [348, 333] width 126 height 13
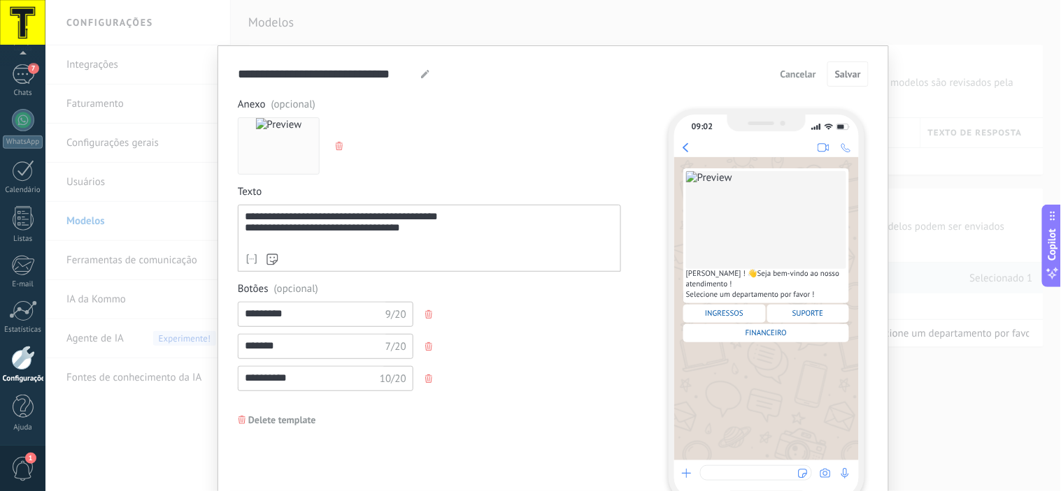
click at [423, 71] on icon at bounding box center [425, 74] width 8 height 8
click at [422, 73] on use at bounding box center [425, 74] width 8 height 8
click at [793, 77] on span "Cancelar" at bounding box center [798, 74] width 36 height 10
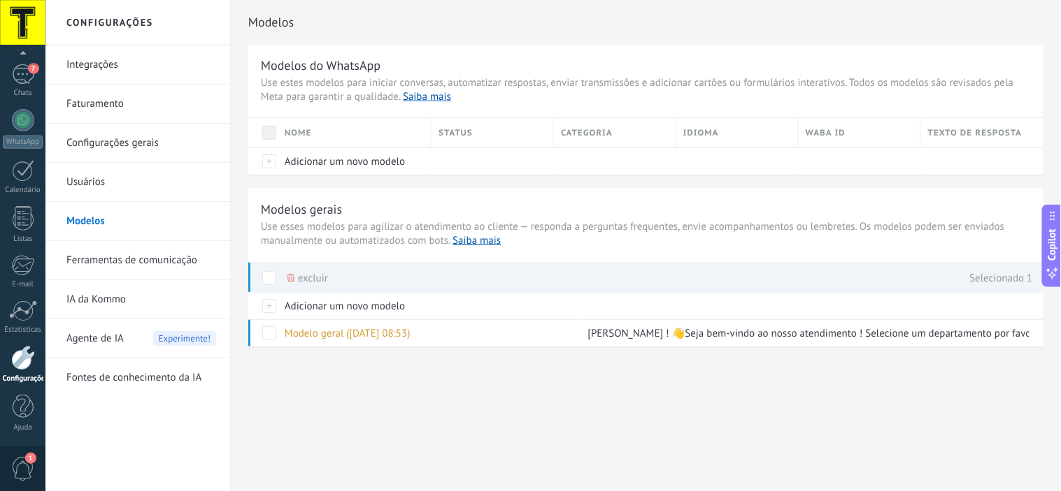
click at [115, 136] on link "Configurações gerais" at bounding box center [141, 143] width 150 height 39
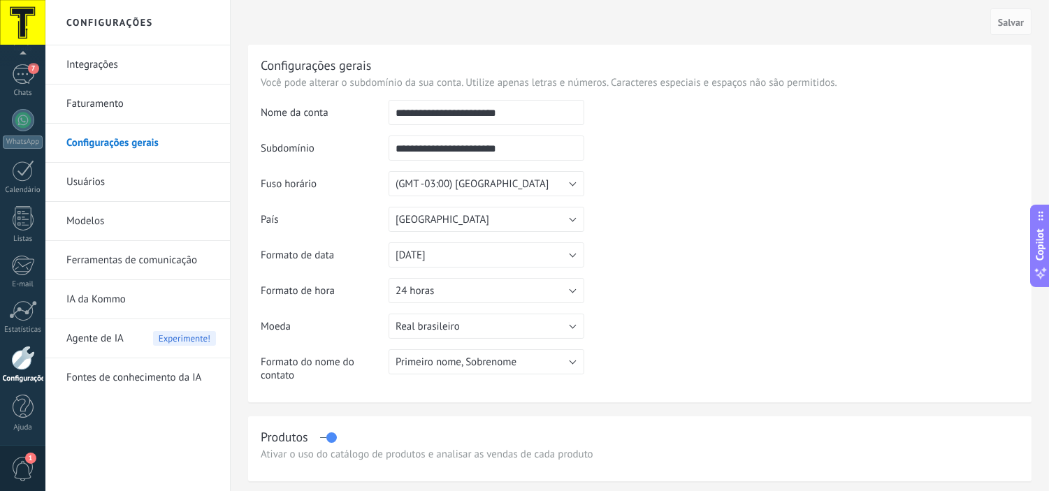
drag, startPoint x: 535, startPoint y: 106, endPoint x: 255, endPoint y: 108, distance: 279.6
click at [255, 108] on div "**********" at bounding box center [640, 224] width 784 height 358
type input "**********"
drag, startPoint x: 196, startPoint y: 119, endPoint x: 182, endPoint y: 119, distance: 14.0
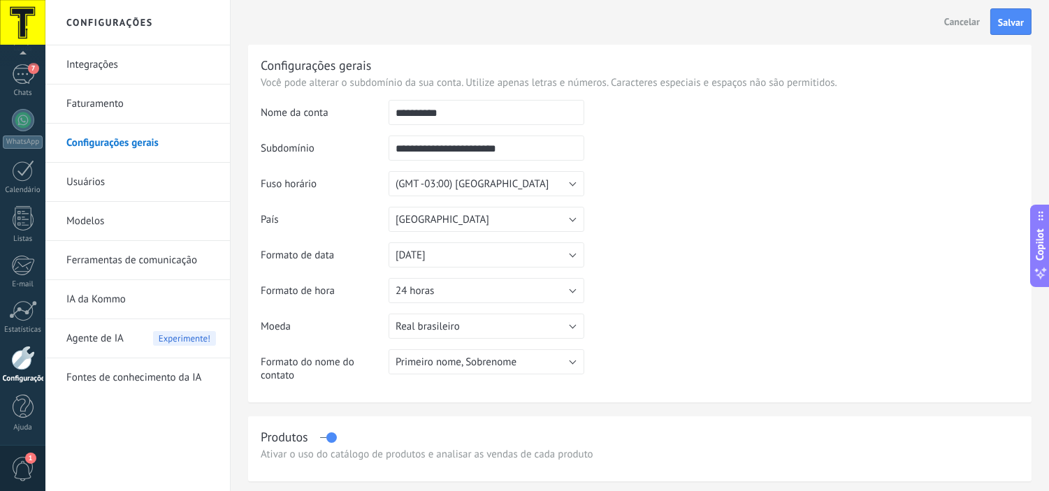
type input "*"
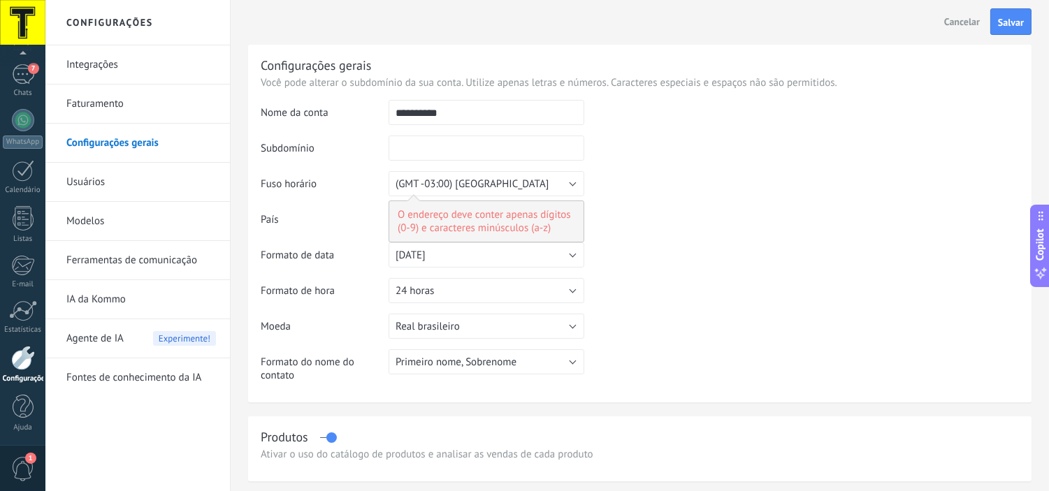
type input "*"
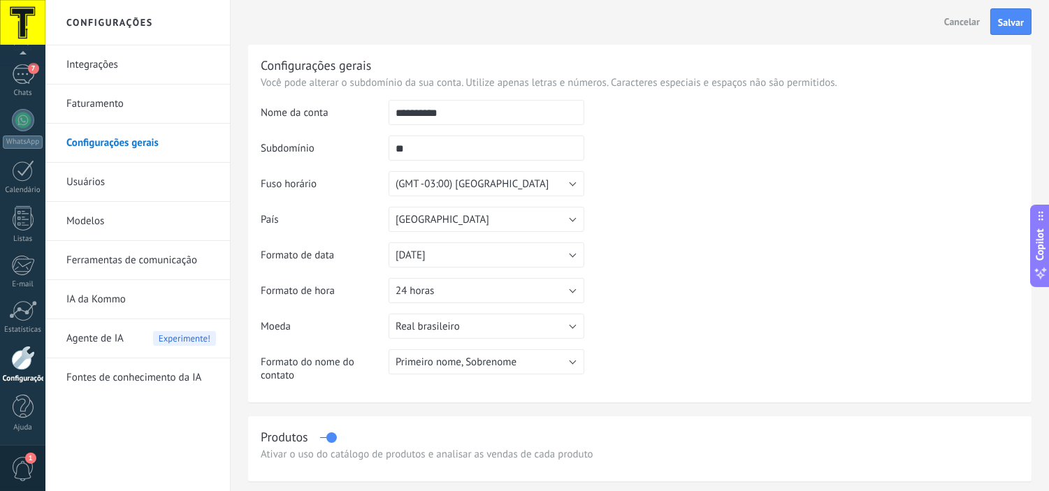
type input "*"
type input "******"
click at [713, 280] on table "**********" at bounding box center [640, 246] width 759 height 293
click at [589, 179] on td at bounding box center [801, 171] width 435 height 143
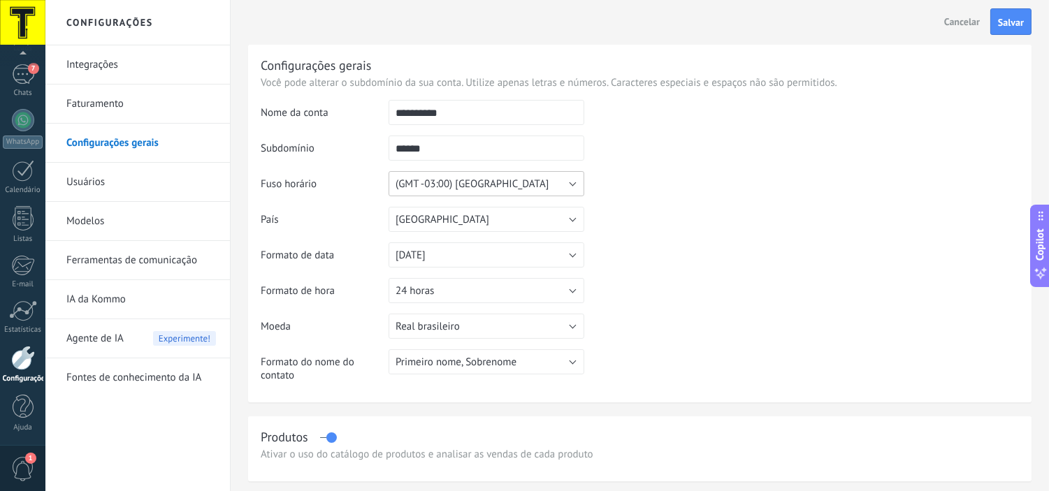
click at [552, 179] on button "(GMT -03:00) [GEOGRAPHIC_DATA]" at bounding box center [487, 183] width 196 height 25
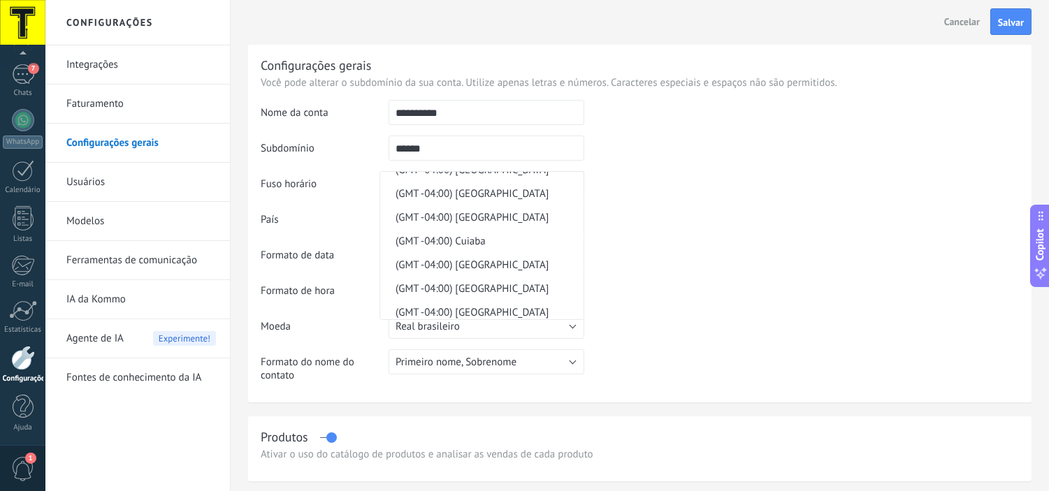
scroll to position [7436, 0]
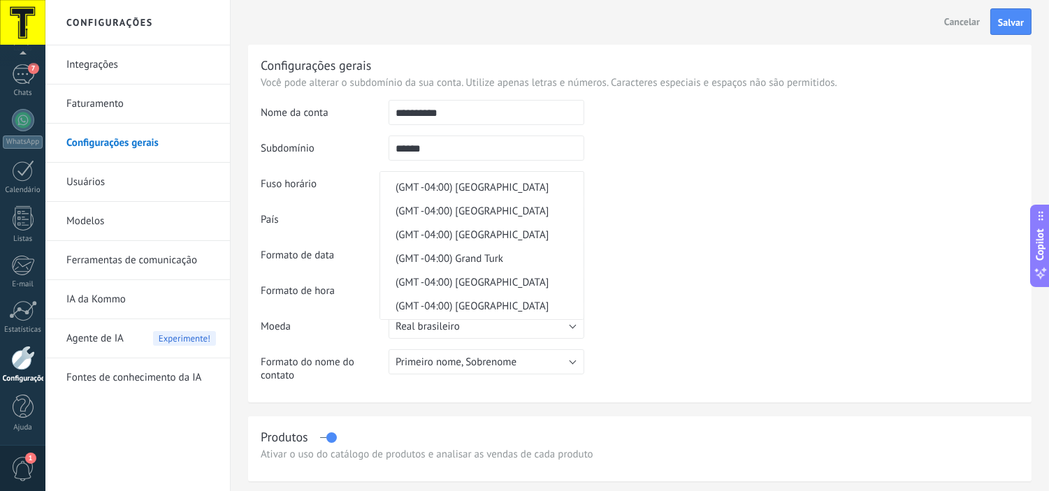
click at [501, 28] on span "(GMT -04:00) Assunção" at bounding box center [479, 21] width 199 height 13
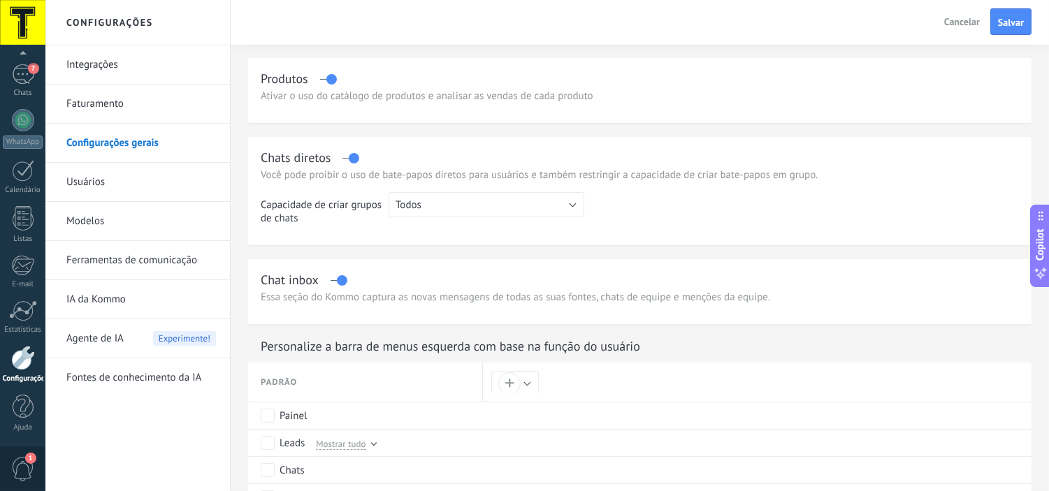
scroll to position [281, 0]
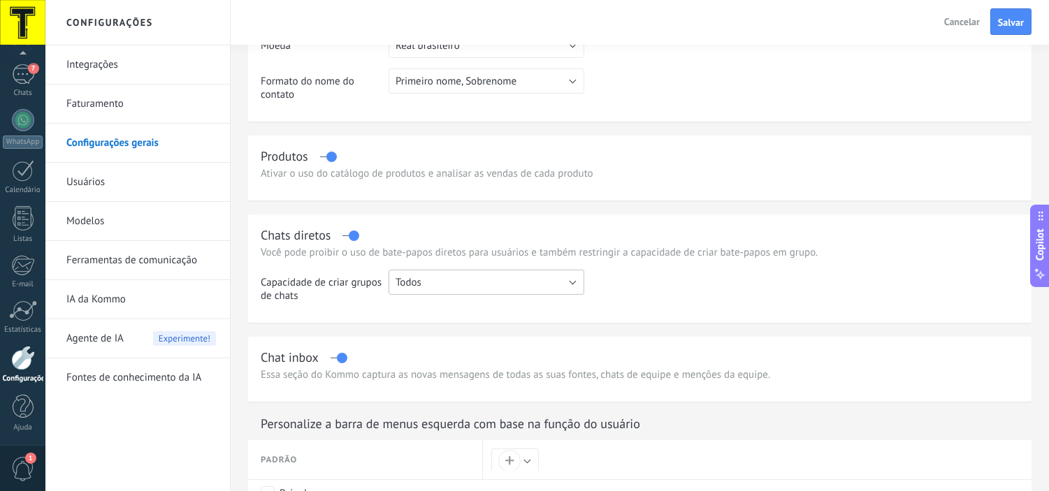
click at [547, 281] on button "Todos" at bounding box center [487, 282] width 196 height 25
click at [779, 296] on td at bounding box center [801, 291] width 435 height 43
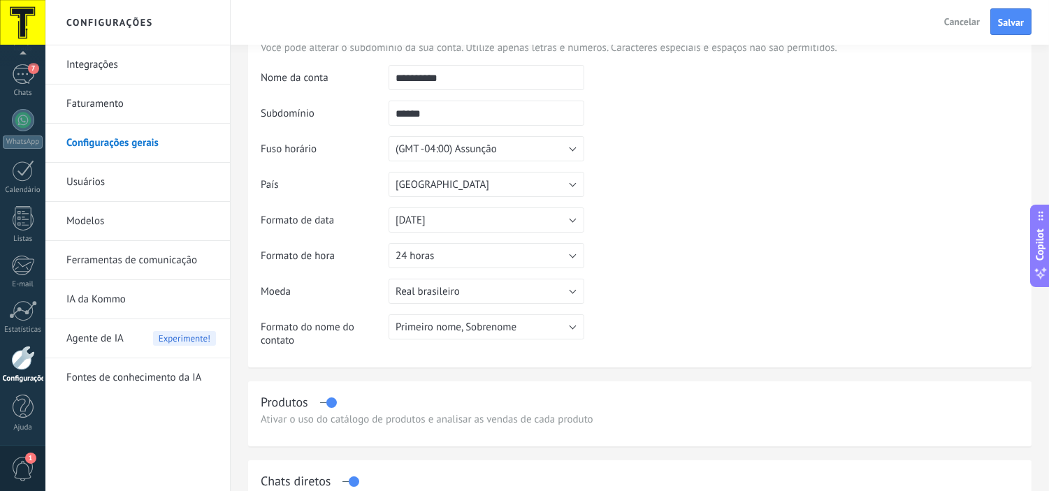
scroll to position [0, 0]
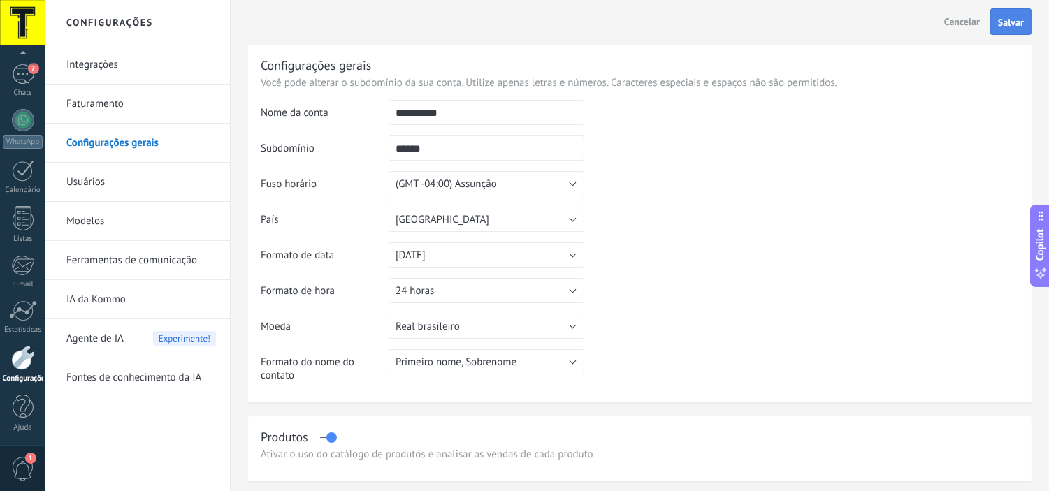
click at [1011, 21] on span "Salvar" at bounding box center [1011, 22] width 26 height 10
